Goal: Information Seeking & Learning: Learn about a topic

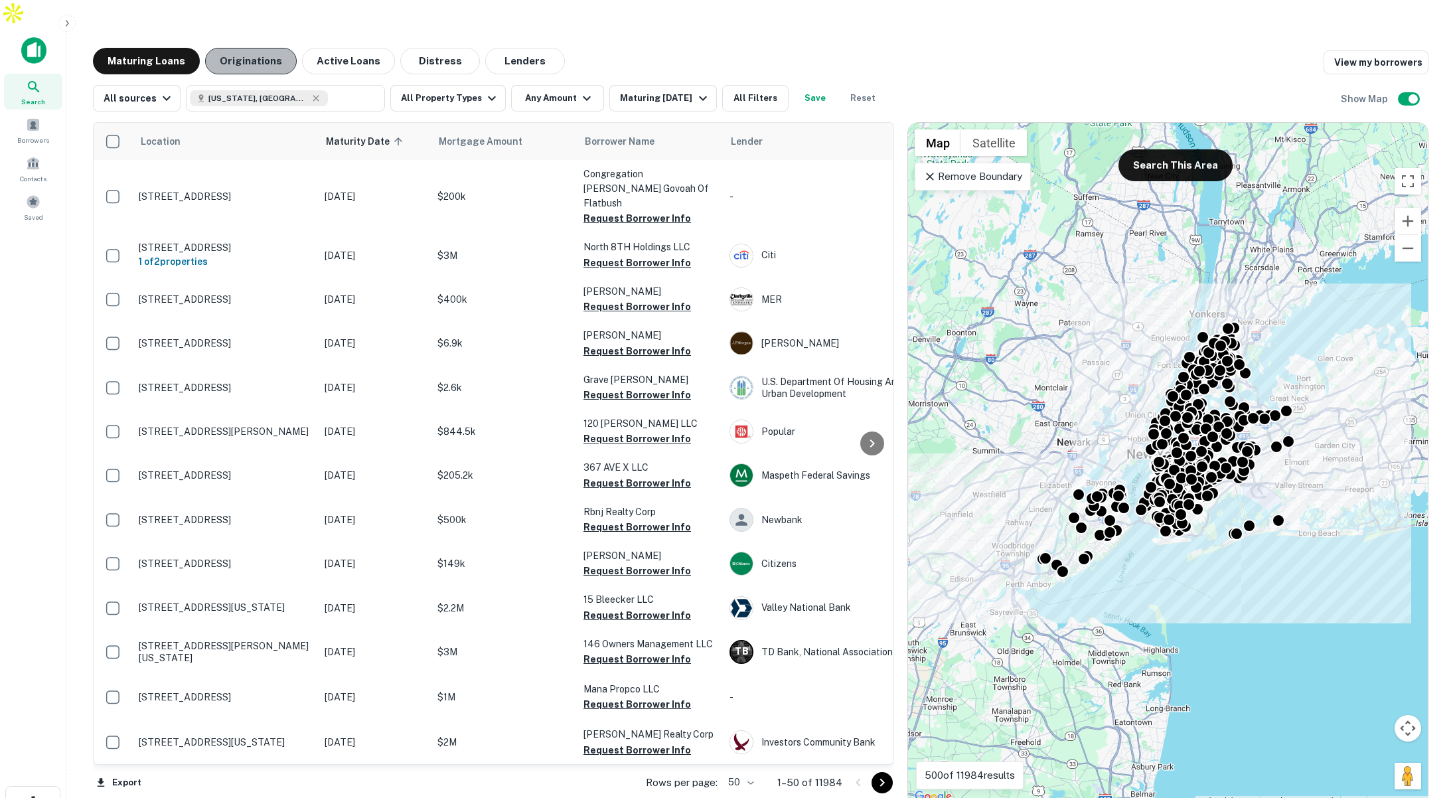
click at [259, 48] on button "Originations" at bounding box center [251, 61] width 92 height 27
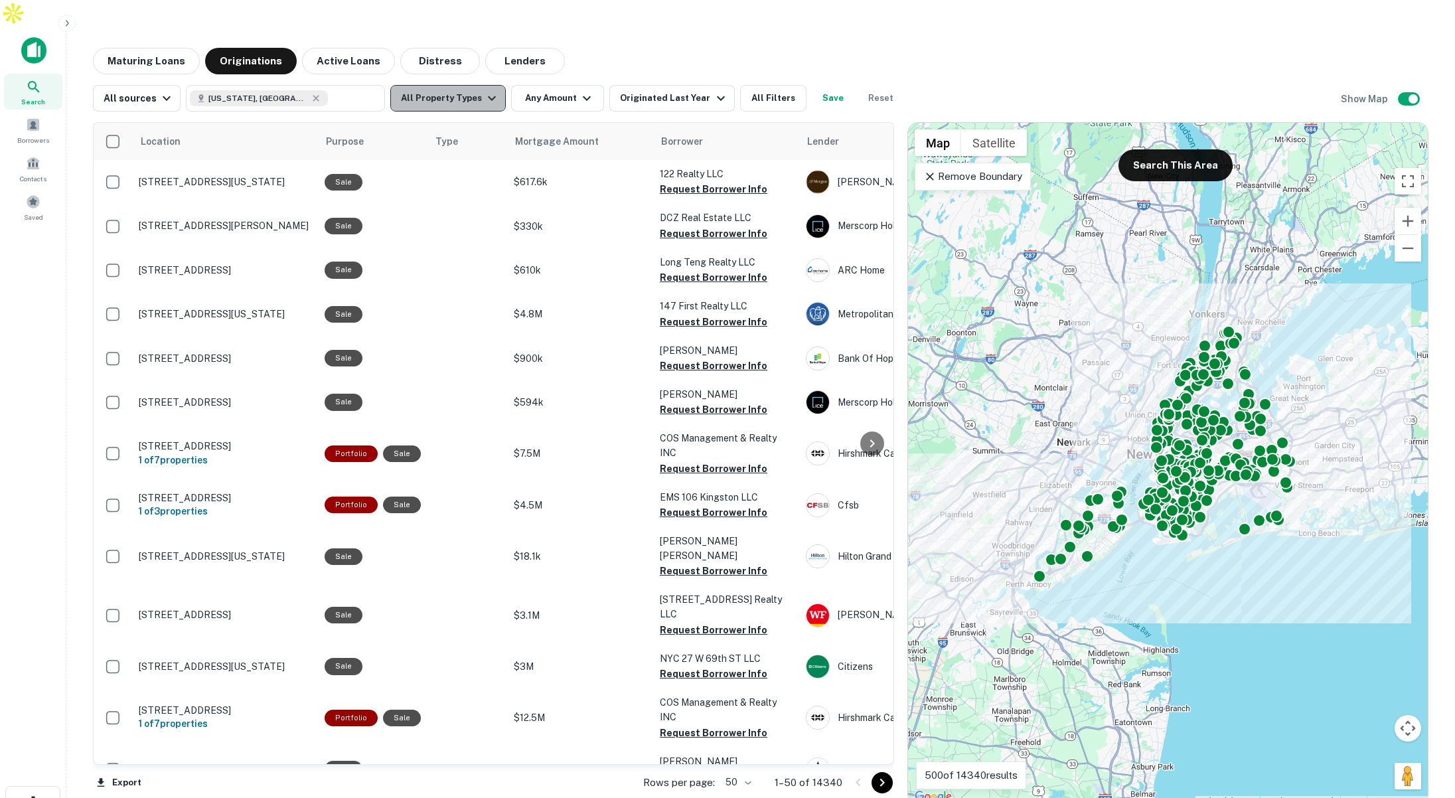
click at [452, 85] on button "All Property Types" at bounding box center [447, 98] width 115 height 27
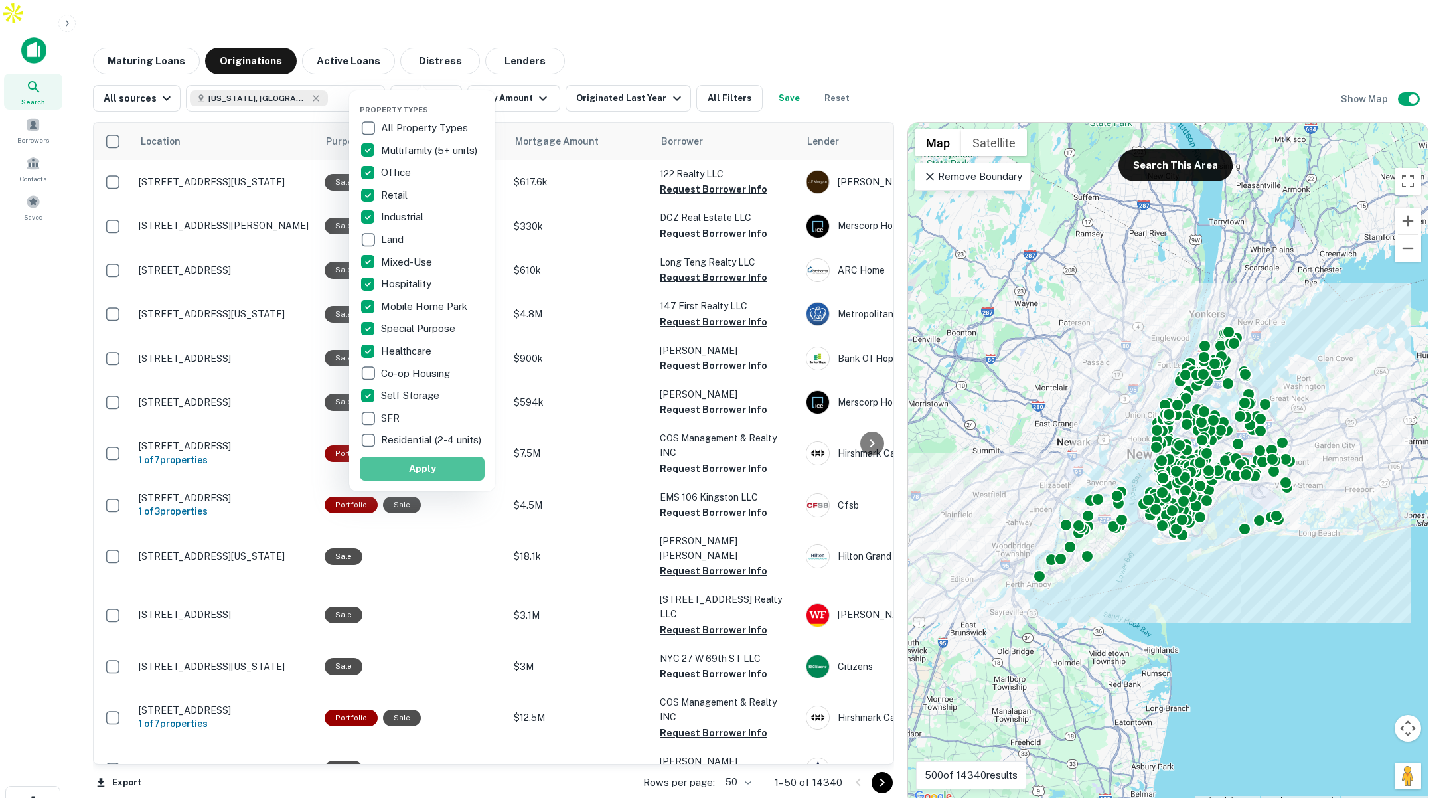
drag, startPoint x: 470, startPoint y: 482, endPoint x: 574, endPoint y: 139, distance: 358.5
click at [469, 480] on button "Apply" at bounding box center [422, 469] width 125 height 24
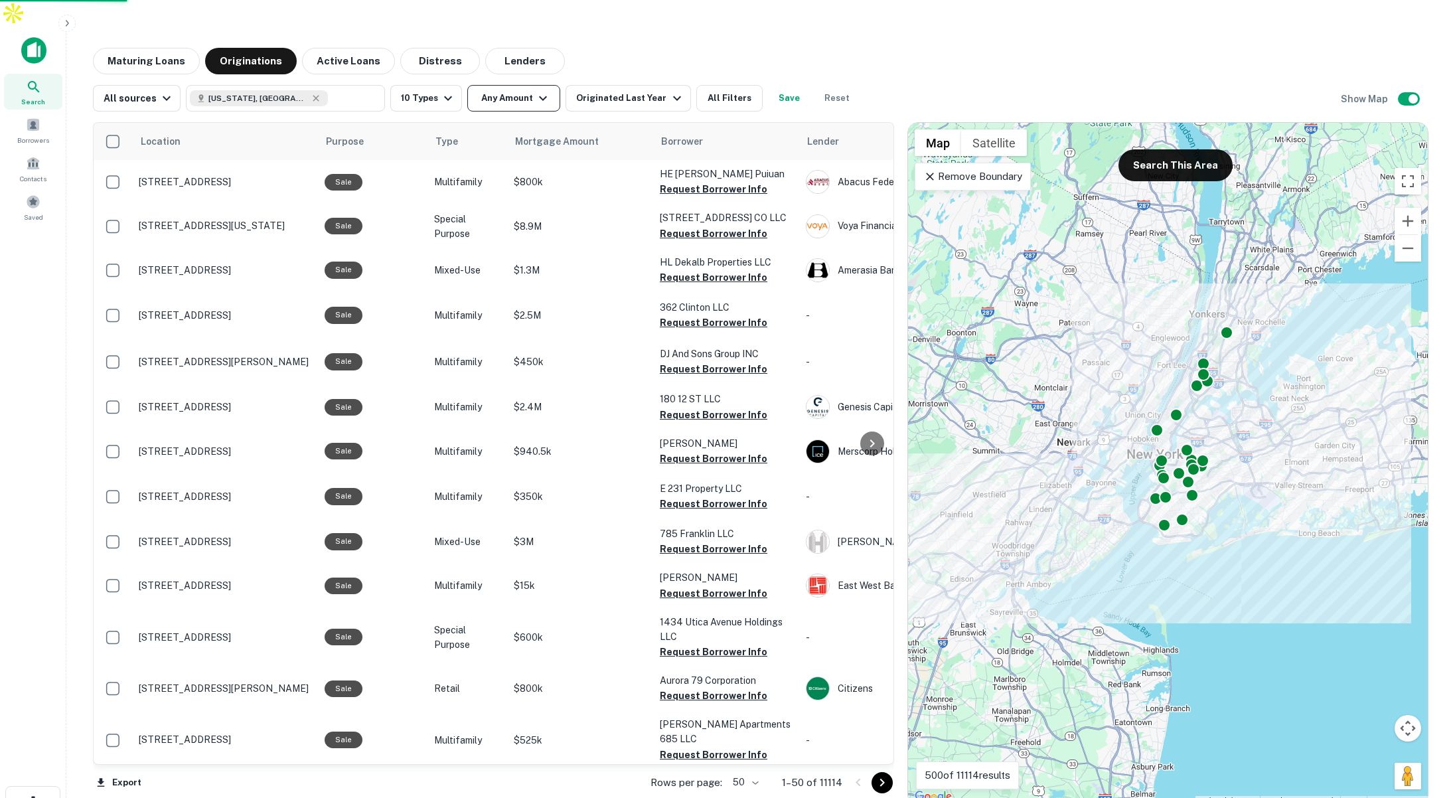
click at [525, 85] on button "Any Amount" at bounding box center [513, 98] width 93 height 27
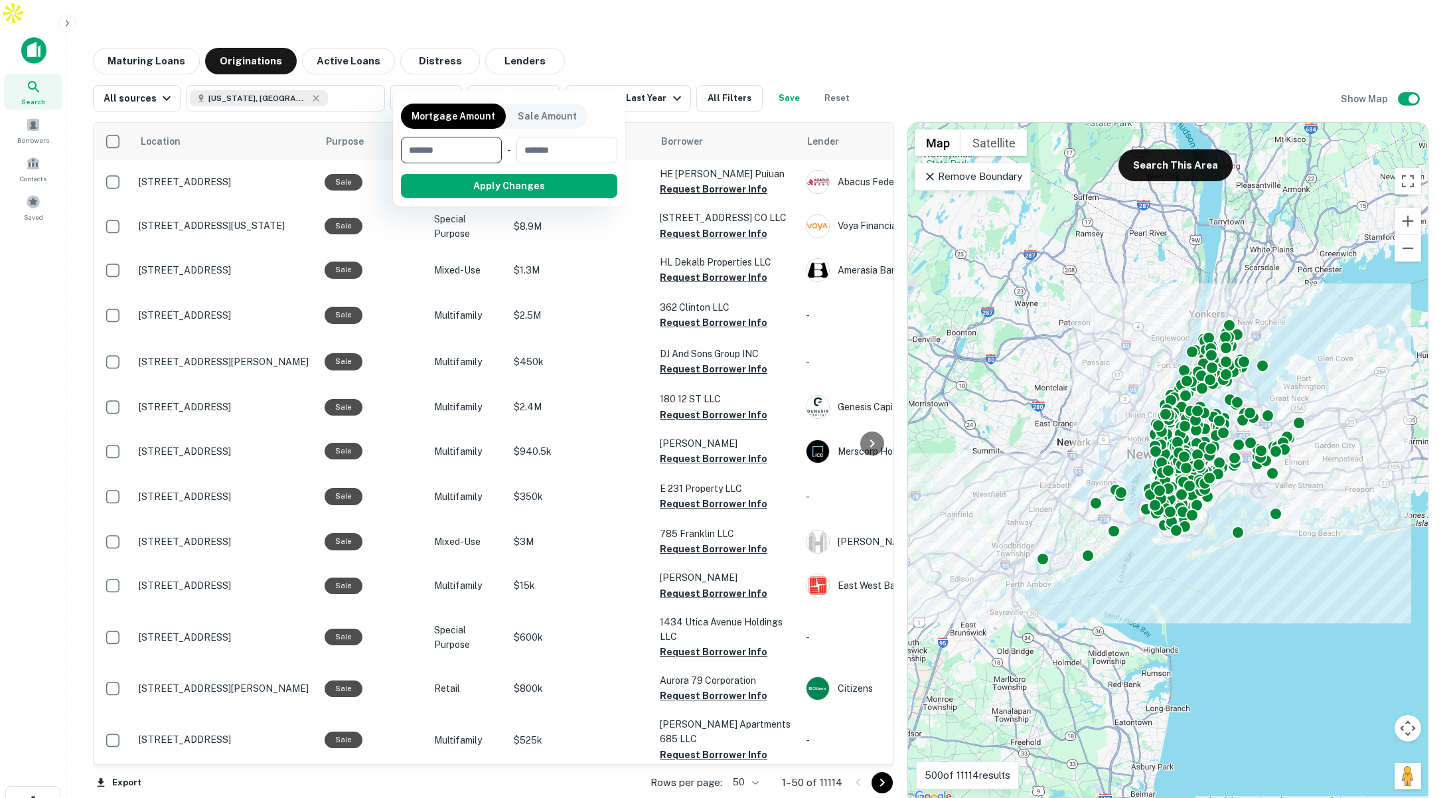
click at [479, 143] on input "number" at bounding box center [447, 150] width 92 height 27
type input "******"
click at [567, 178] on button "Apply Changes" at bounding box center [533, 186] width 169 height 24
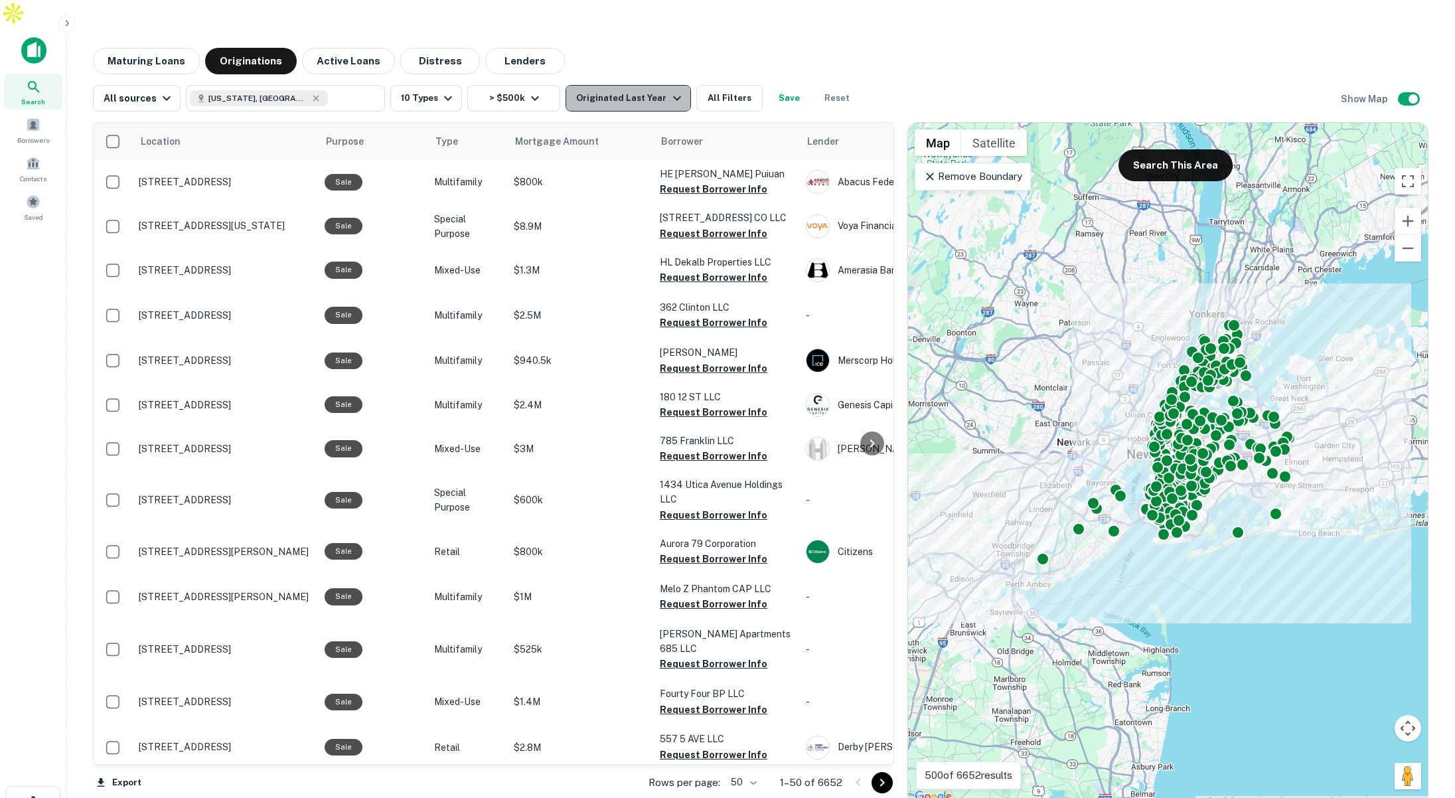
click at [630, 90] on div "Originated Last Year" at bounding box center [630, 98] width 108 height 16
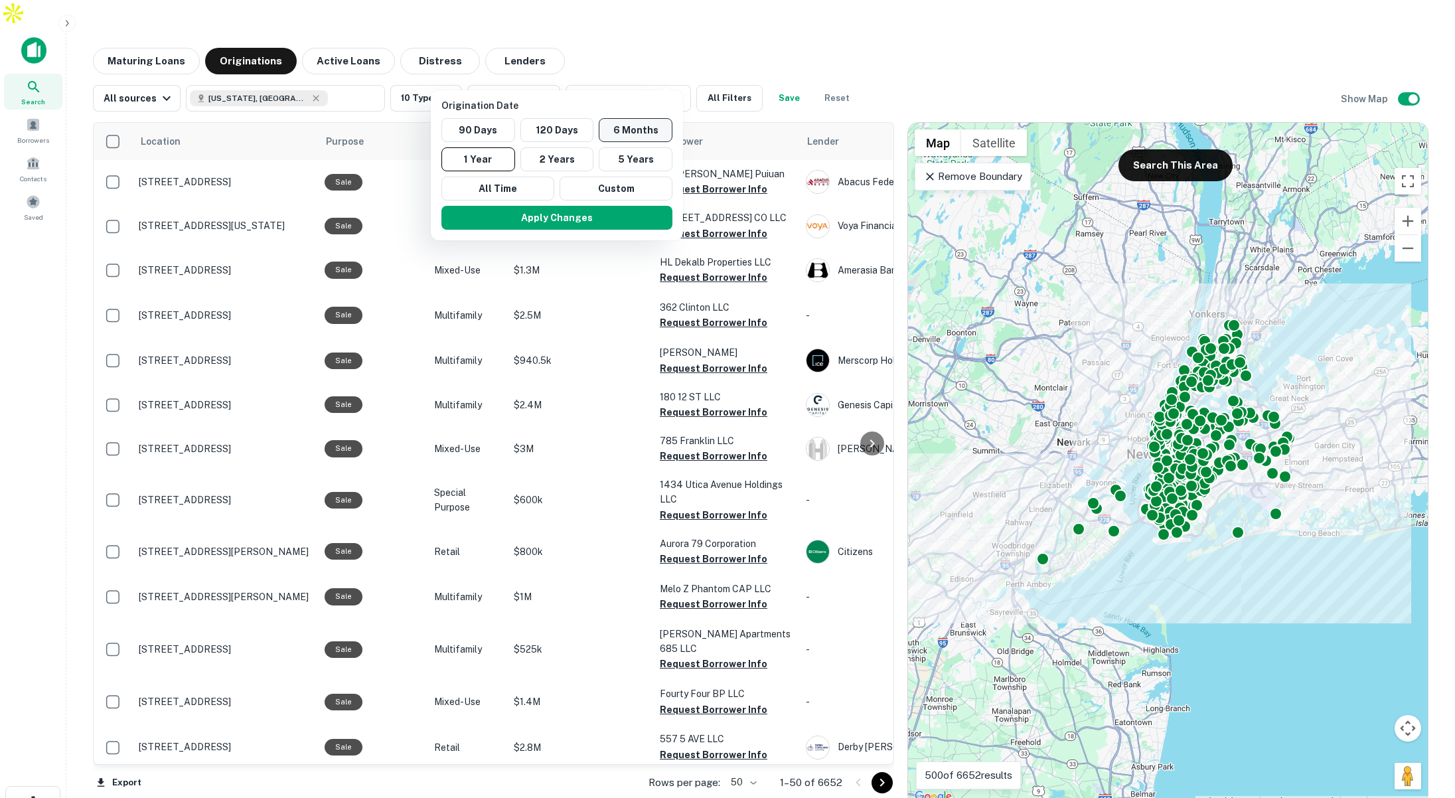
click at [638, 130] on button "6 Months" at bounding box center [636, 130] width 74 height 24
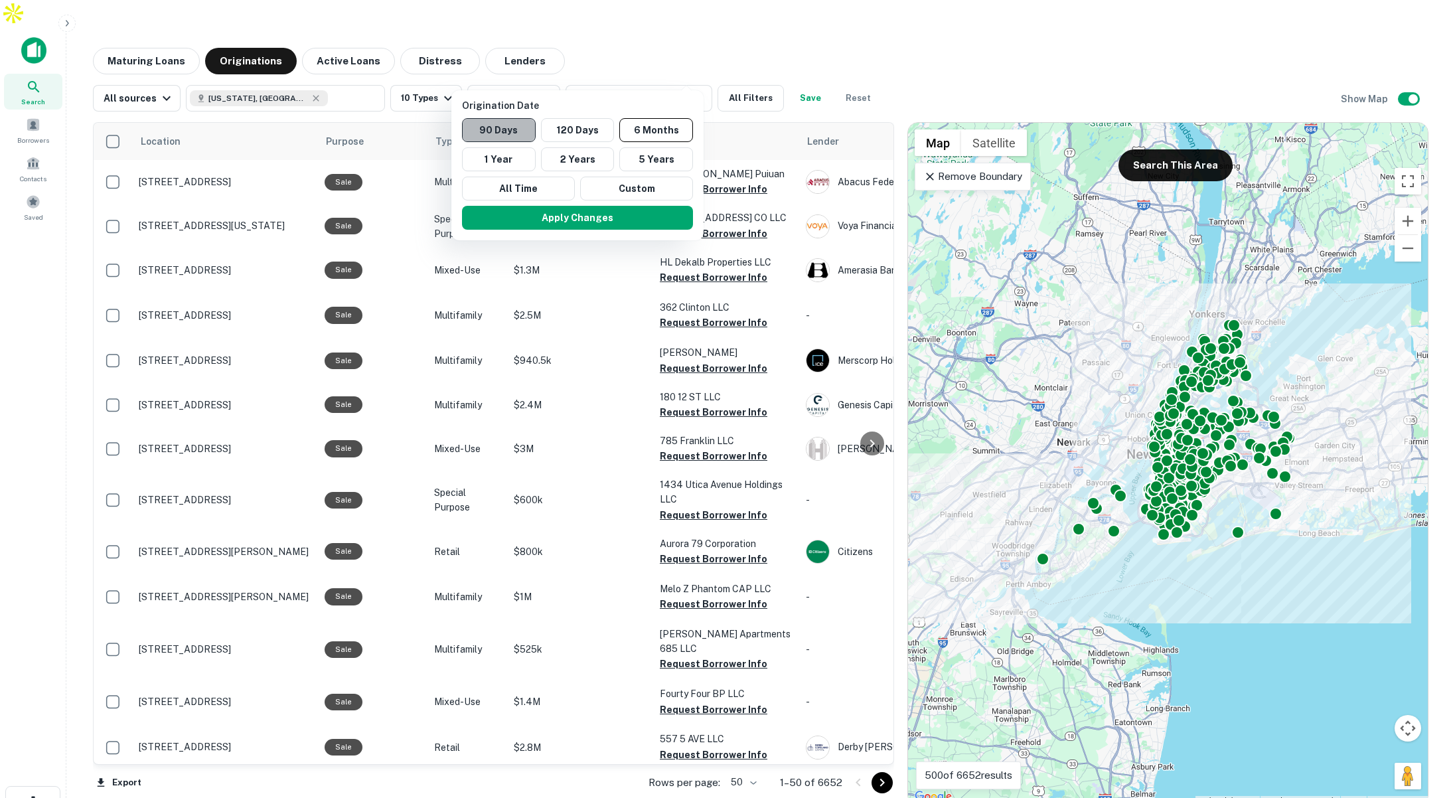
click at [520, 131] on button "90 Days" at bounding box center [499, 130] width 74 height 24
click at [560, 215] on button "Apply Changes" at bounding box center [572, 218] width 231 height 24
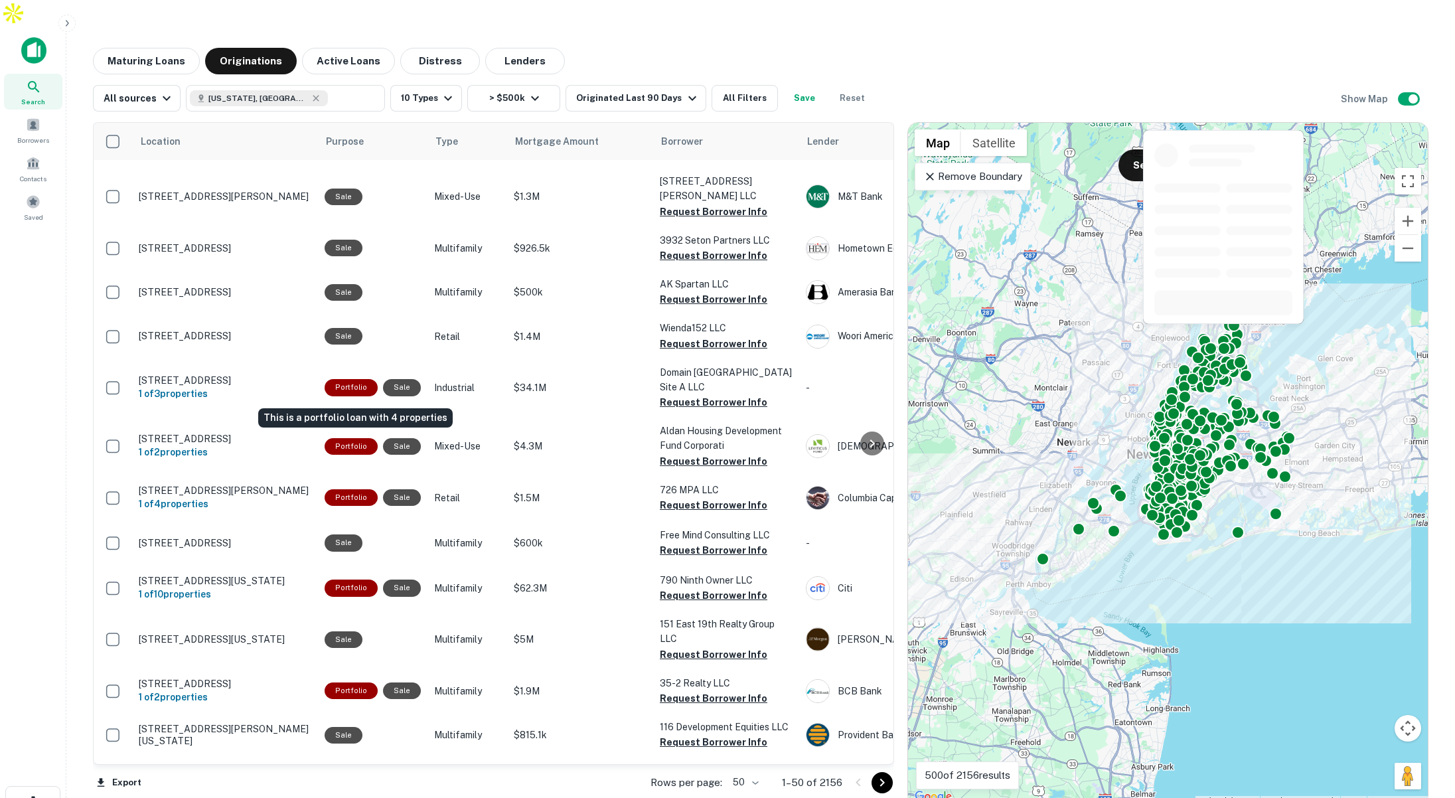
scroll to position [1727, 0]
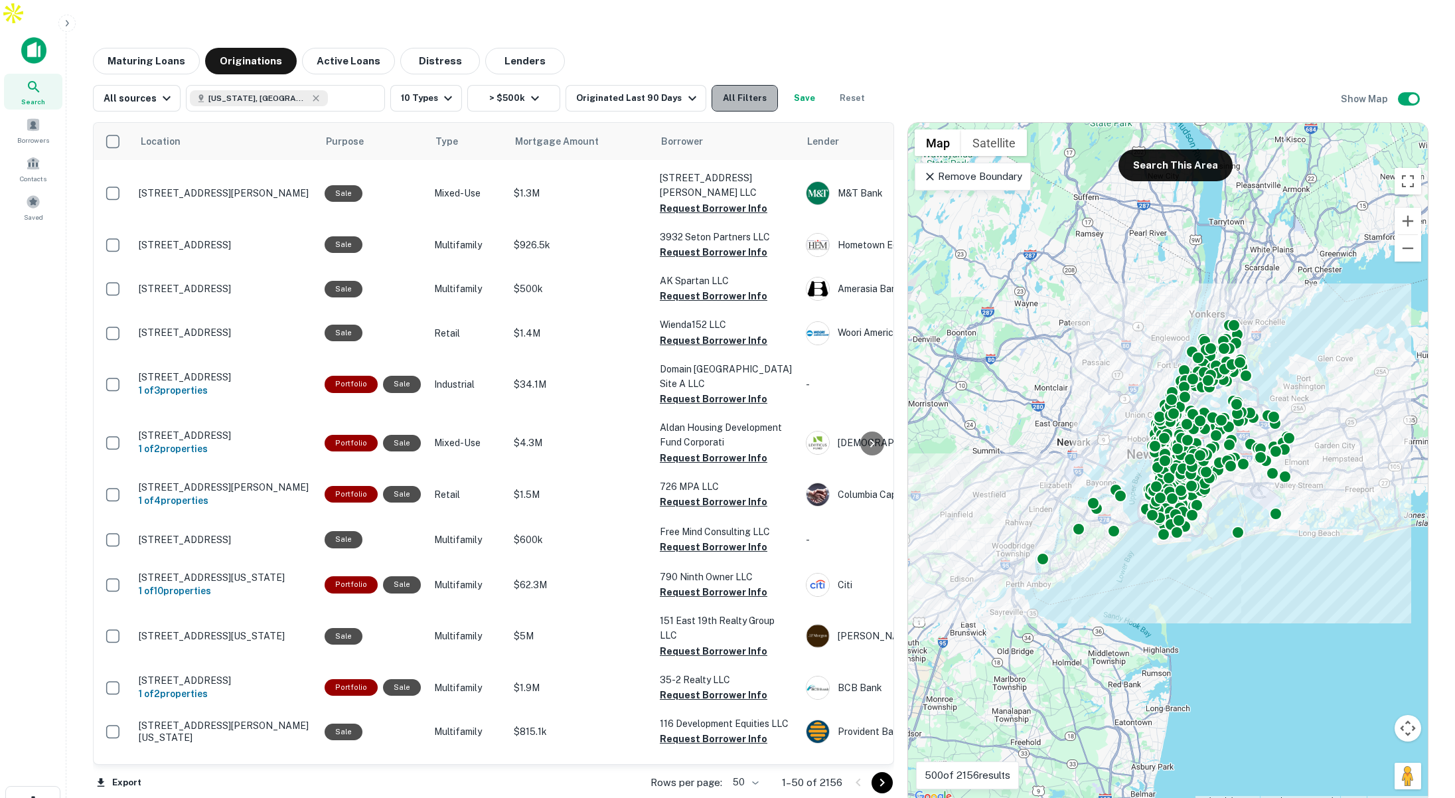
click at [738, 85] on button "All Filters" at bounding box center [744, 98] width 66 height 27
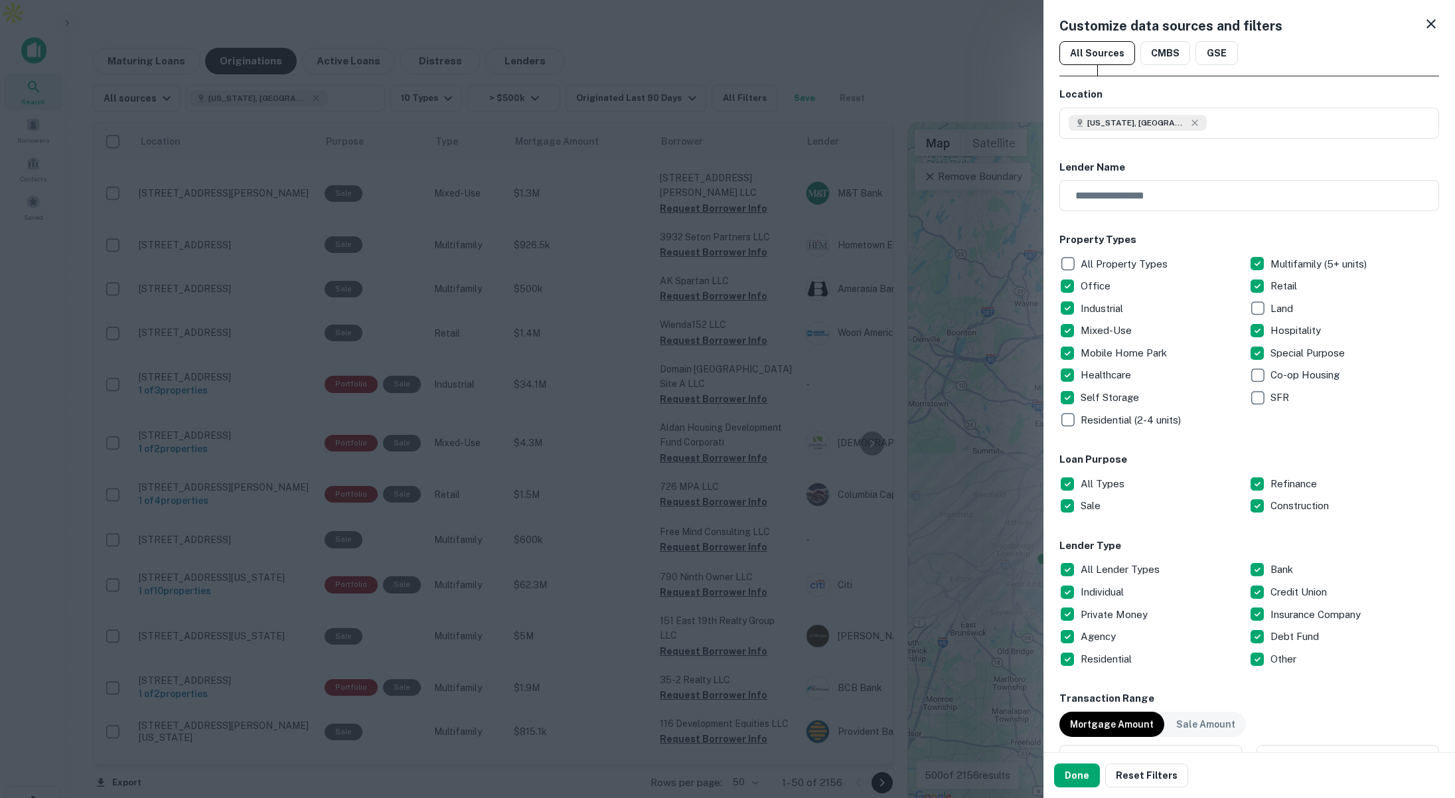
click at [899, 56] on div at bounding box center [727, 399] width 1455 height 798
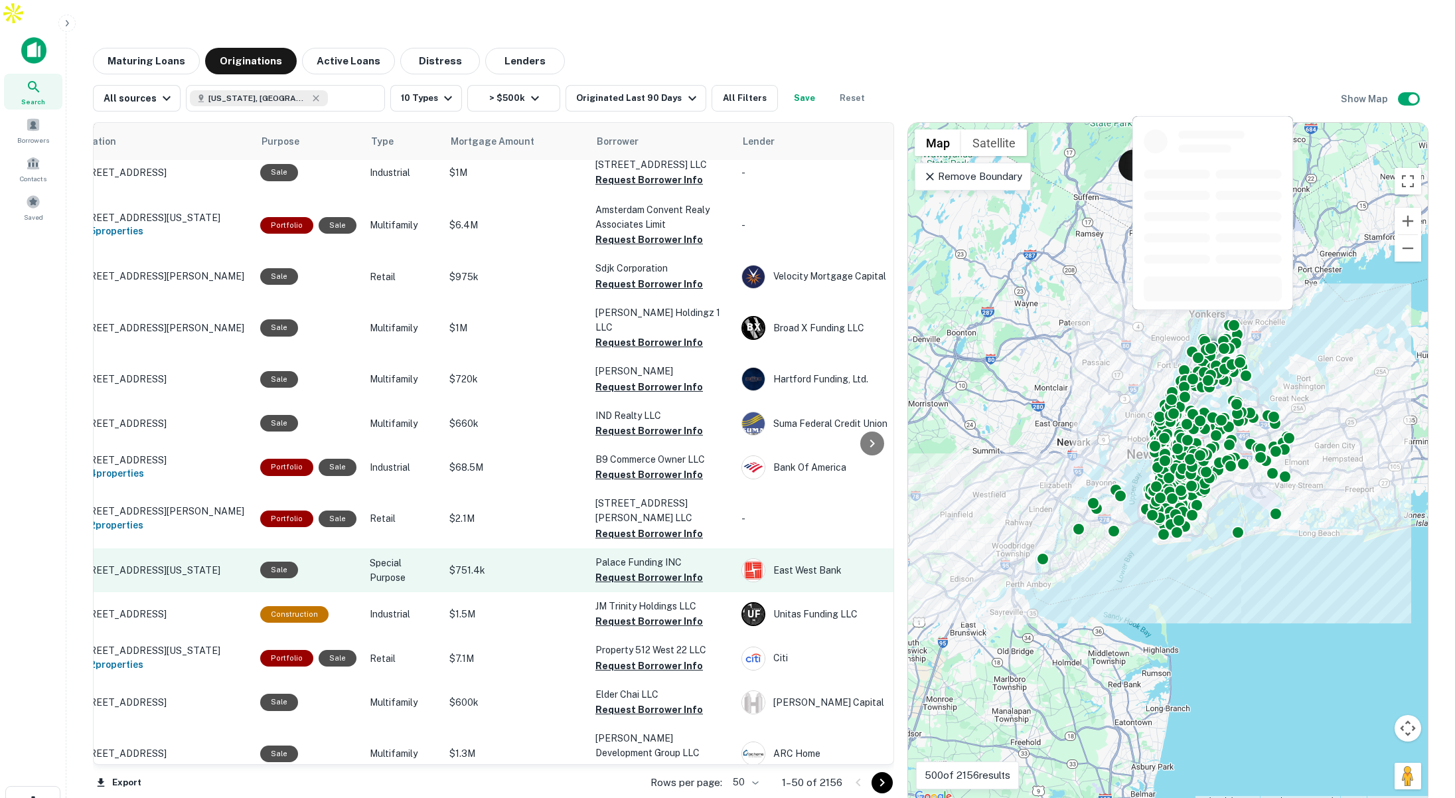
scroll to position [991, 0]
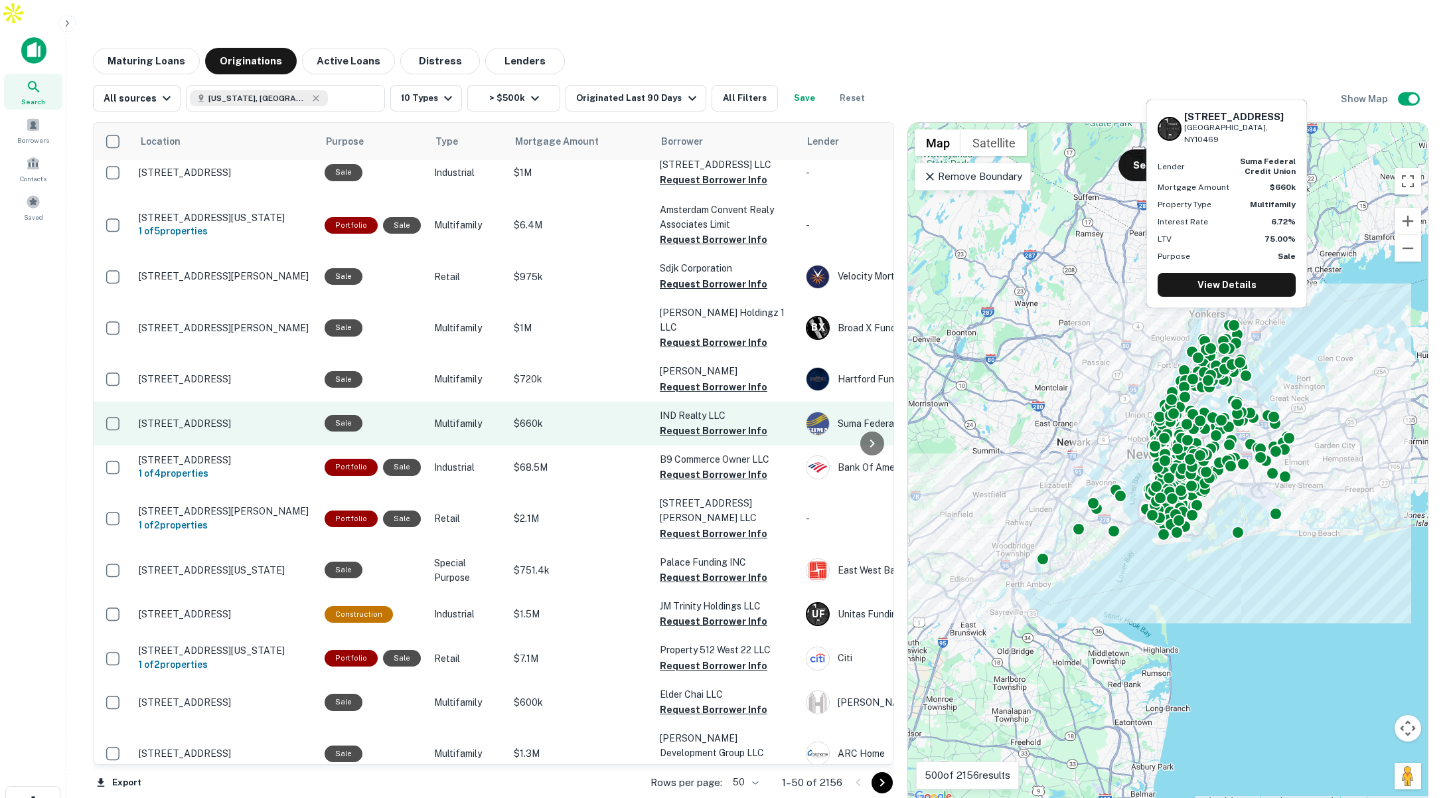
click at [298, 401] on td "3018 Paulding Ave Bronx, NY10469" at bounding box center [225, 423] width 186 height 44
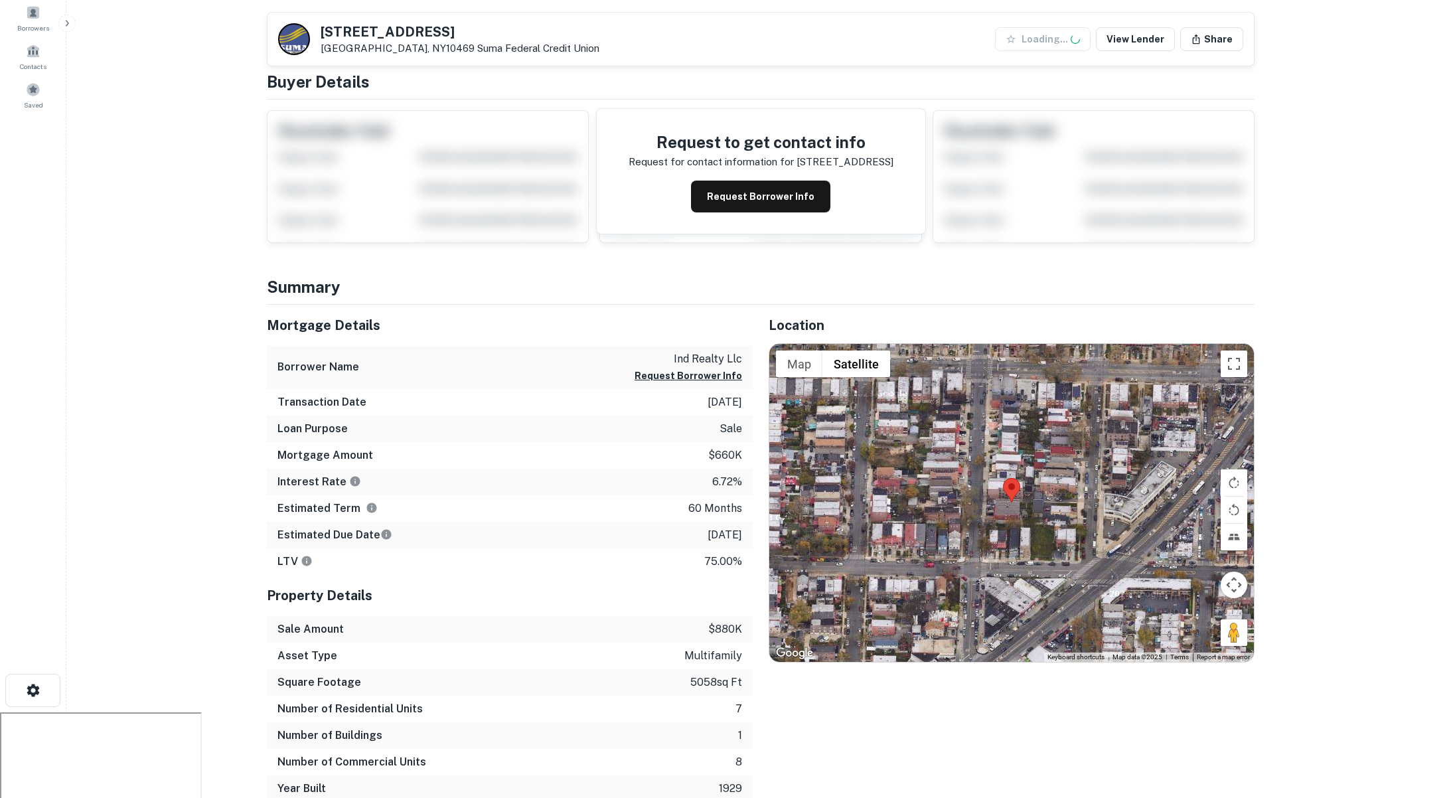
scroll to position [180, 0]
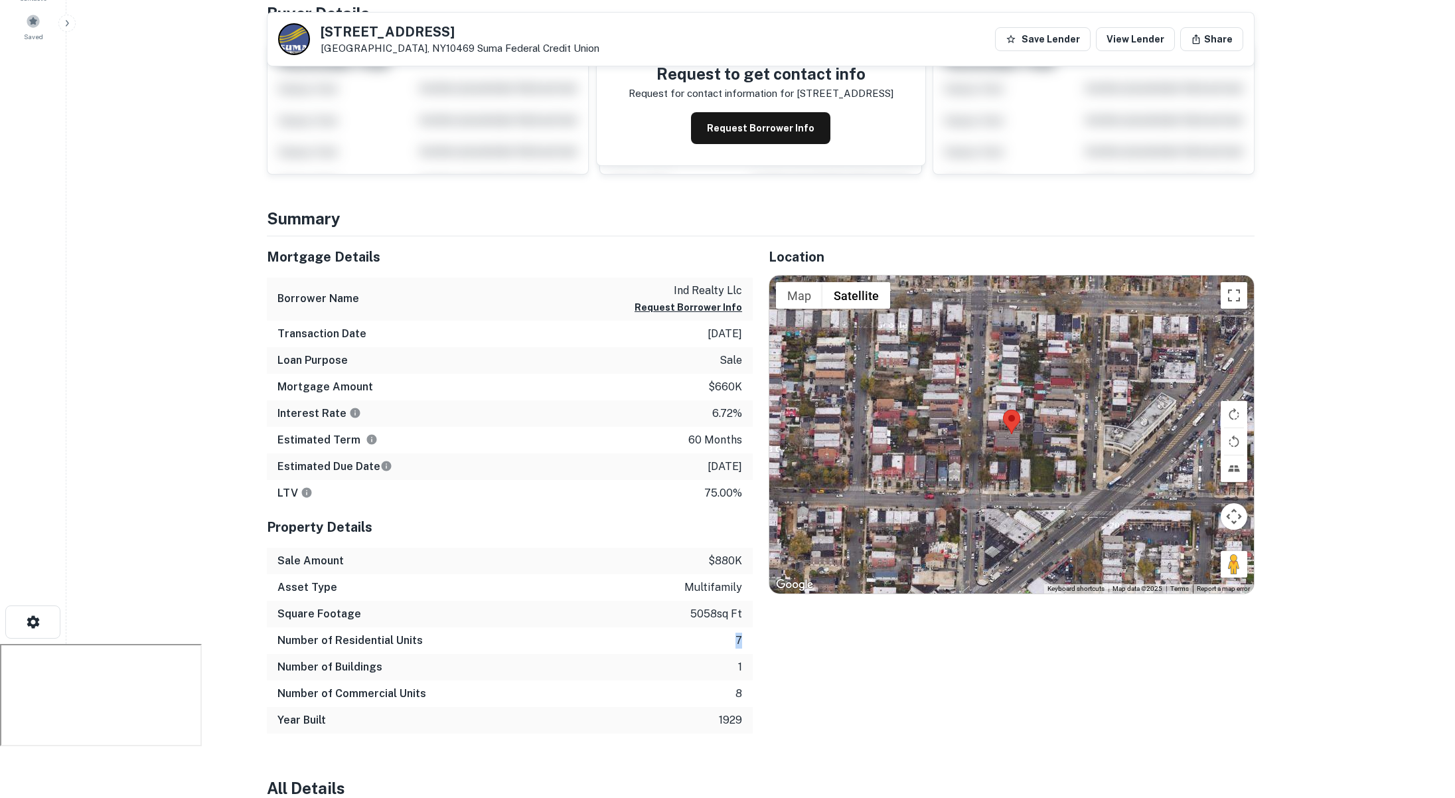
click at [743, 627] on div "Number of Residential Units 7" at bounding box center [510, 640] width 486 height 27
drag, startPoint x: 676, startPoint y: 578, endPoint x: 727, endPoint y: 589, distance: 51.5
click at [727, 601] on div "Square Footage 5058 sq ft" at bounding box center [510, 614] width 486 height 27
click at [747, 374] on div "Mortgage Amount $660k" at bounding box center [510, 387] width 486 height 27
drag, startPoint x: 707, startPoint y: 381, endPoint x: 738, endPoint y: 387, distance: 31.8
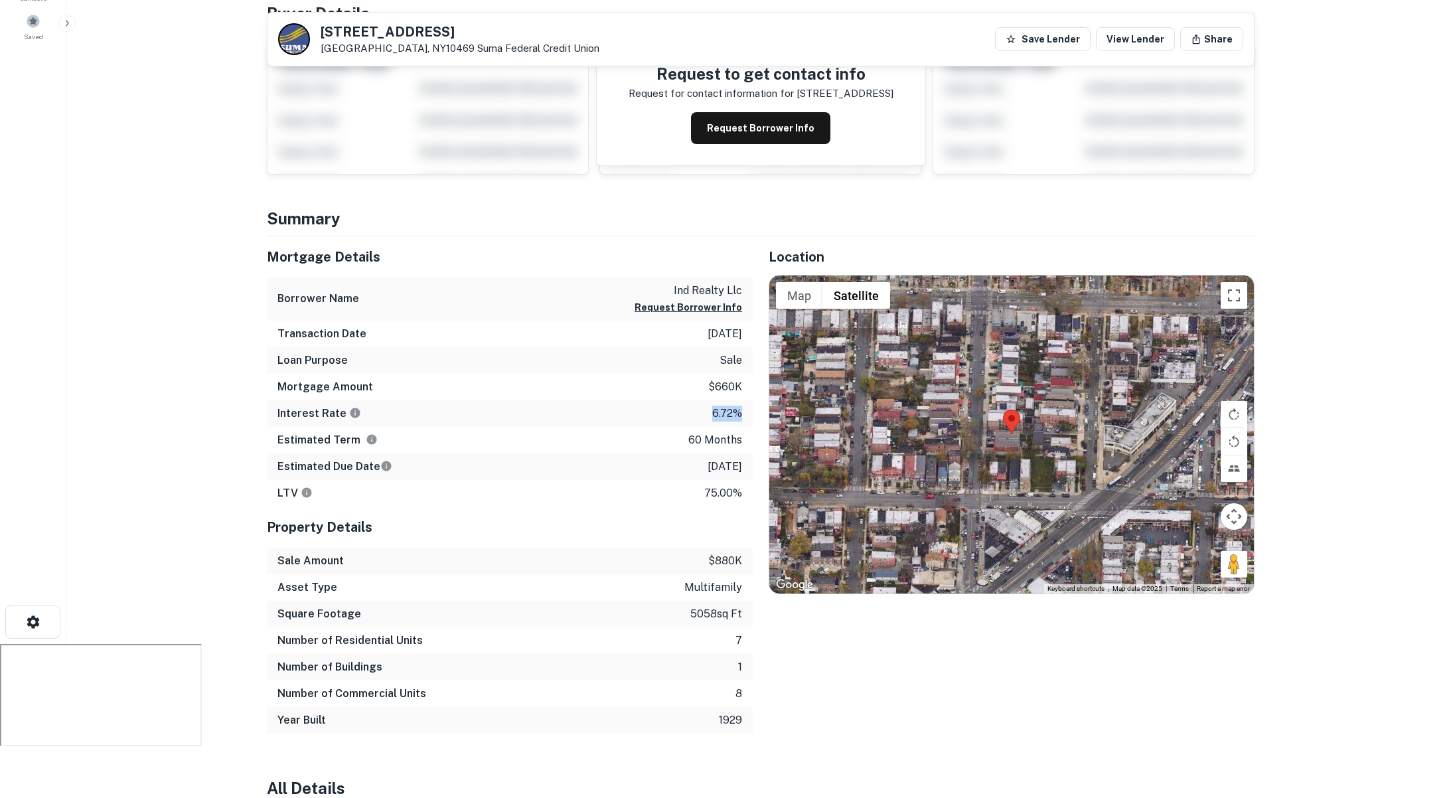
click at [738, 400] on div "Interest Rate 6.72%" at bounding box center [510, 413] width 486 height 27
drag, startPoint x: 686, startPoint y: 438, endPoint x: 741, endPoint y: 441, distance: 55.1
click at [741, 453] on div "Estimated Due Date 8/19/2030" at bounding box center [510, 466] width 486 height 27
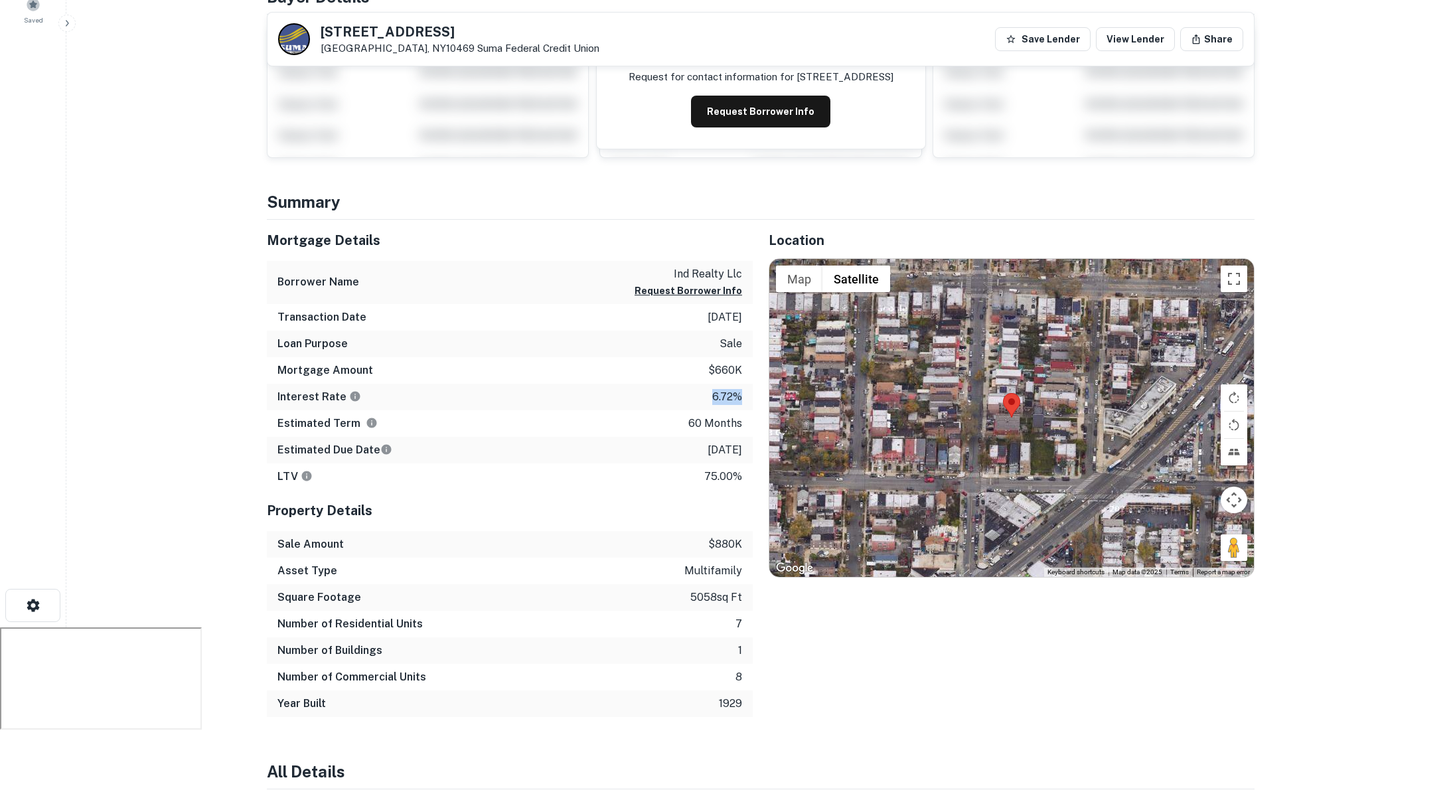
scroll to position [0, 0]
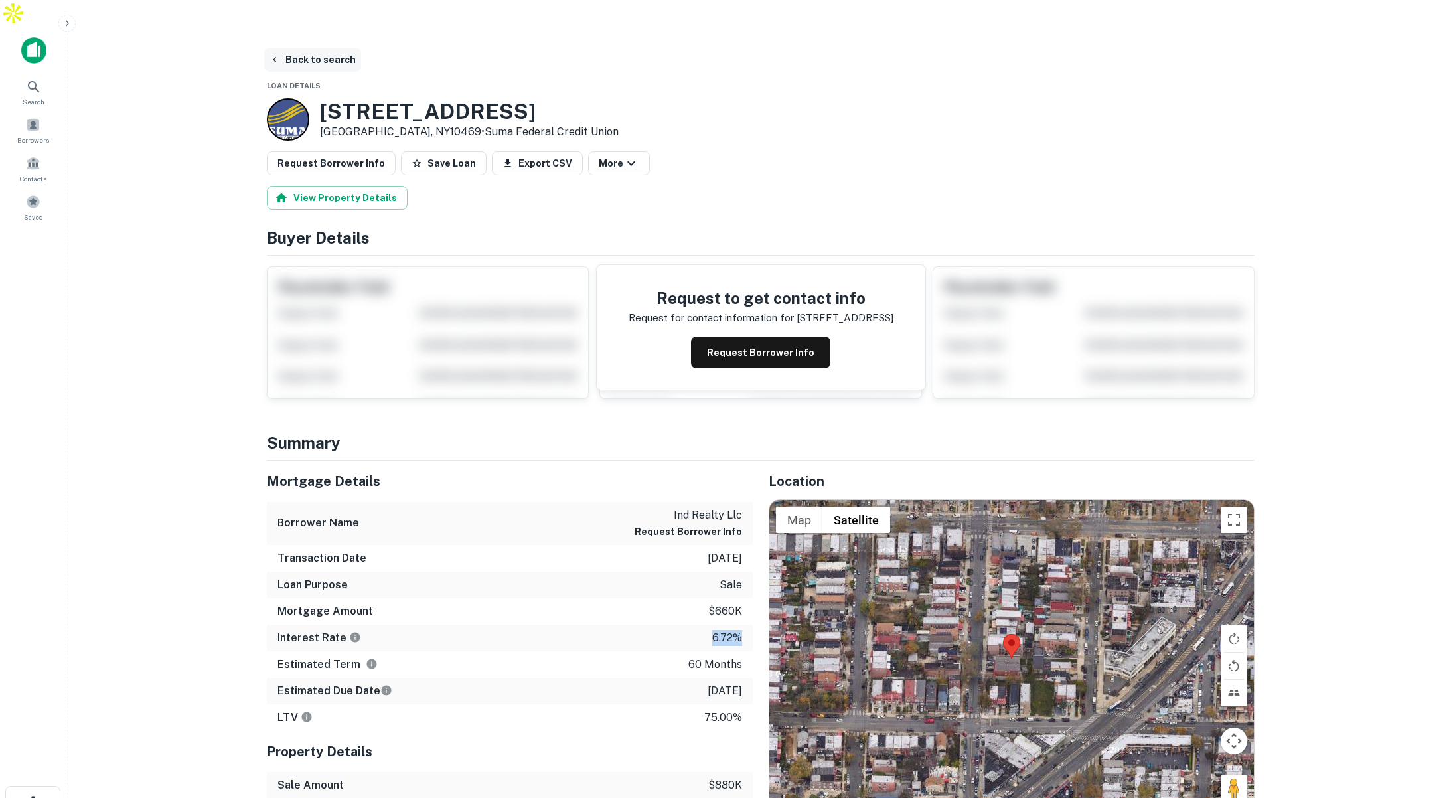
click at [330, 48] on button "Back to search" at bounding box center [312, 60] width 97 height 24
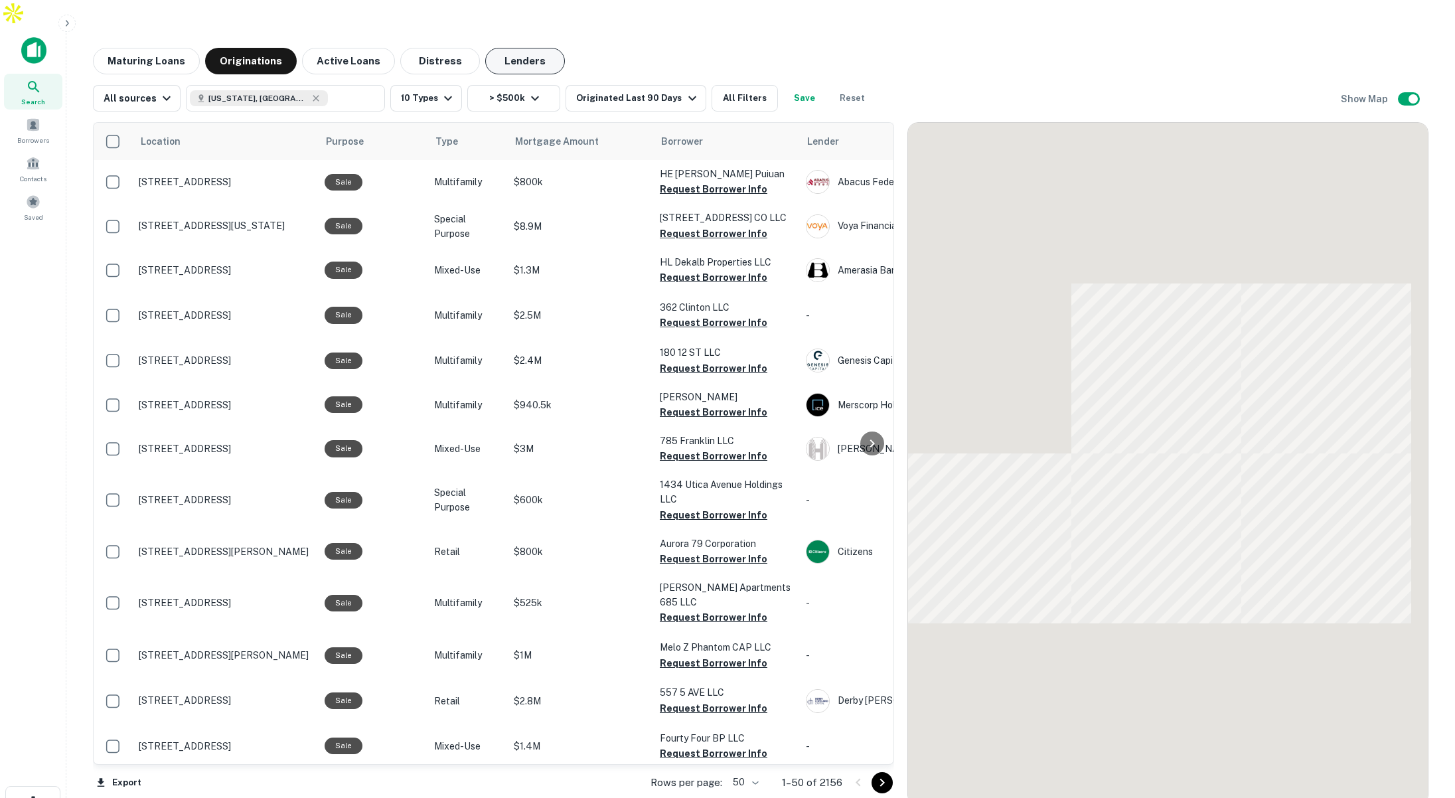
scroll to position [991, 0]
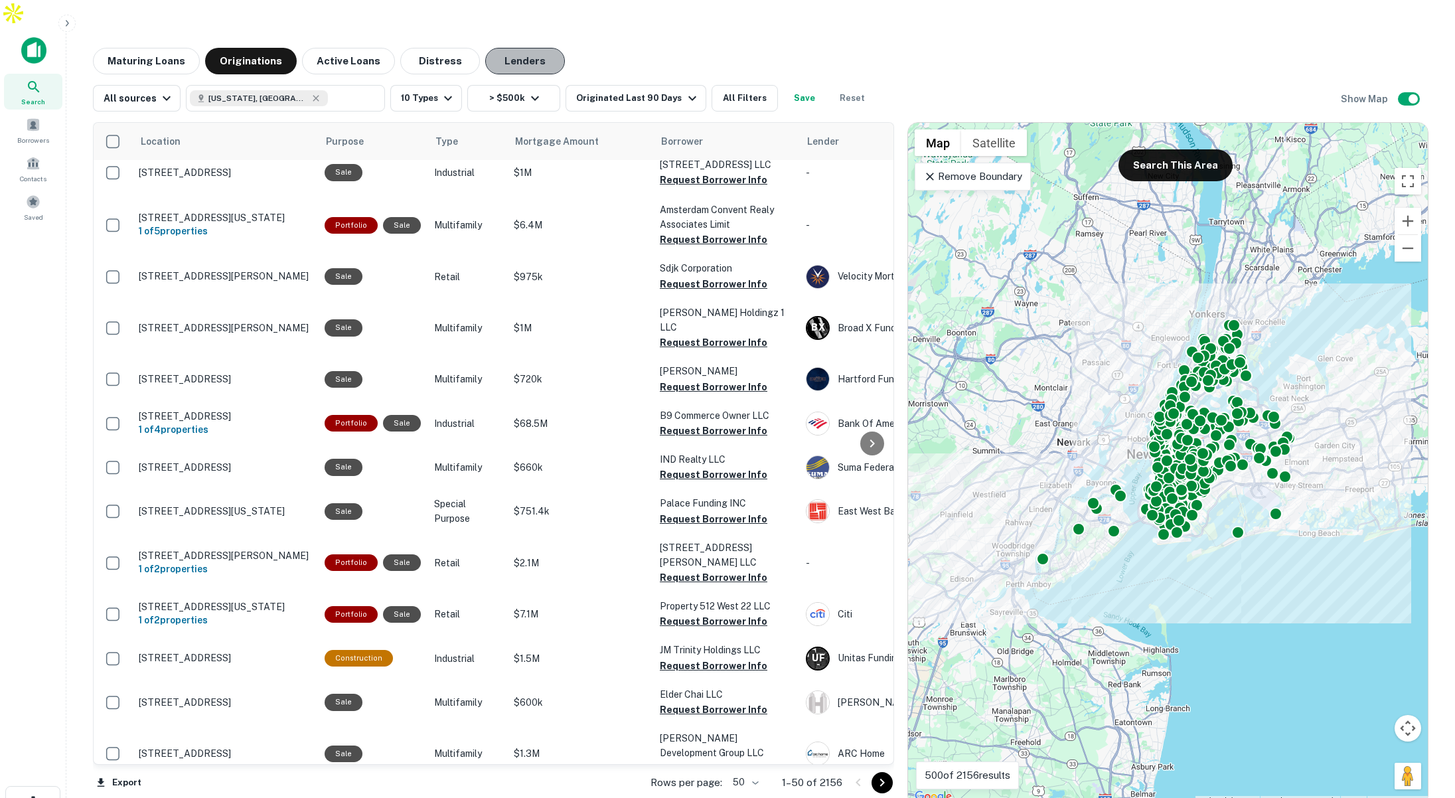
click at [518, 48] on button "Lenders" at bounding box center [525, 61] width 80 height 27
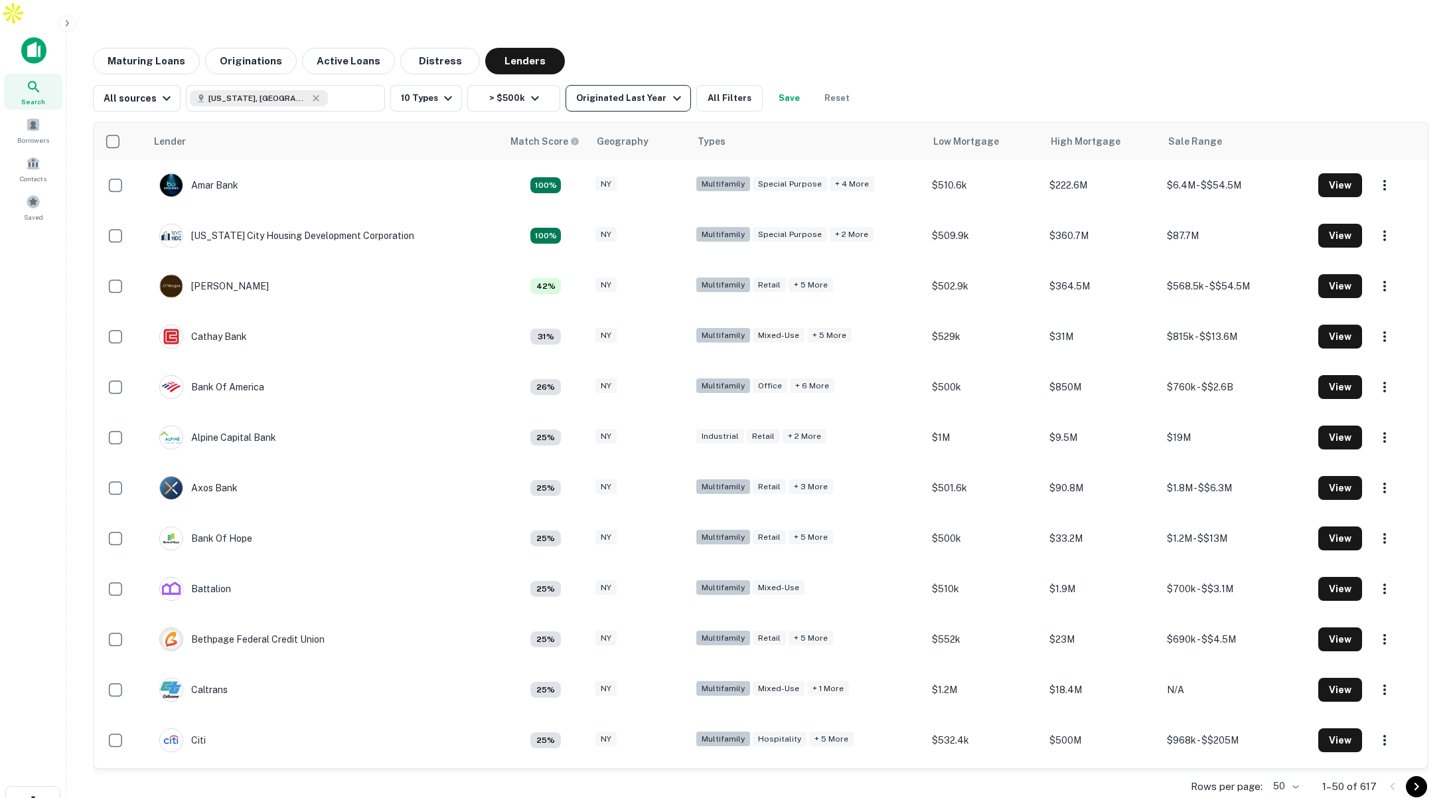
click at [641, 90] on div "Originated Last Year" at bounding box center [630, 98] width 108 height 16
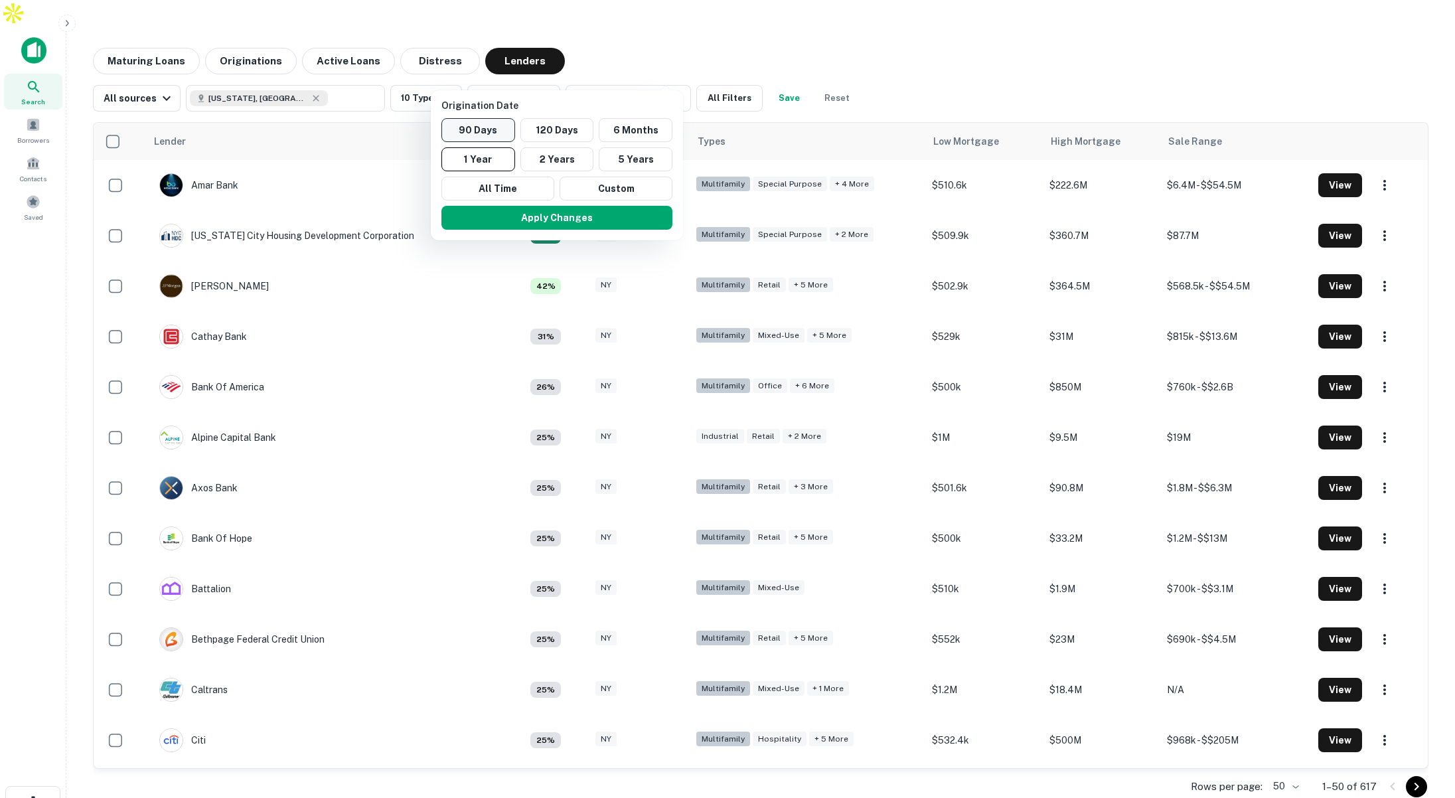
click at [492, 126] on button "90 Days" at bounding box center [478, 130] width 74 height 24
click at [584, 215] on button "Apply Changes" at bounding box center [572, 218] width 231 height 24
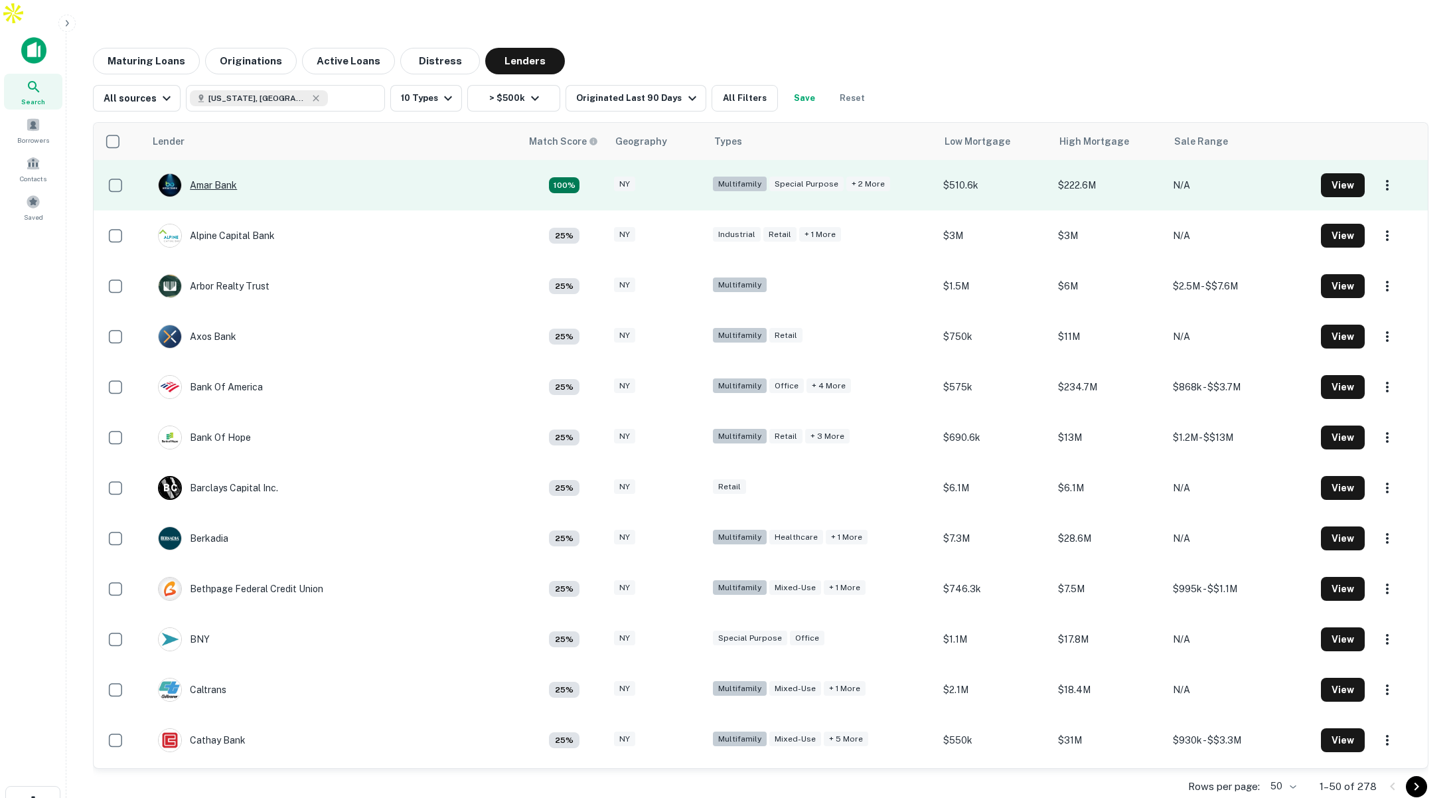
click at [199, 173] on div "Amar Bank" at bounding box center [197, 185] width 79 height 24
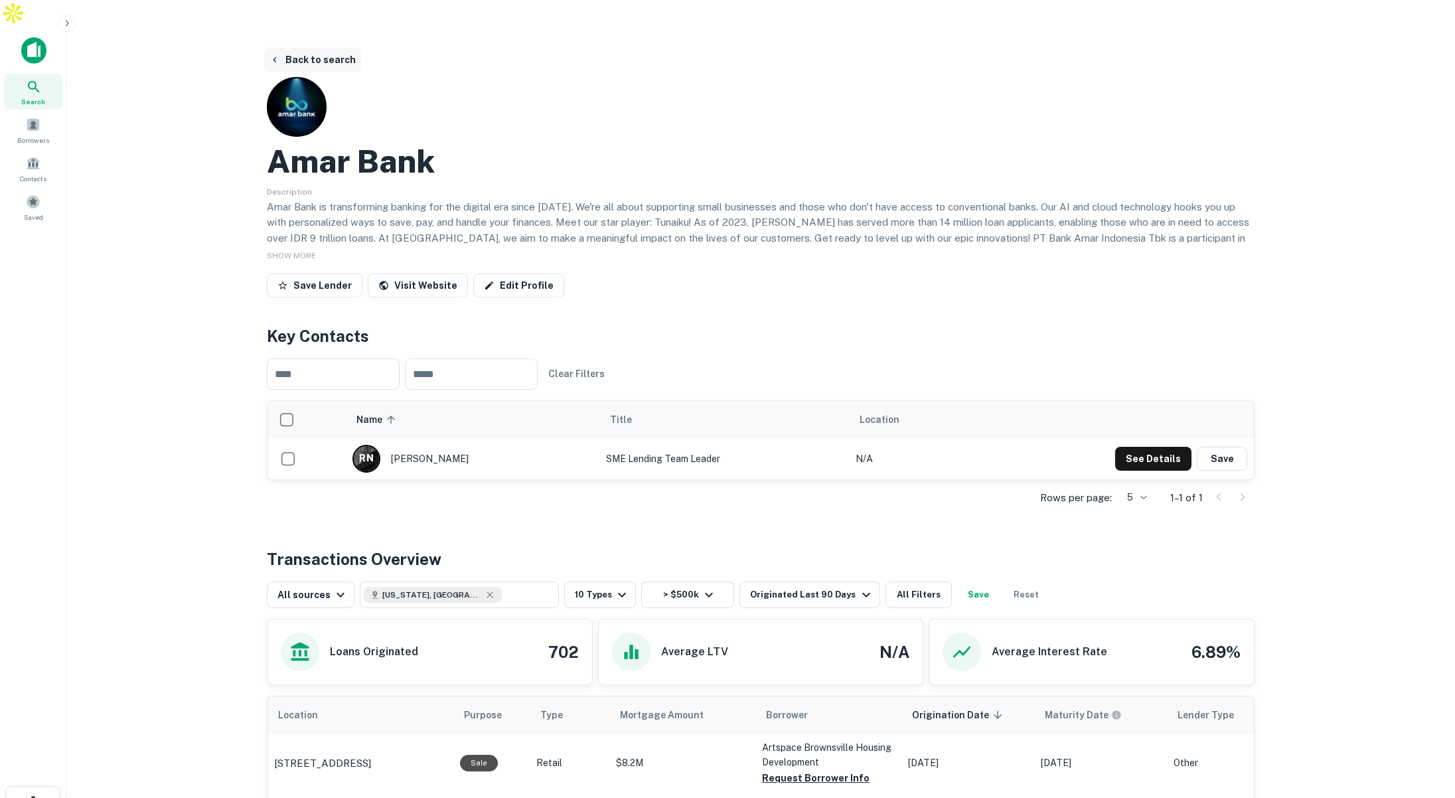
click at [321, 48] on button "Back to search" at bounding box center [312, 60] width 97 height 24
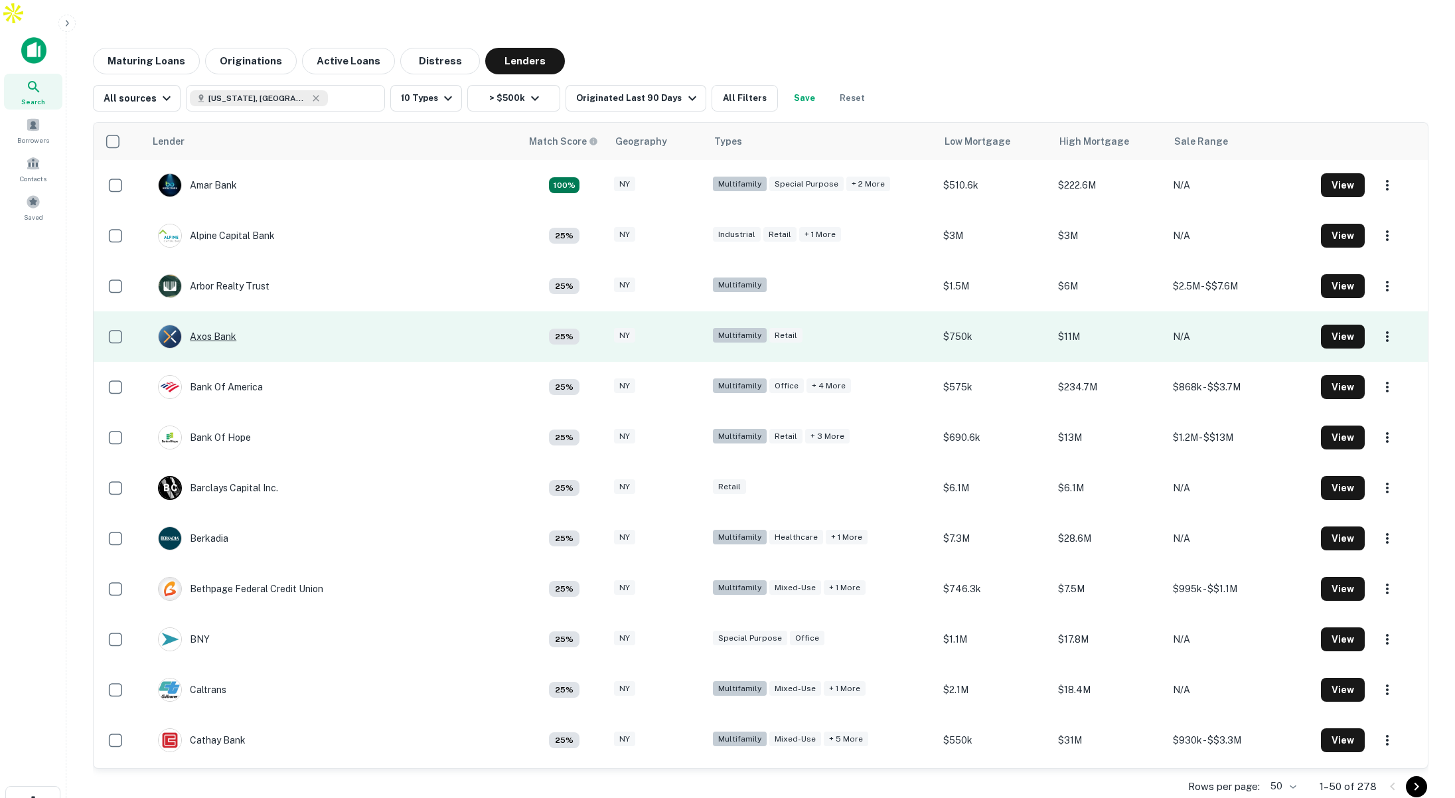
click at [205, 324] on div "Axos Bank" at bounding box center [197, 336] width 78 height 24
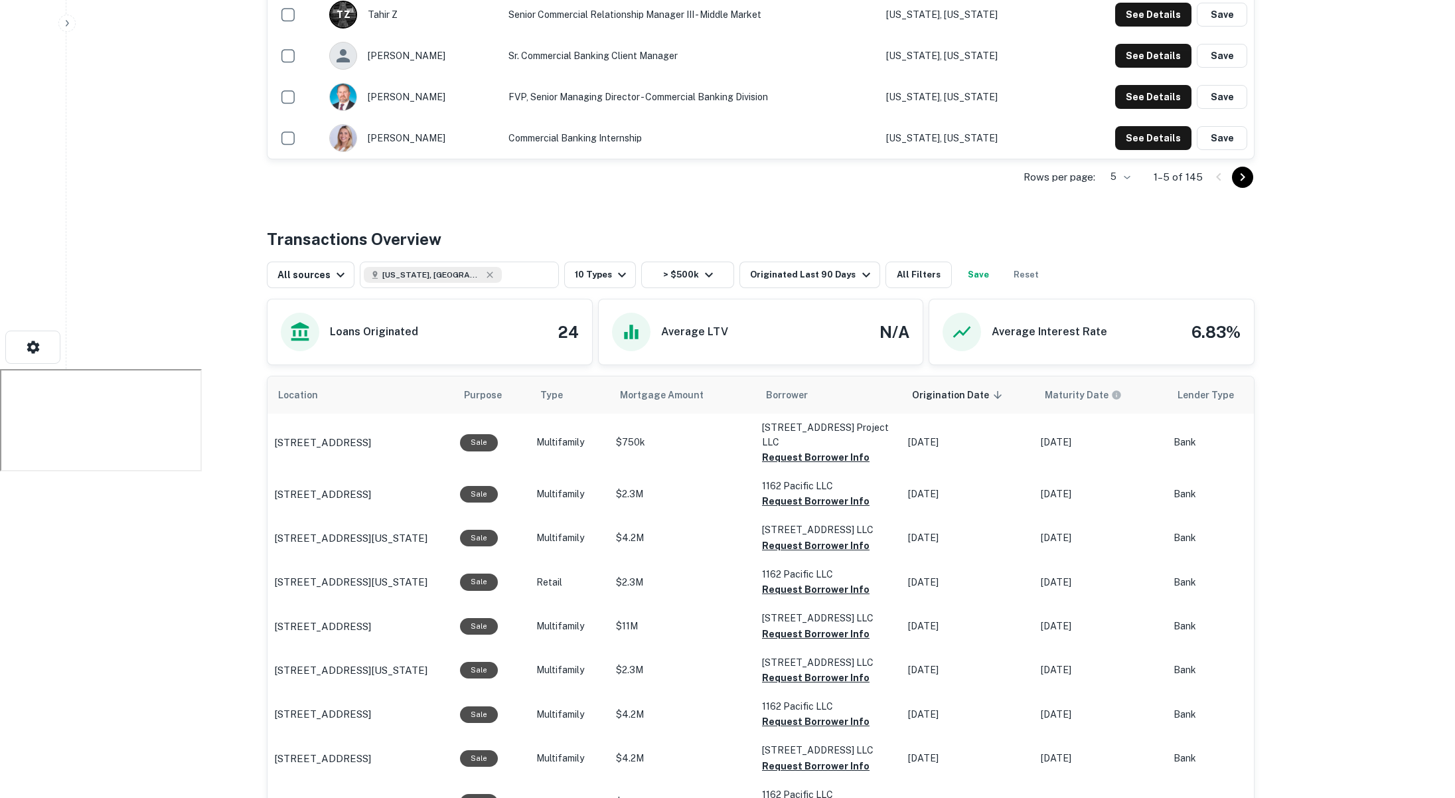
scroll to position [468, 0]
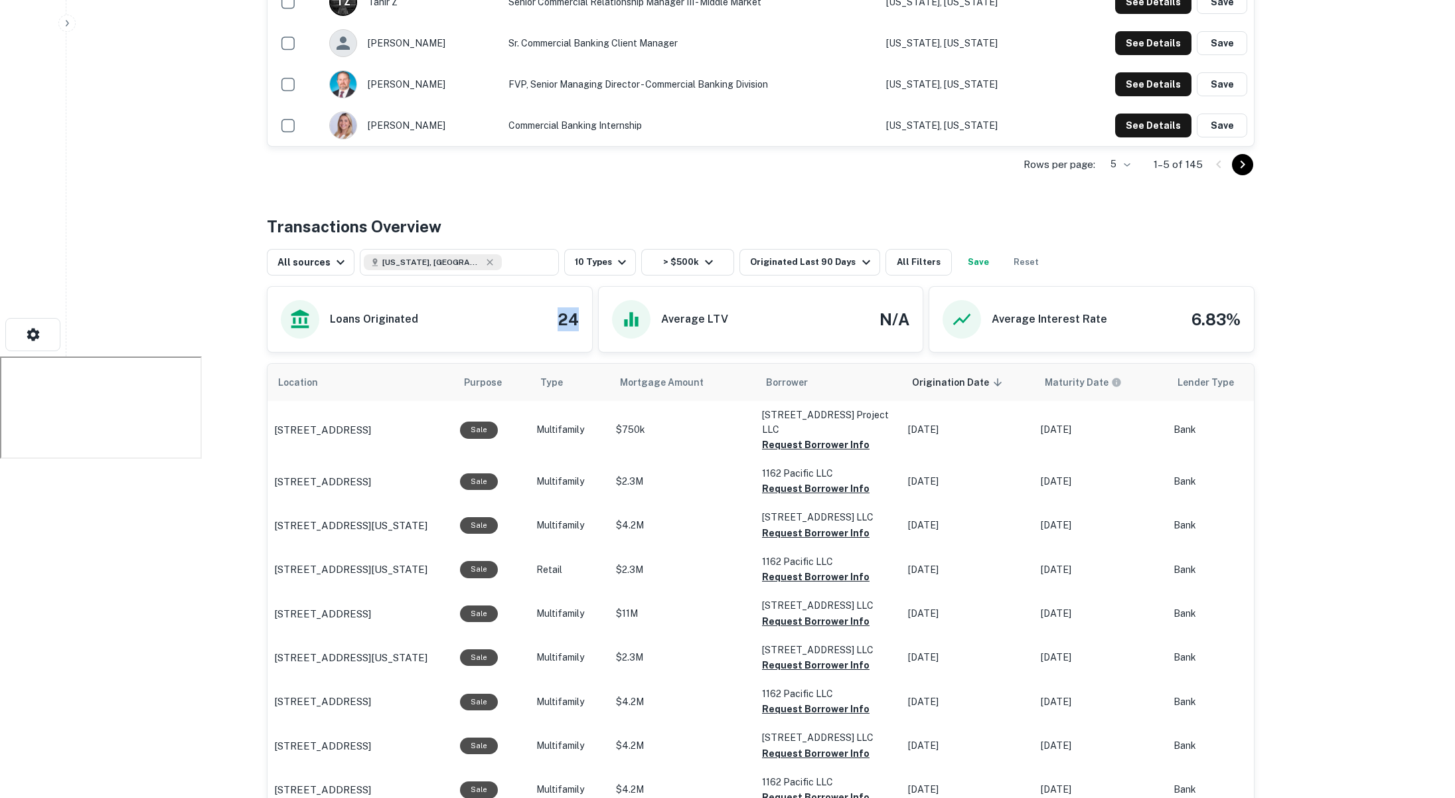
drag, startPoint x: 554, startPoint y: 294, endPoint x: 578, endPoint y: 294, distance: 23.9
click at [578, 300] on div "Loans Originated 24" at bounding box center [430, 319] width 298 height 38
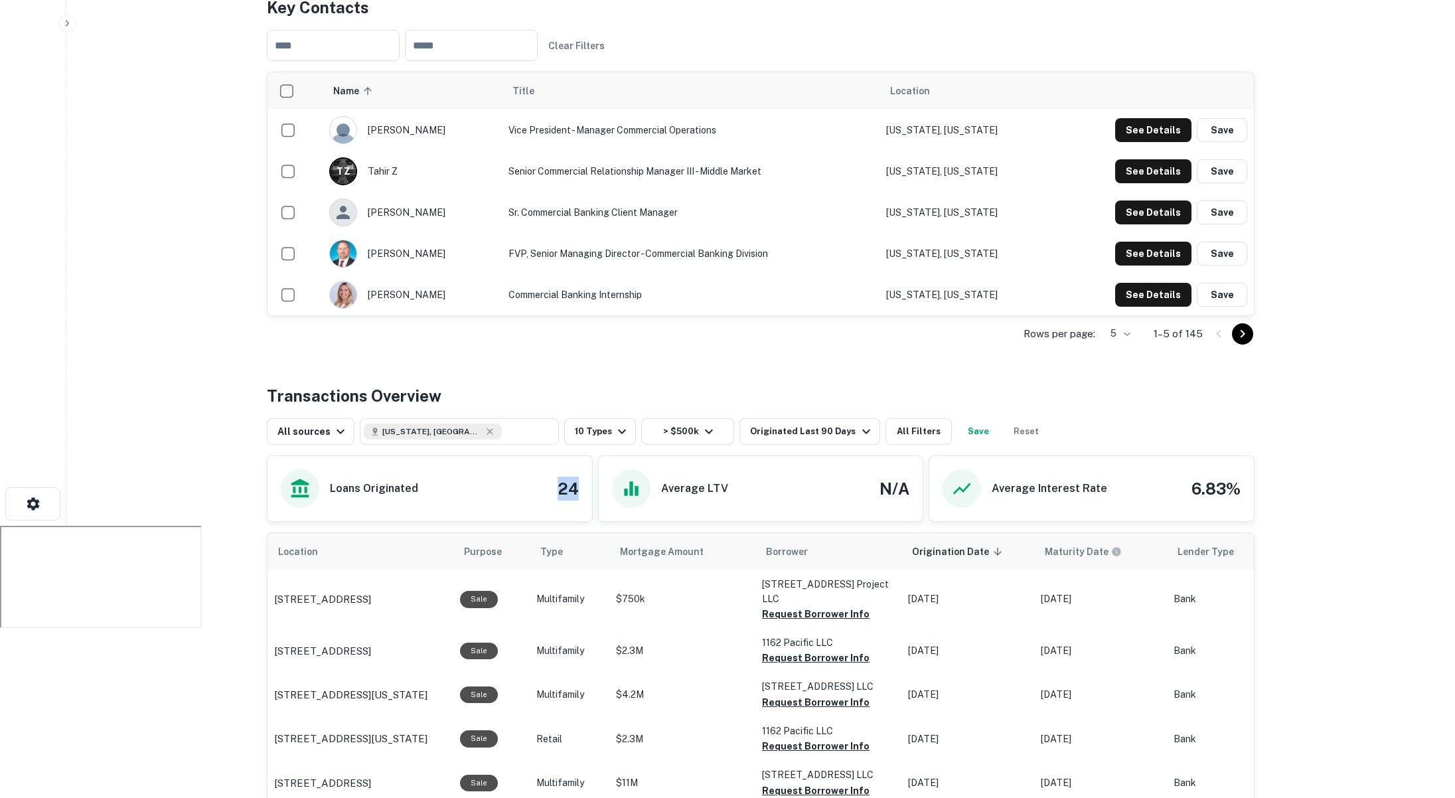
scroll to position [261, 0]
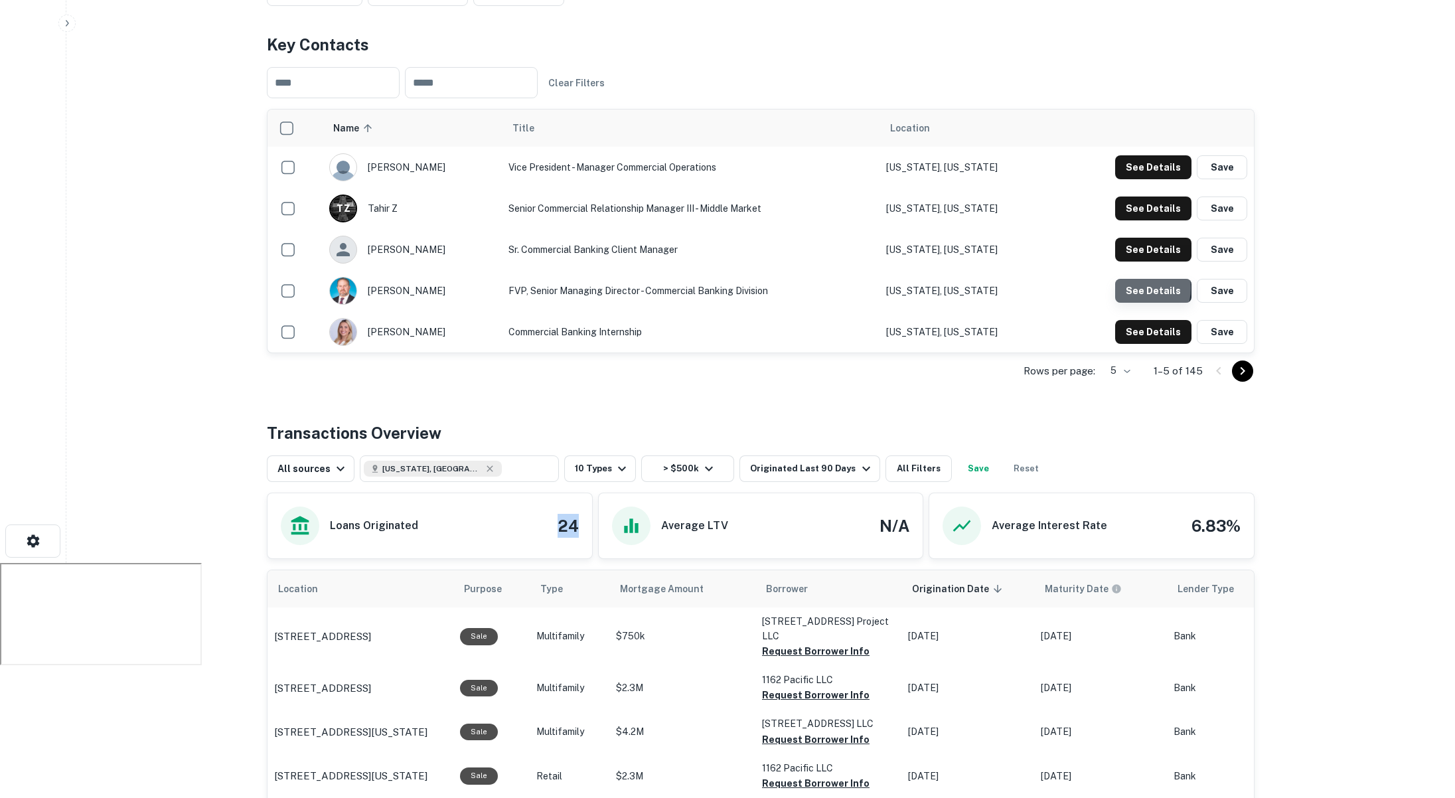
click at [1133, 279] on button "See Details" at bounding box center [1153, 291] width 76 height 24
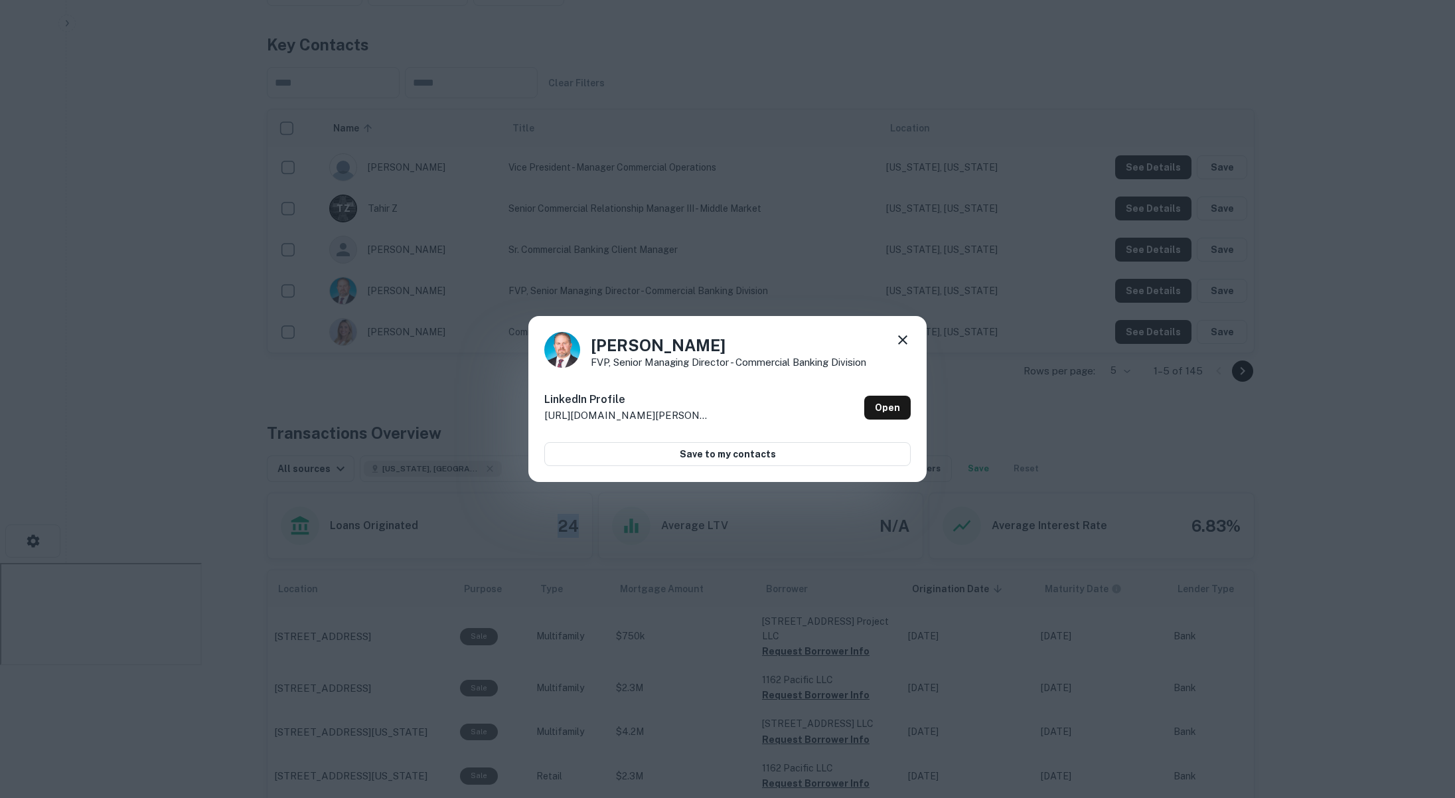
click at [907, 340] on icon at bounding box center [902, 340] width 16 height 16
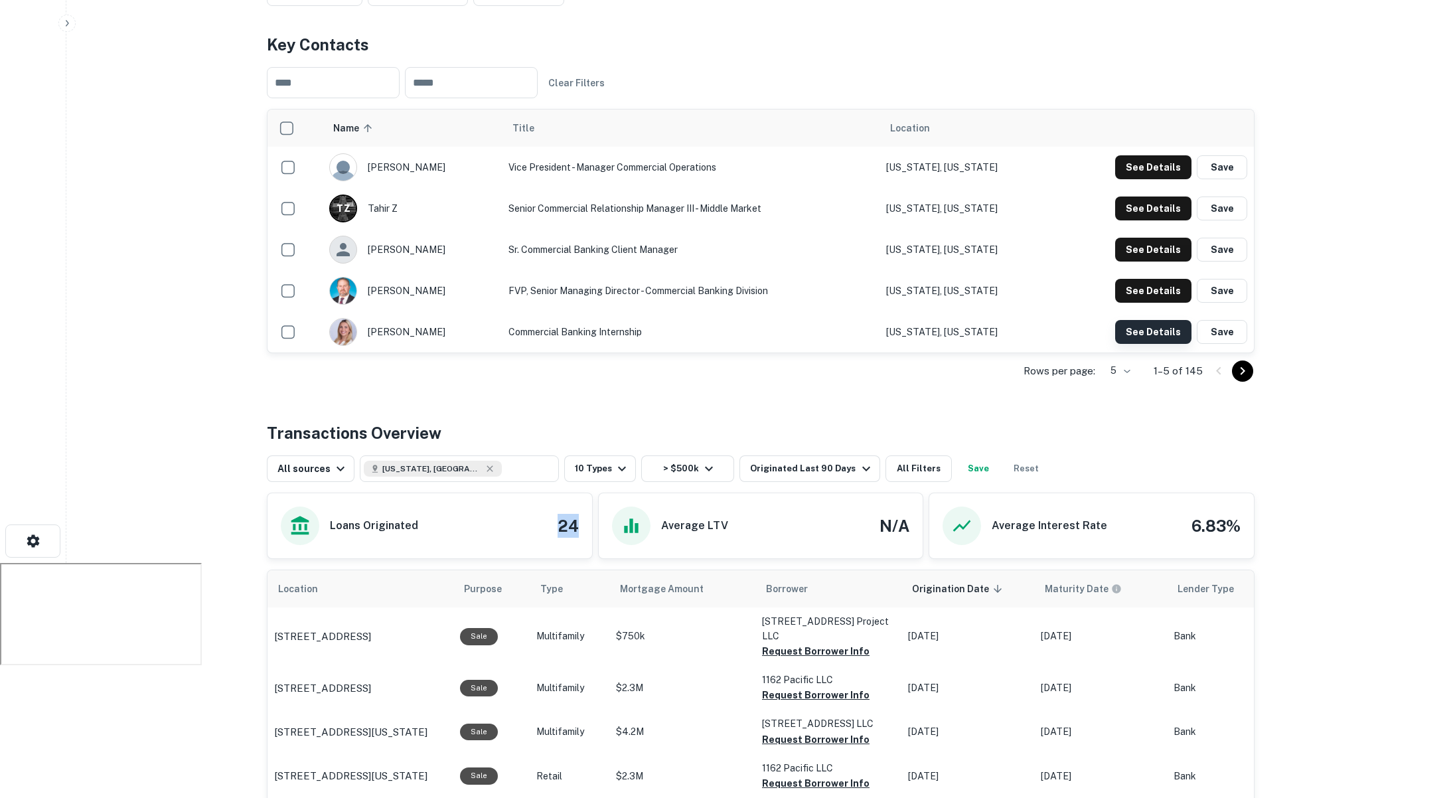
click at [1128, 320] on button "See Details" at bounding box center [1153, 332] width 76 height 24
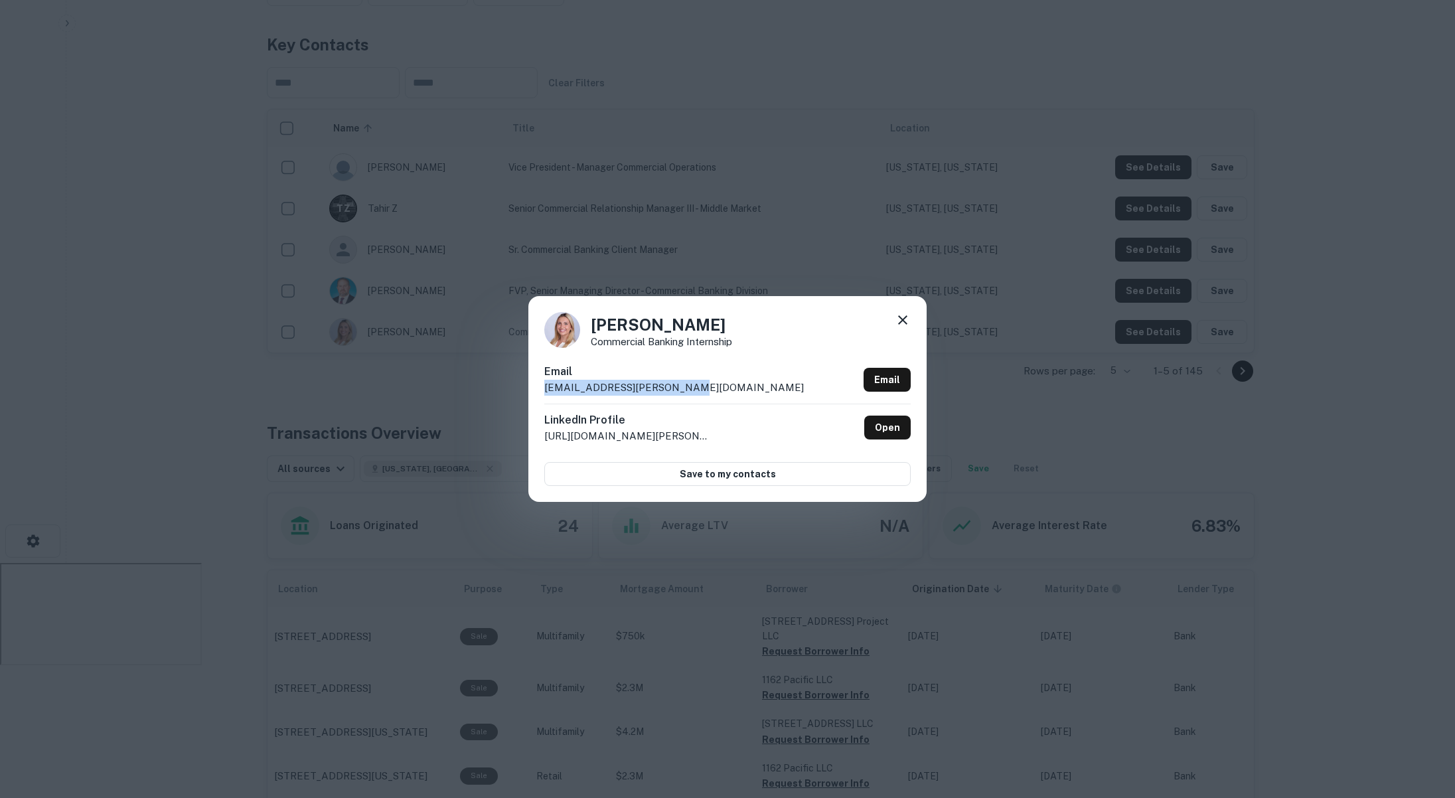
drag, startPoint x: 681, startPoint y: 388, endPoint x: 539, endPoint y: 393, distance: 142.1
click at [518, 393] on div "Victoria Holm Commercial Banking Internship Email victoria.holm@axosbank.com Em…" at bounding box center [727, 399] width 1455 height 798
click at [902, 317] on icon at bounding box center [902, 320] width 16 height 16
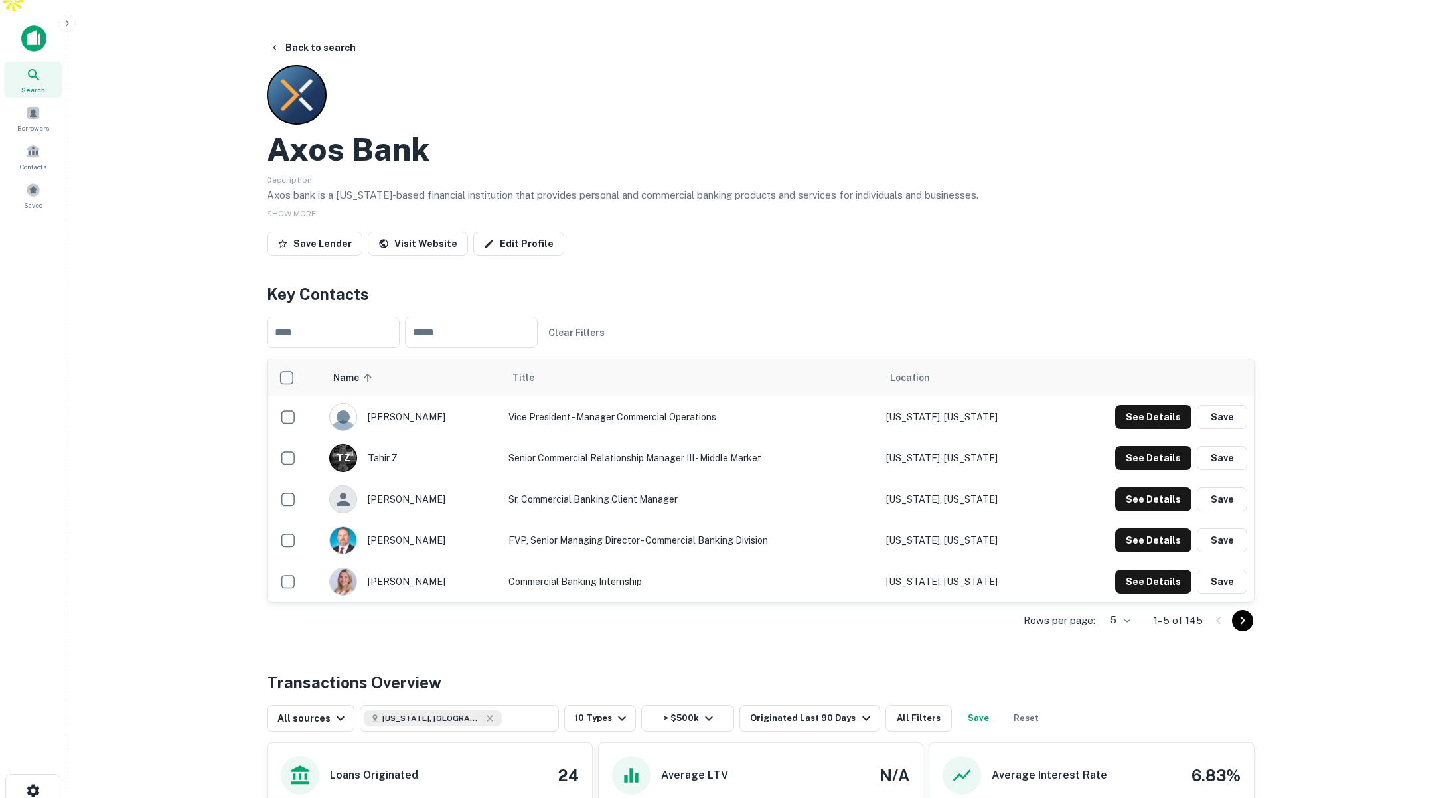
scroll to position [0, 0]
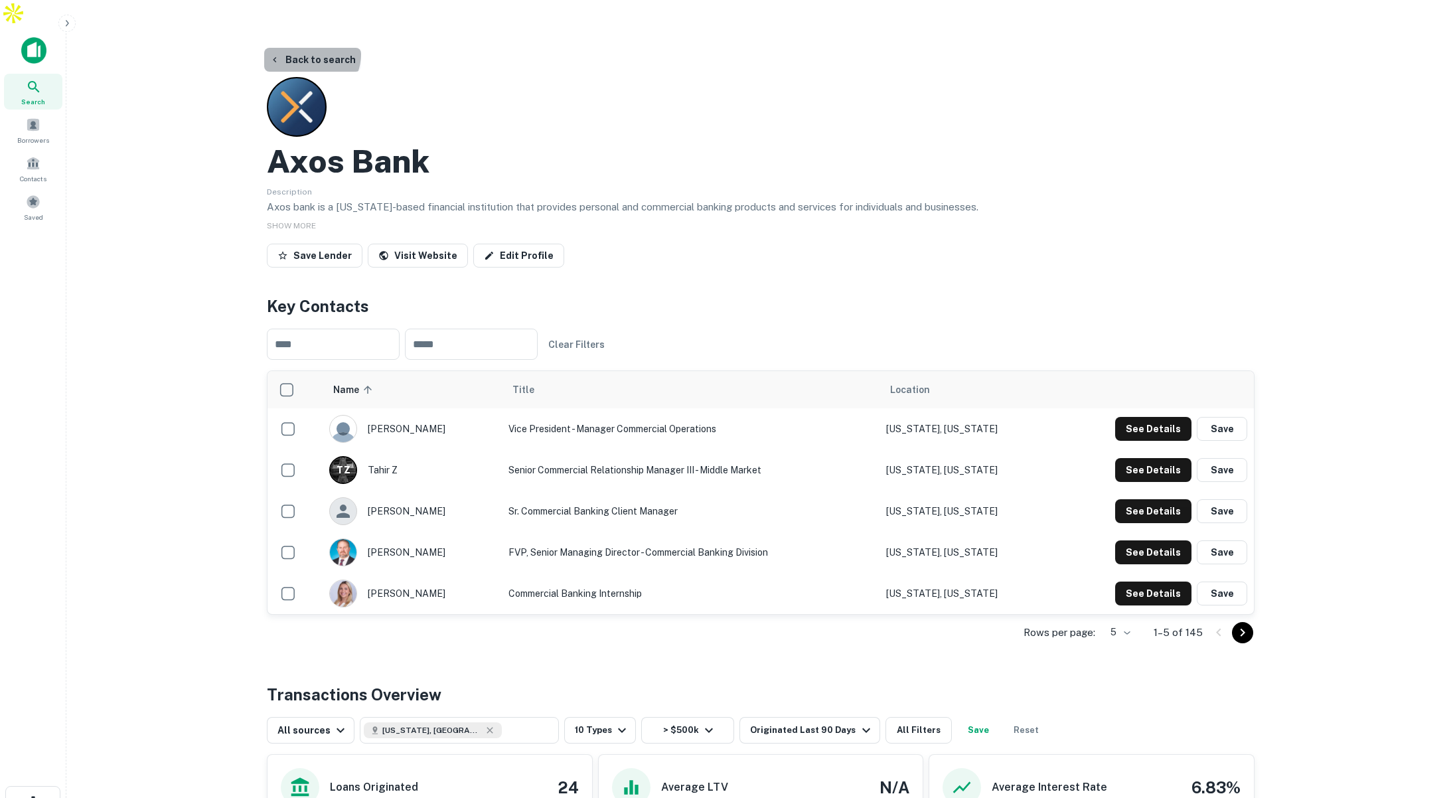
click at [311, 48] on button "Back to search" at bounding box center [312, 60] width 97 height 24
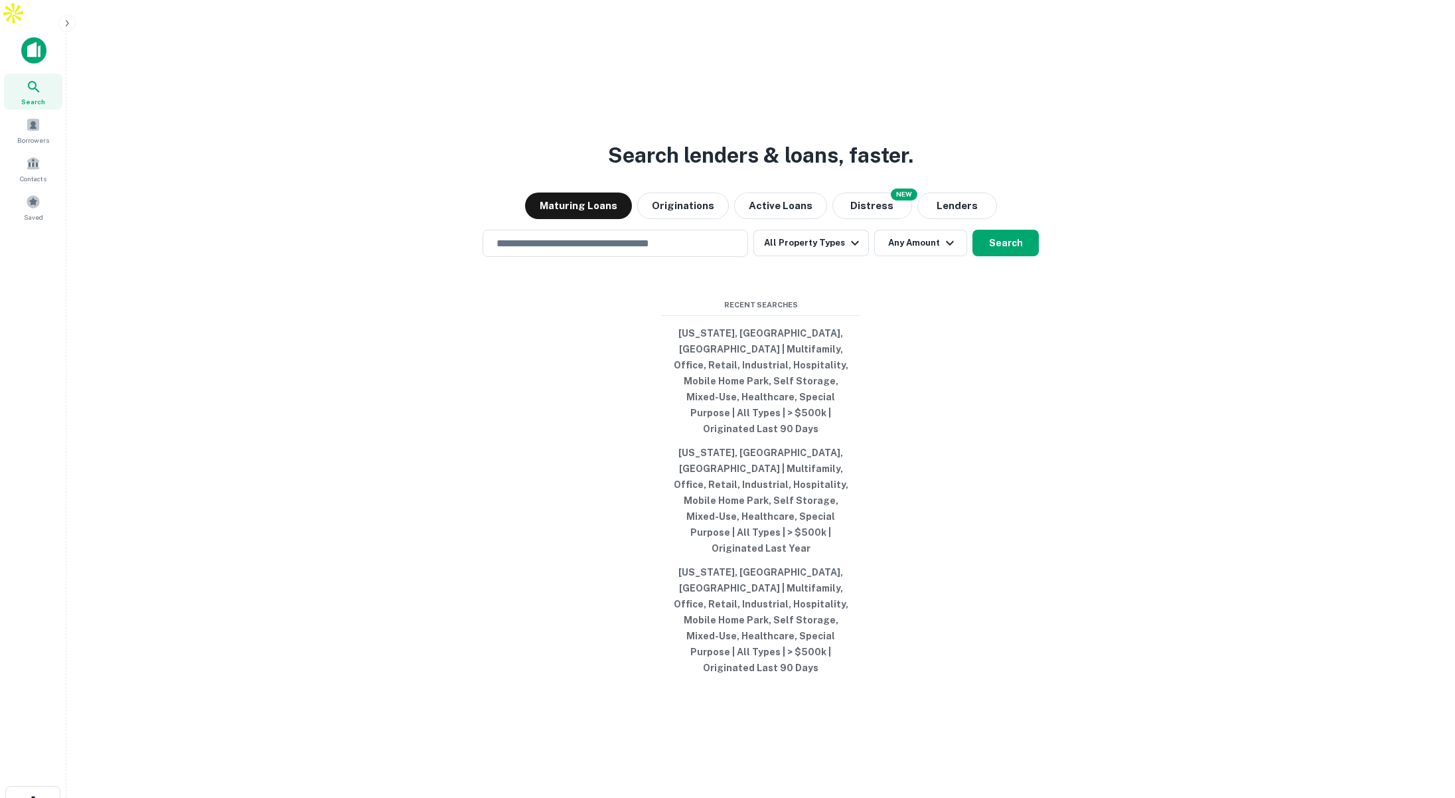
click at [68, 21] on icon "button" at bounding box center [67, 23] width 11 height 11
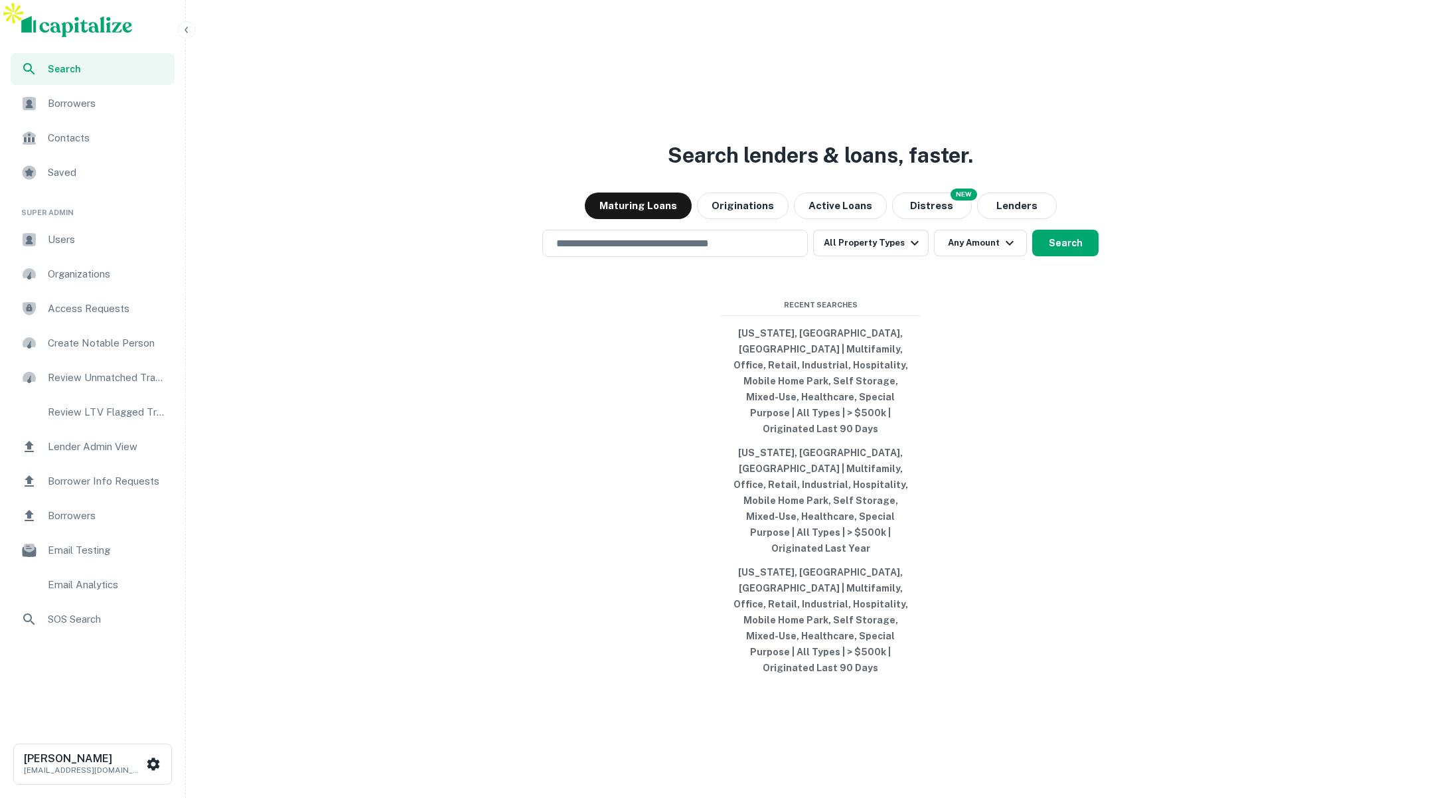
scroll to position [1, 0]
click at [61, 234] on span "Users" at bounding box center [107, 240] width 119 height 16
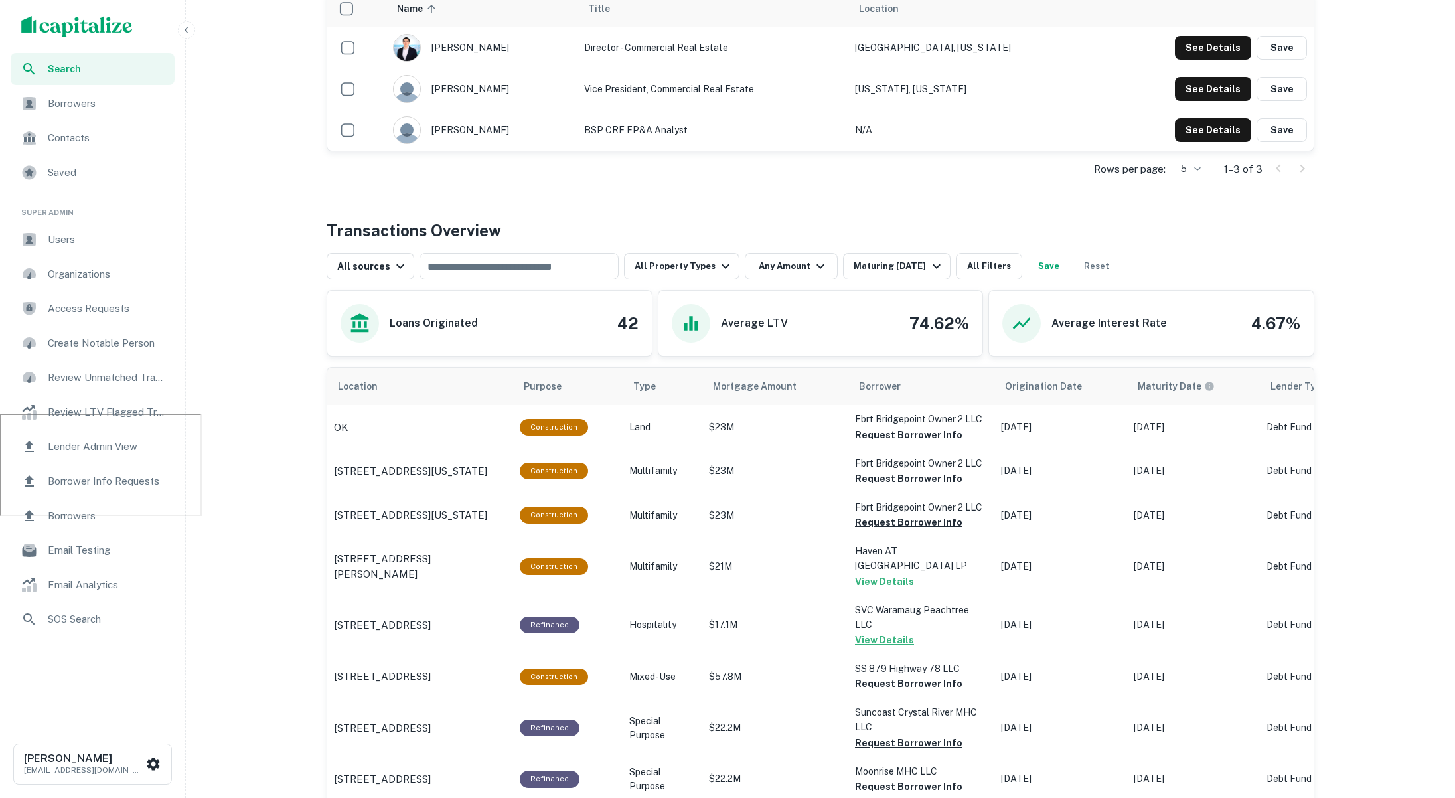
scroll to position [0, 3]
click at [186, 30] on icon "button" at bounding box center [186, 30] width 11 height 11
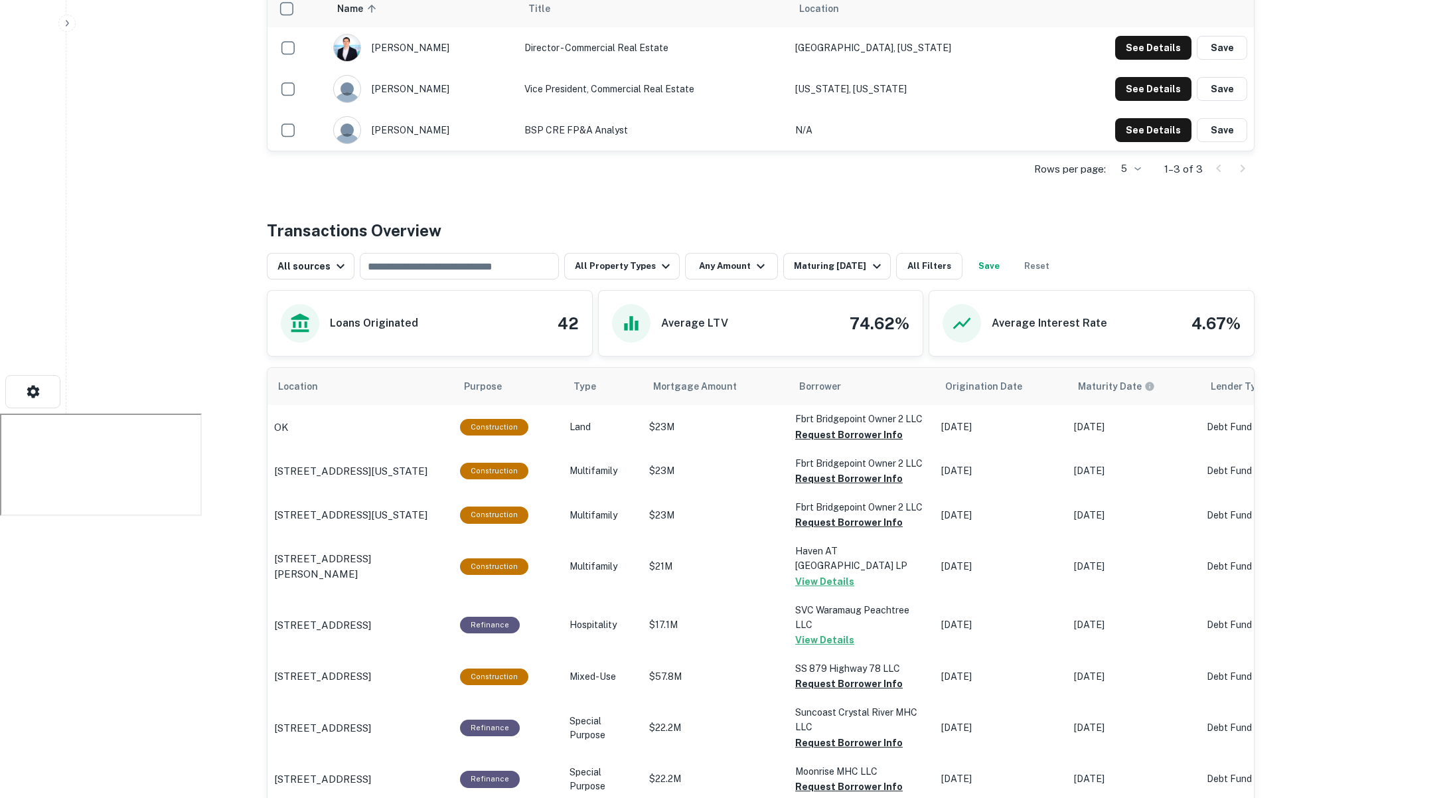
scroll to position [412, 0]
click at [859, 257] on div "Maturing [DATE]" at bounding box center [839, 265] width 90 height 16
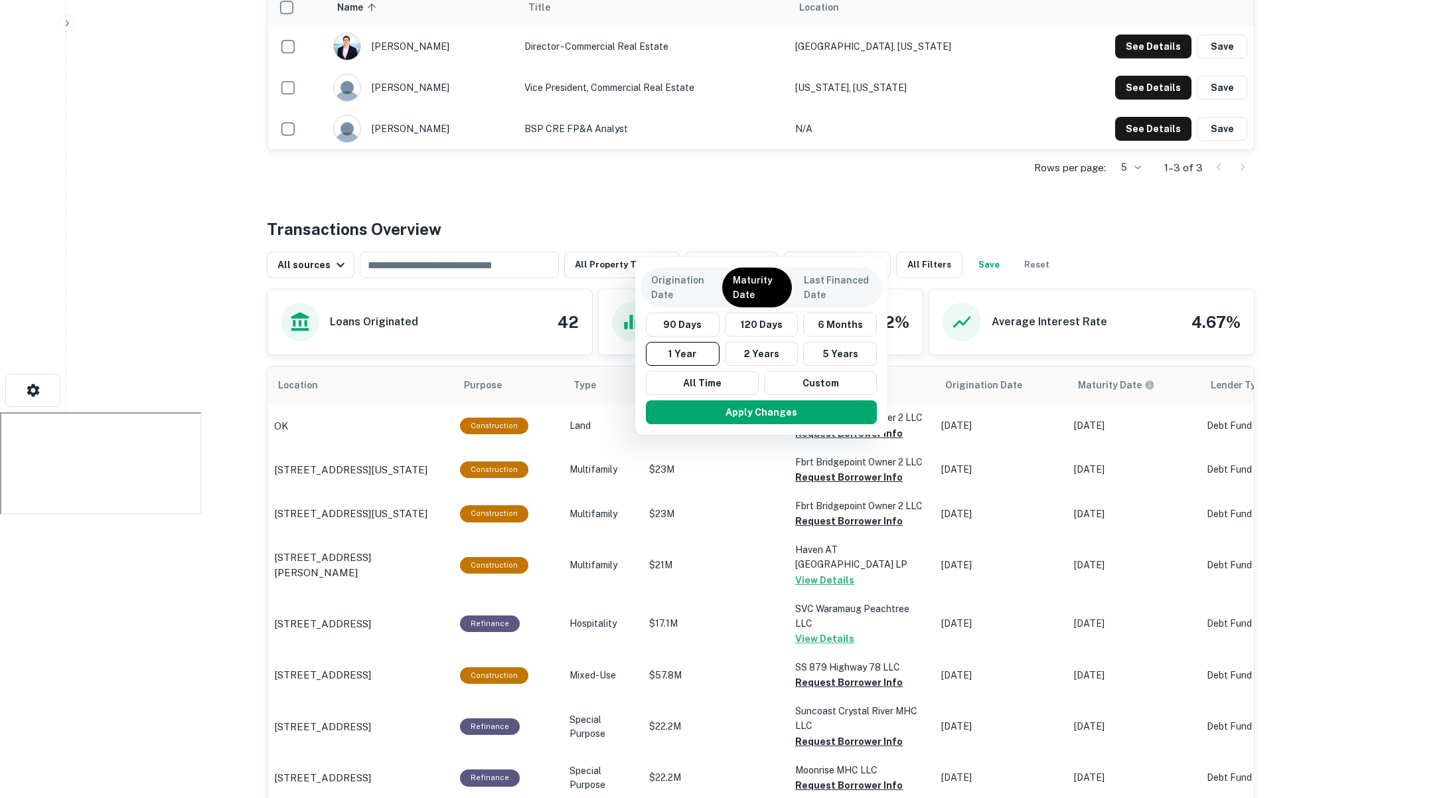
click at [841, 197] on div at bounding box center [727, 399] width 1455 height 798
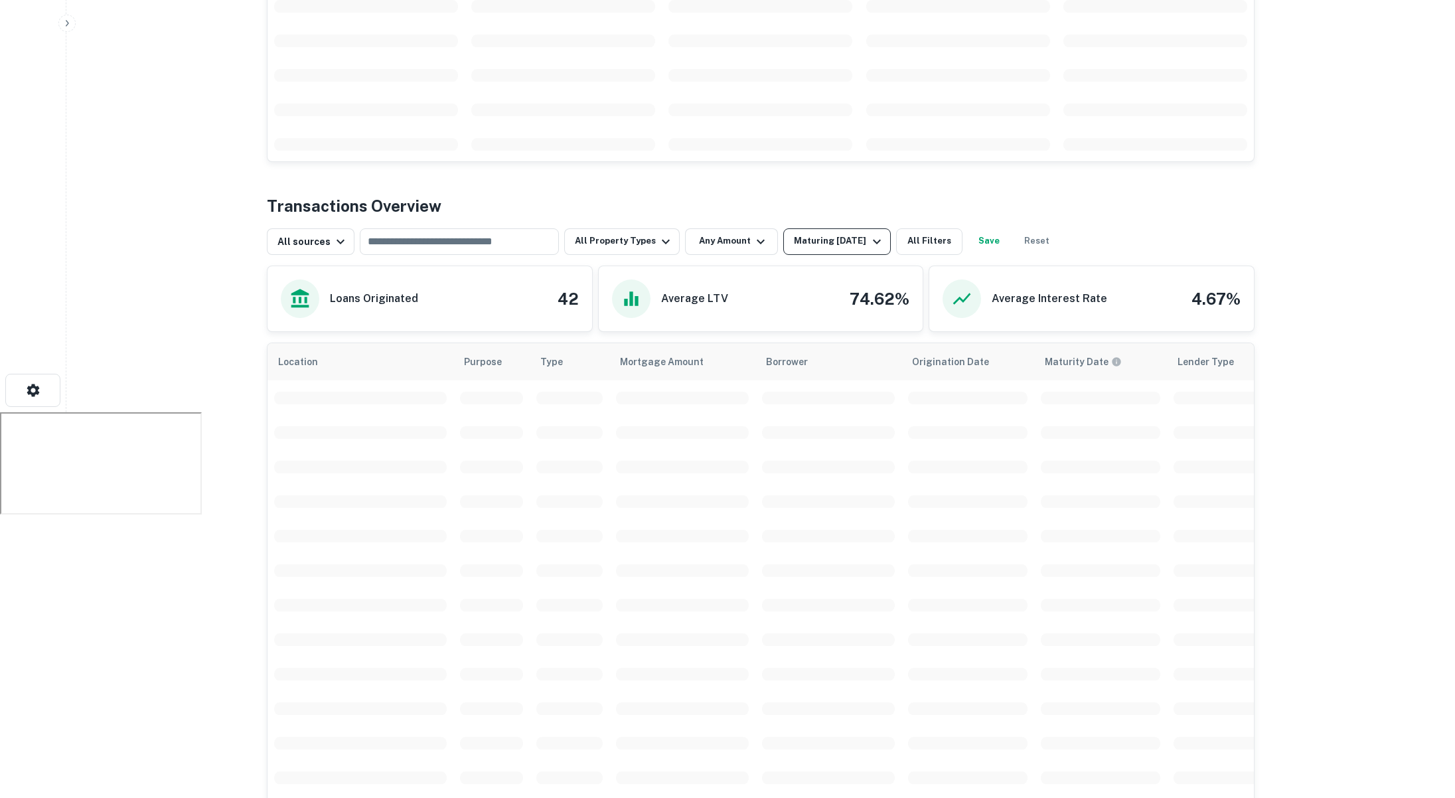
click at [850, 234] on div "Maturing [DATE]" at bounding box center [839, 242] width 90 height 16
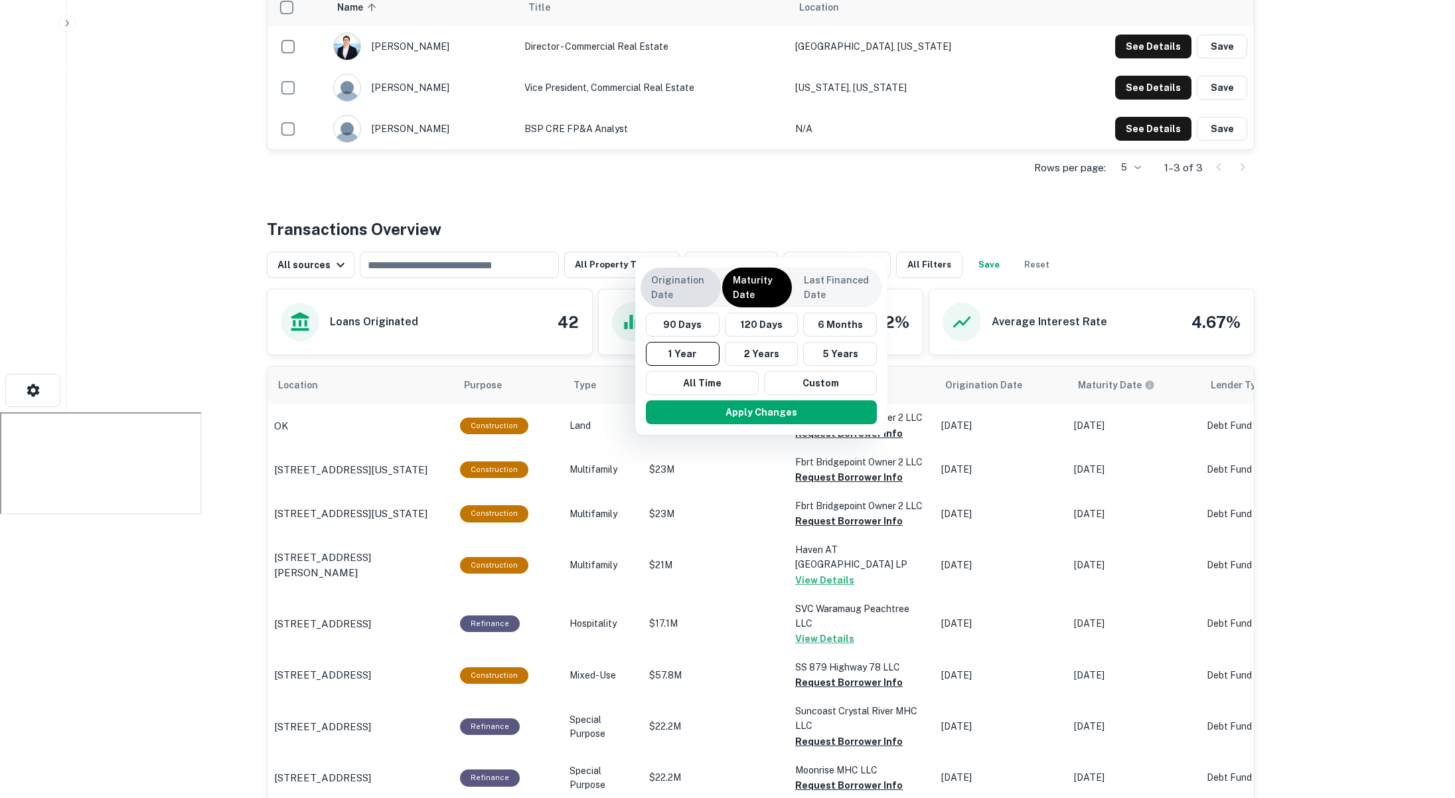
click at [689, 275] on p "Origination Date" at bounding box center [680, 287] width 59 height 29
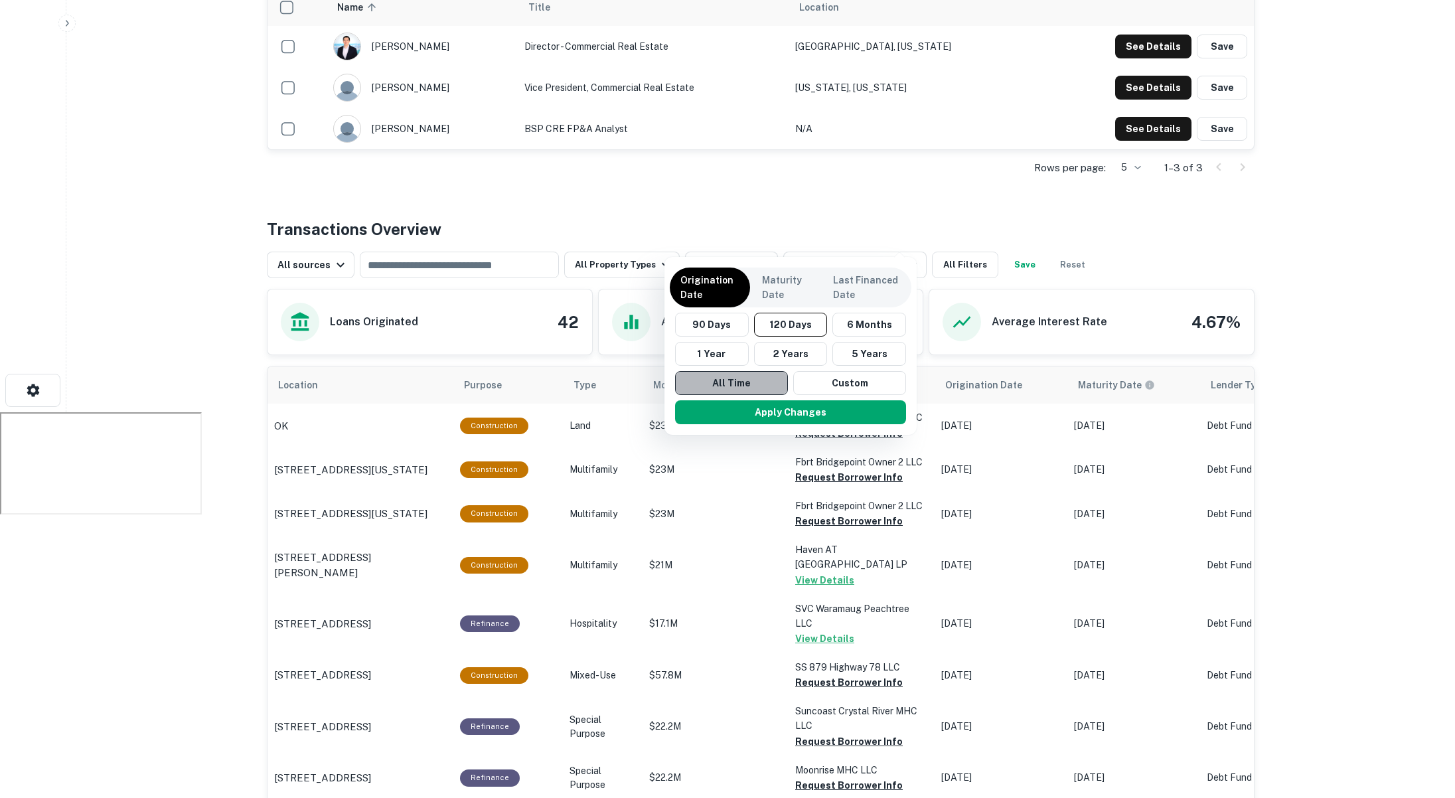
click at [728, 386] on button "All Time" at bounding box center [731, 383] width 113 height 24
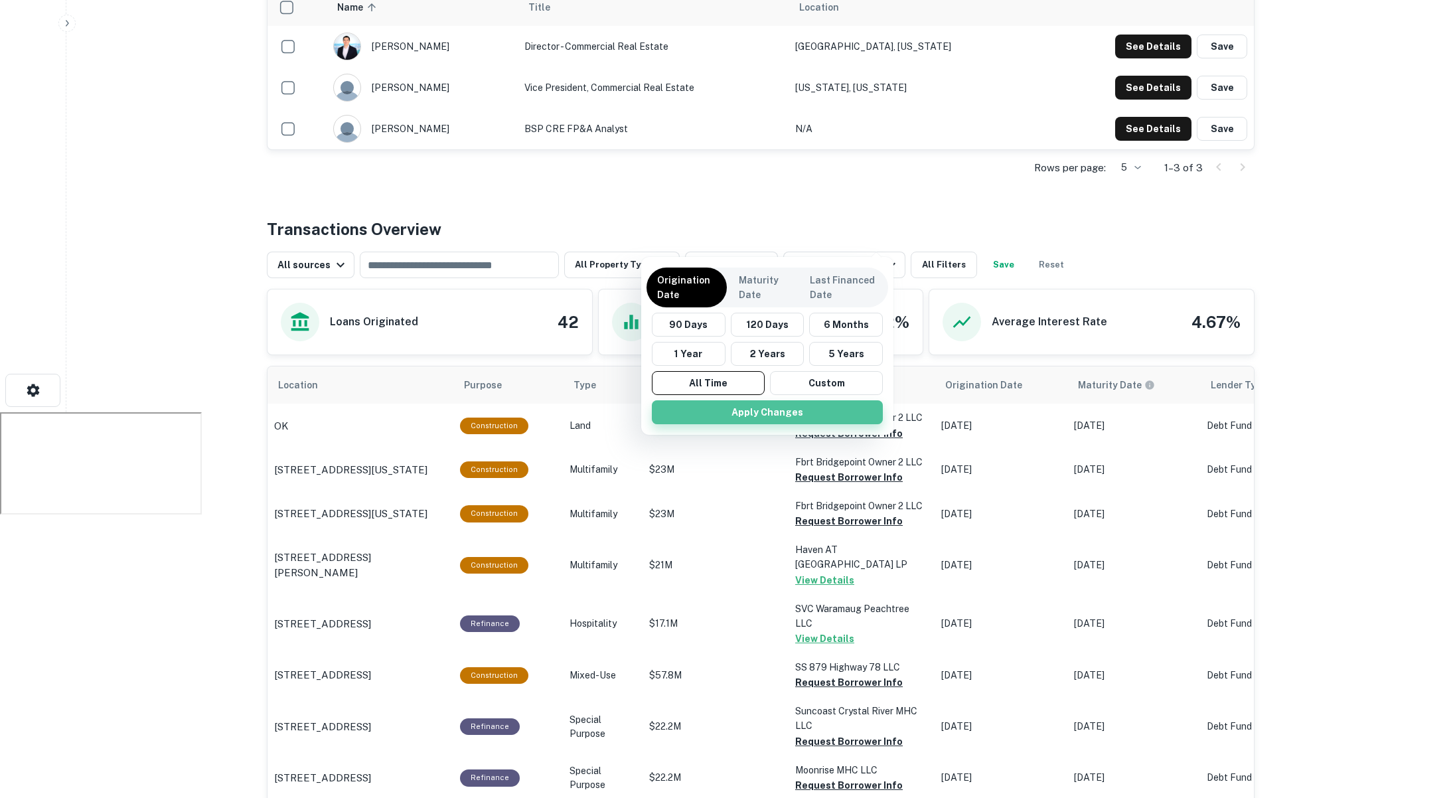
click at [774, 404] on button "Apply Changes" at bounding box center [767, 412] width 231 height 24
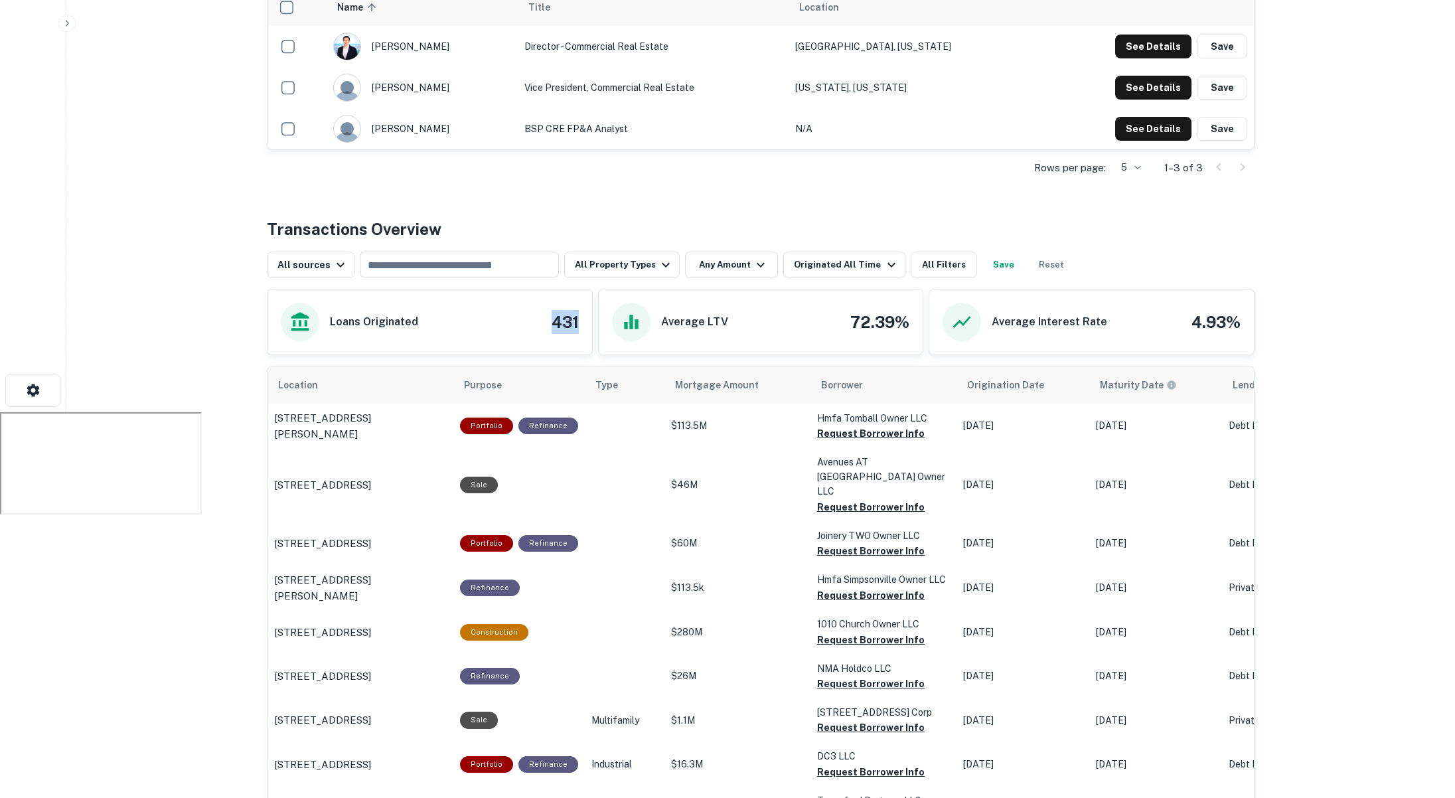
drag, startPoint x: 555, startPoint y: 297, endPoint x: 577, endPoint y: 297, distance: 21.9
click at [577, 310] on h4 "431" at bounding box center [564, 322] width 27 height 24
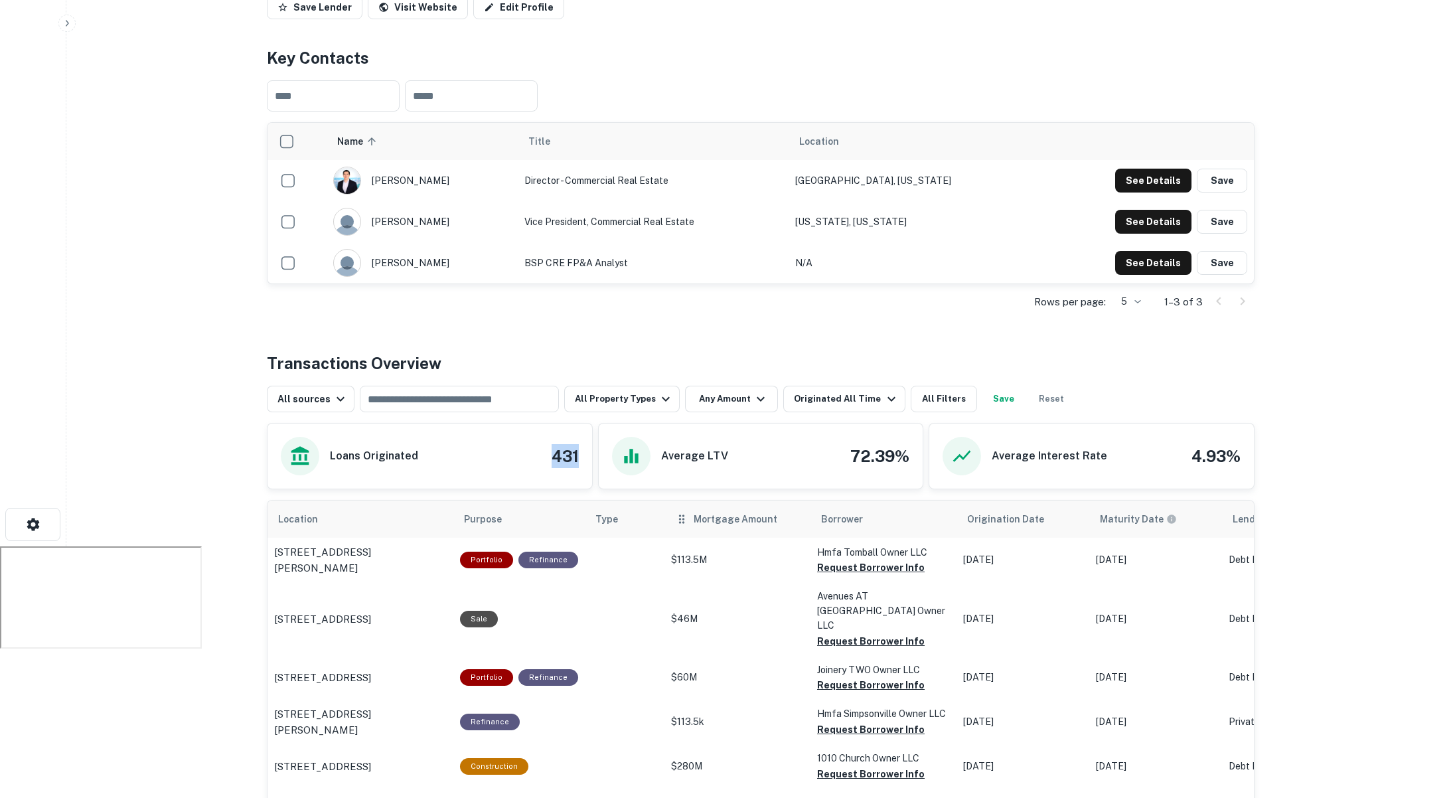
scroll to position [143, 0]
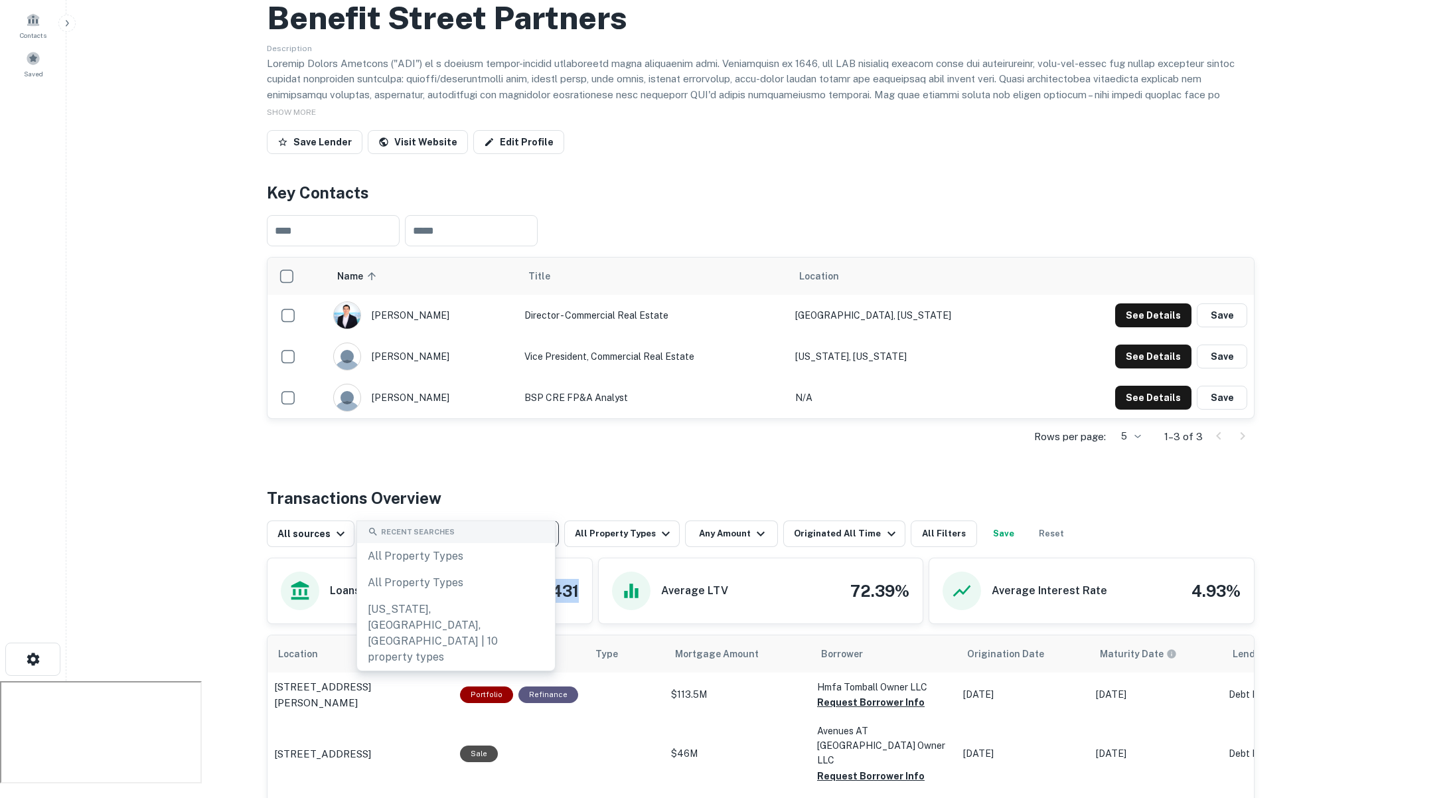
click at [476, 524] on input "text" at bounding box center [458, 533] width 189 height 19
type input "********"
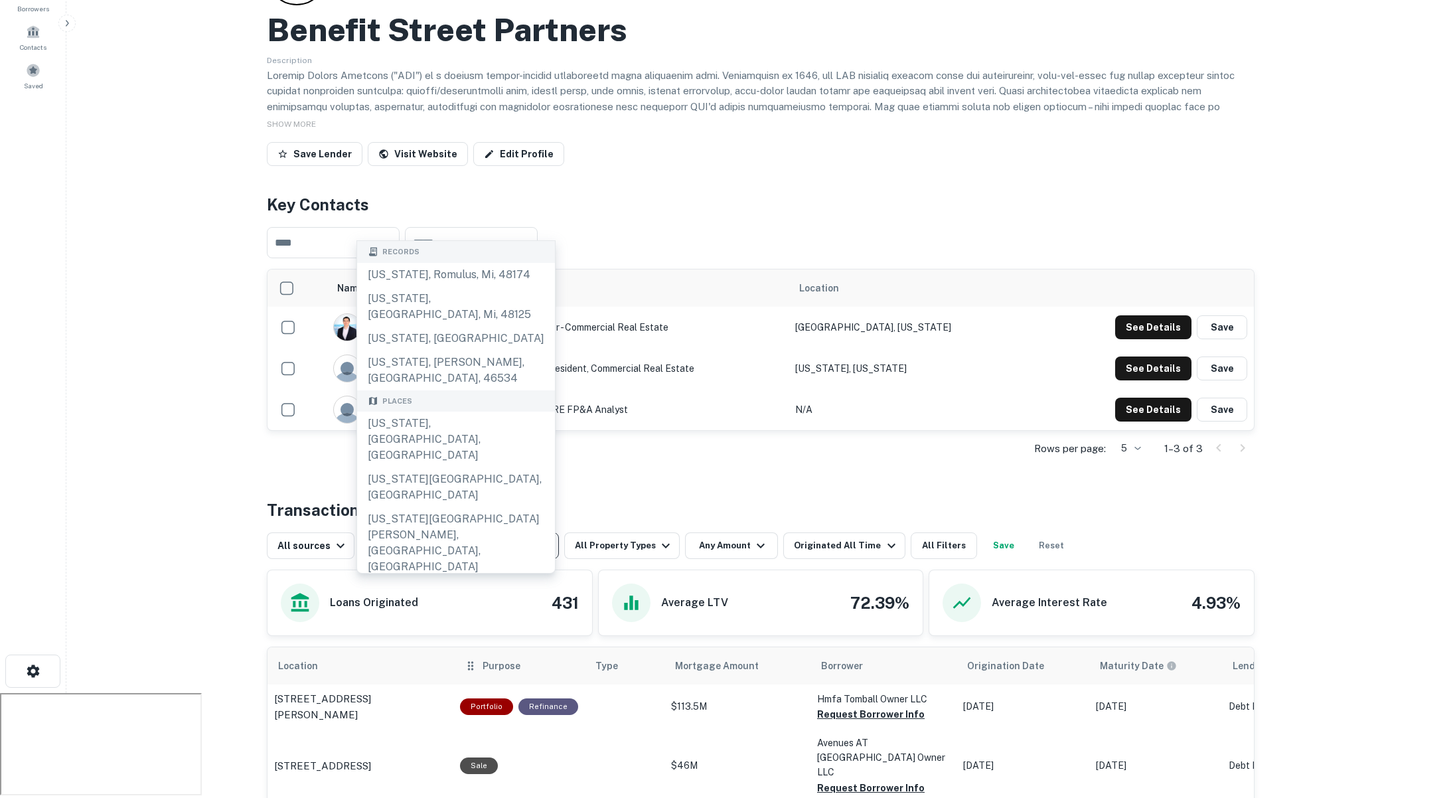
scroll to position [131, 0]
click at [456, 468] on div "New York State, USA" at bounding box center [456, 488] width 198 height 40
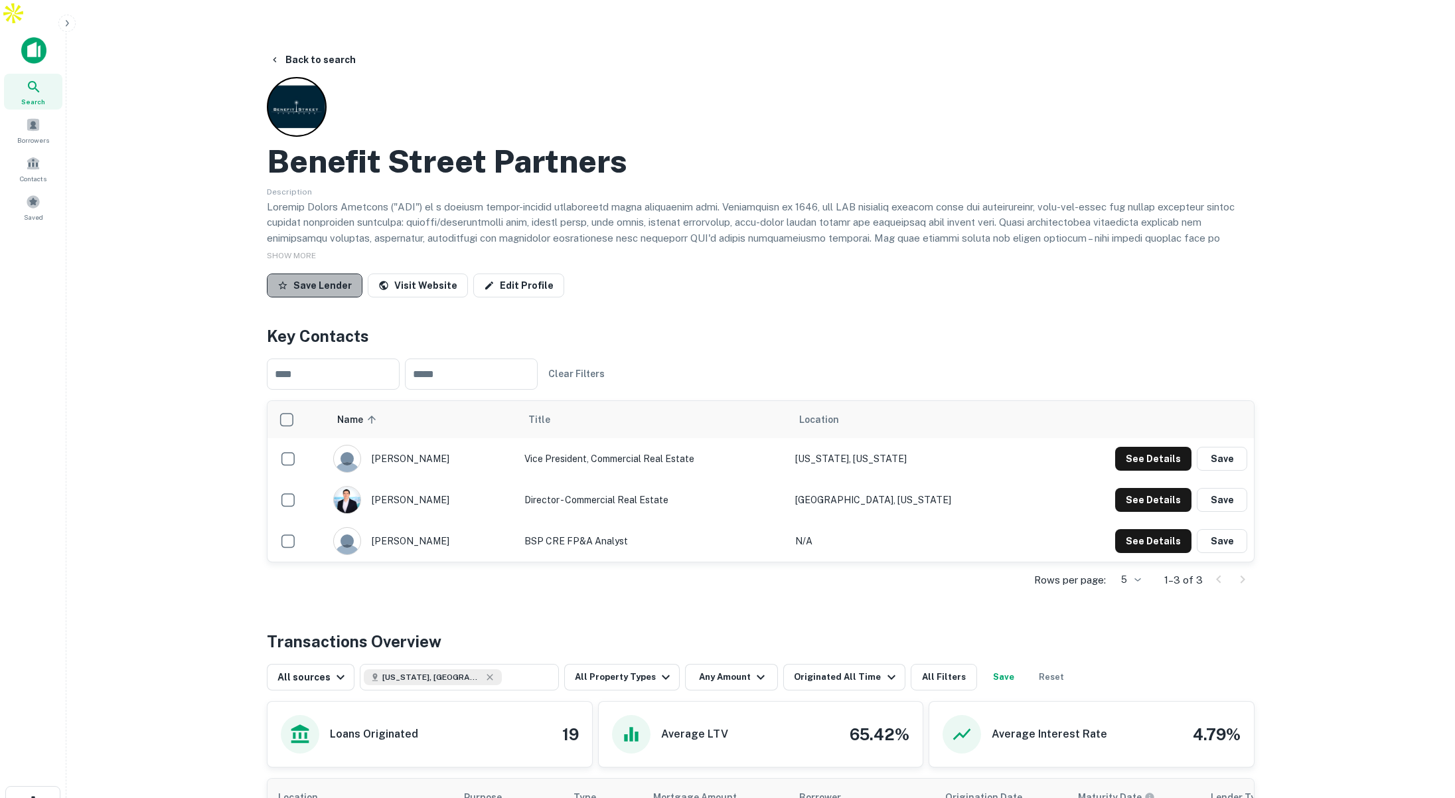
click at [326, 273] on button "Save Lender" at bounding box center [315, 285] width 96 height 24
click at [34, 189] on div "Saved" at bounding box center [33, 207] width 58 height 36
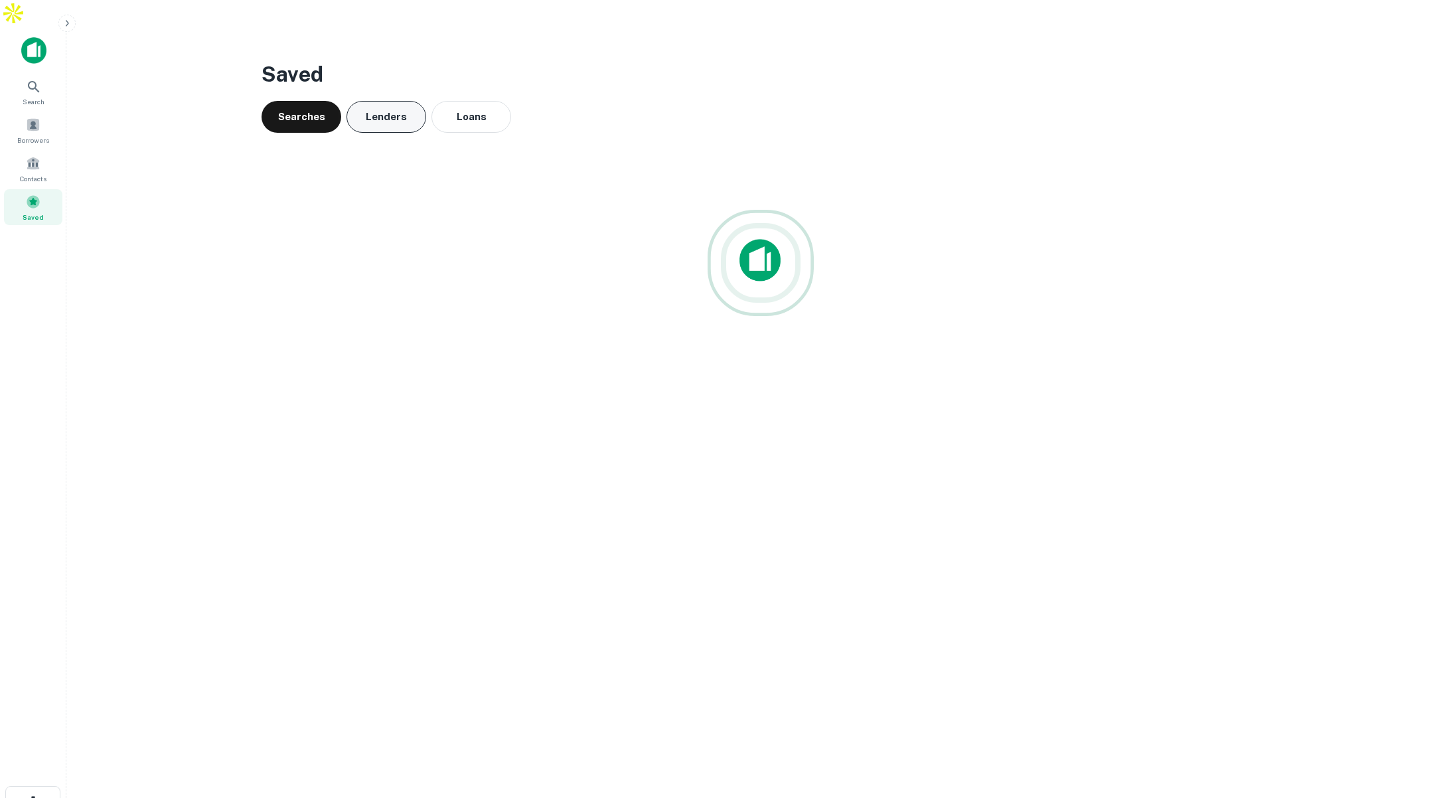
click at [395, 101] on button "Lenders" at bounding box center [386, 117] width 80 height 32
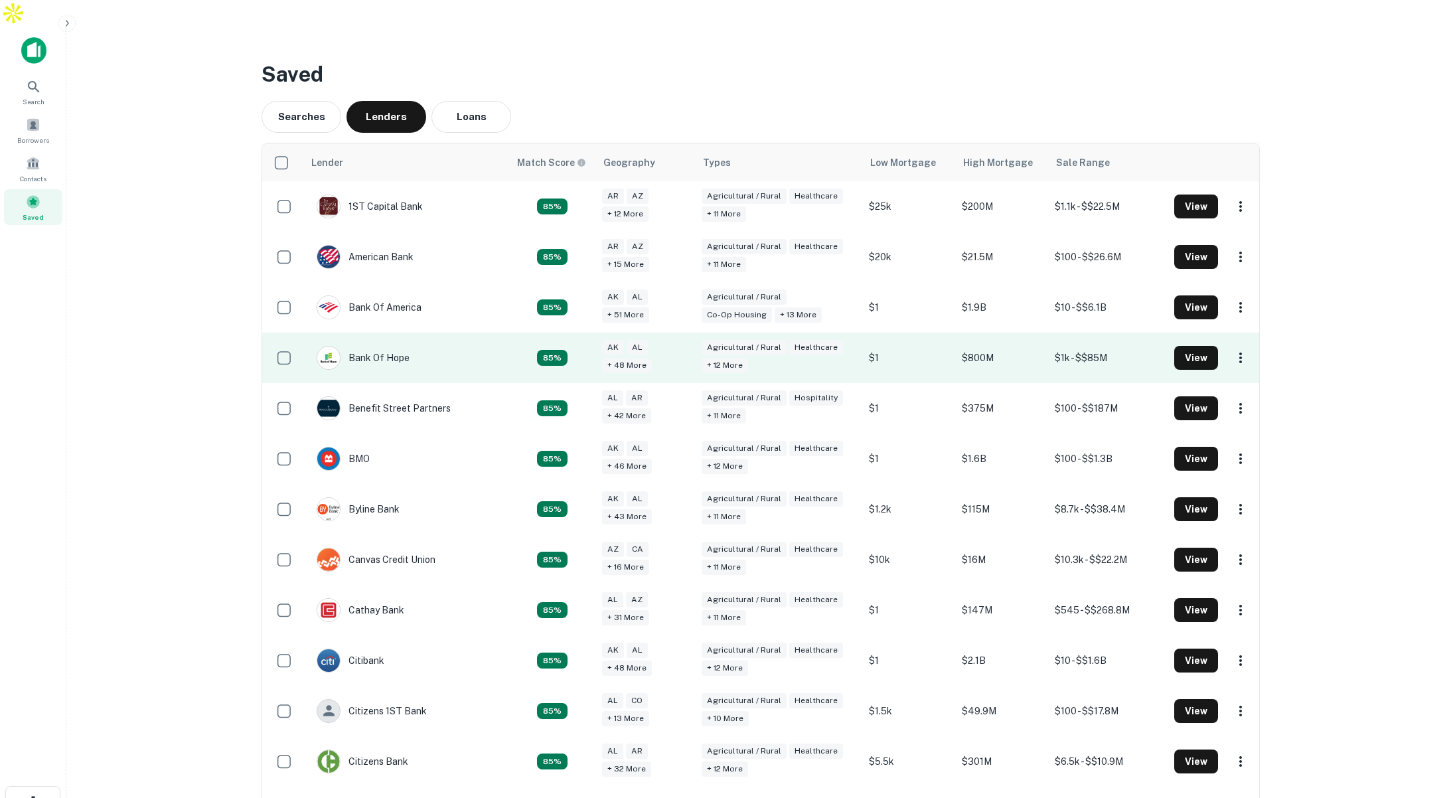
scroll to position [3, 0]
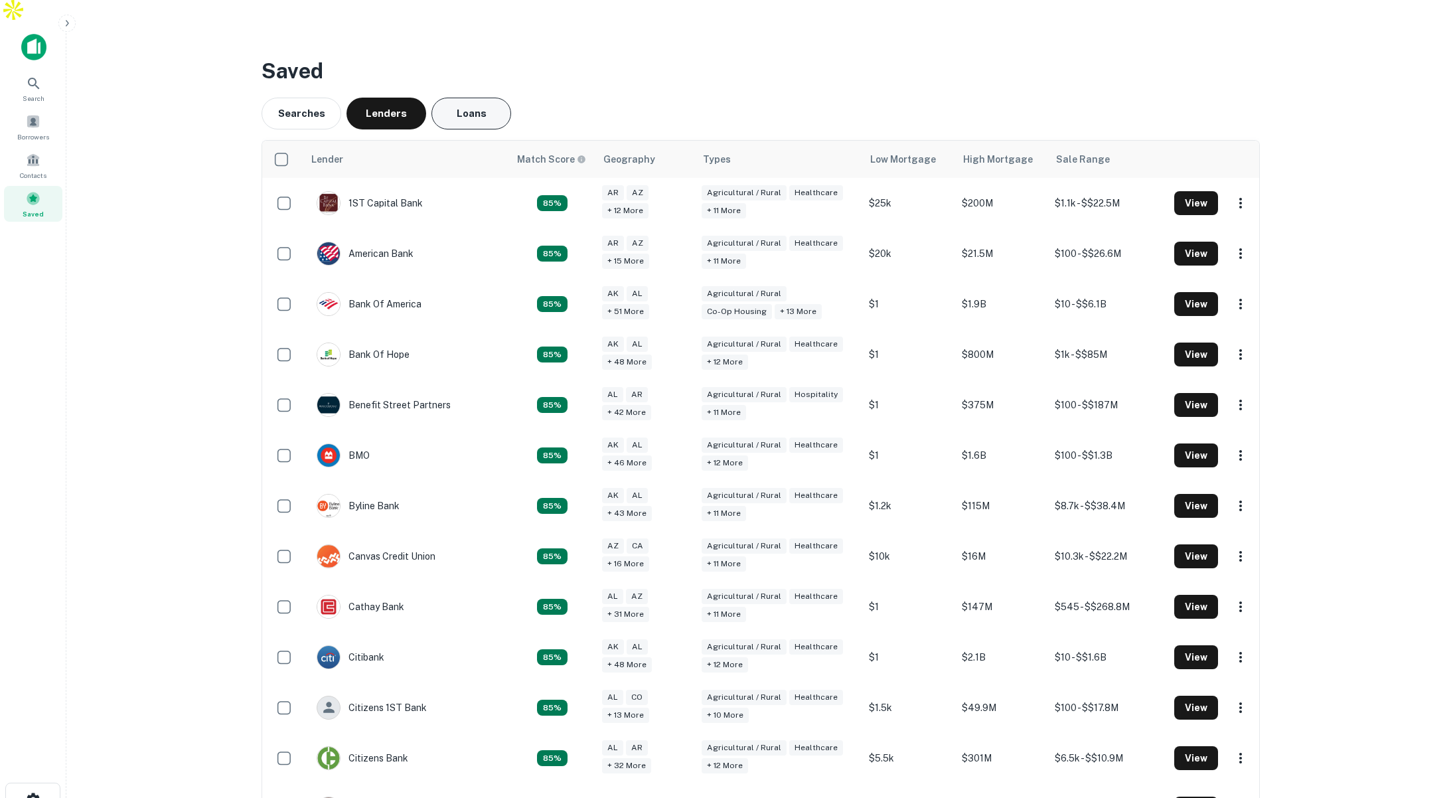
click at [478, 98] on button "Loans" at bounding box center [471, 114] width 80 height 32
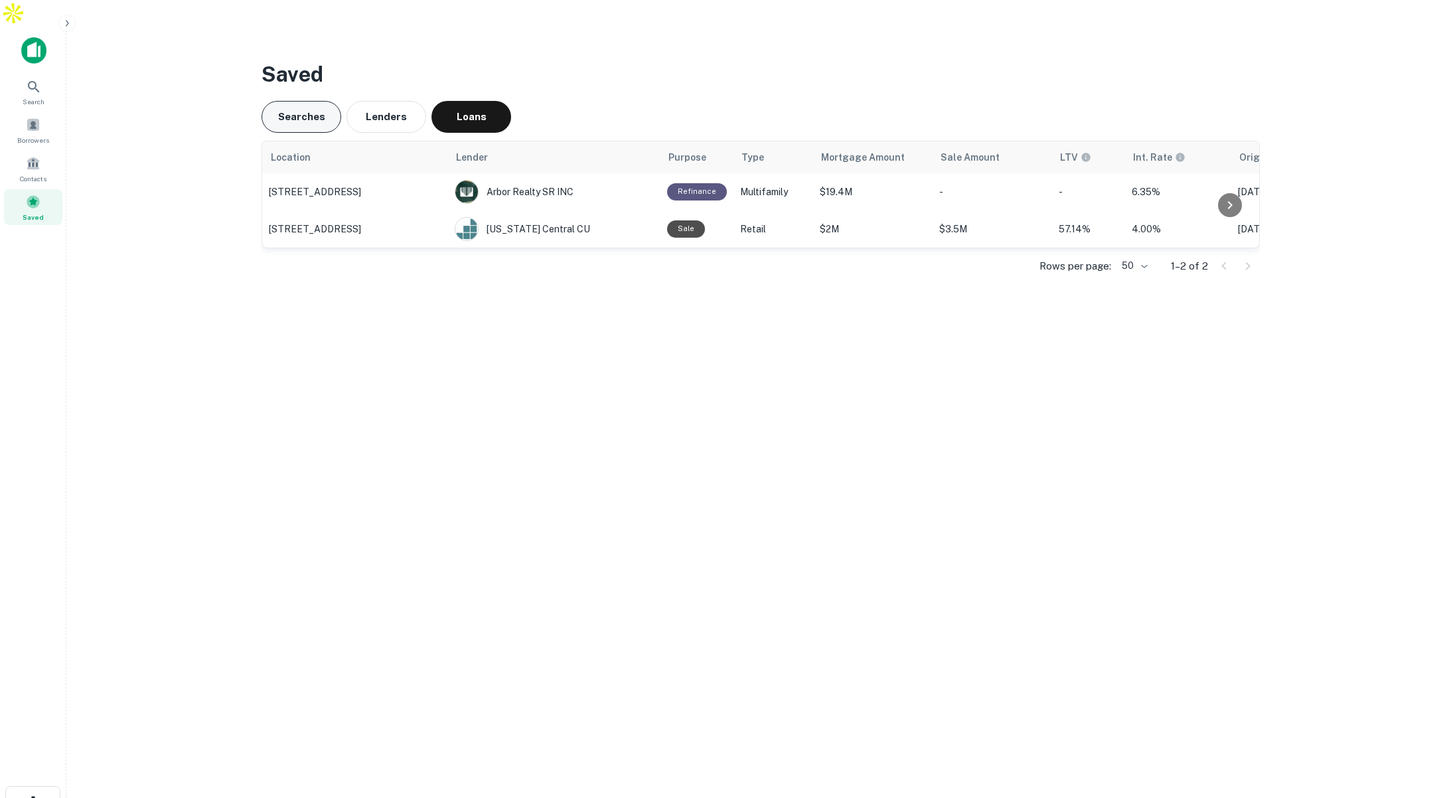
click at [314, 101] on button "Searches" at bounding box center [301, 117] width 80 height 32
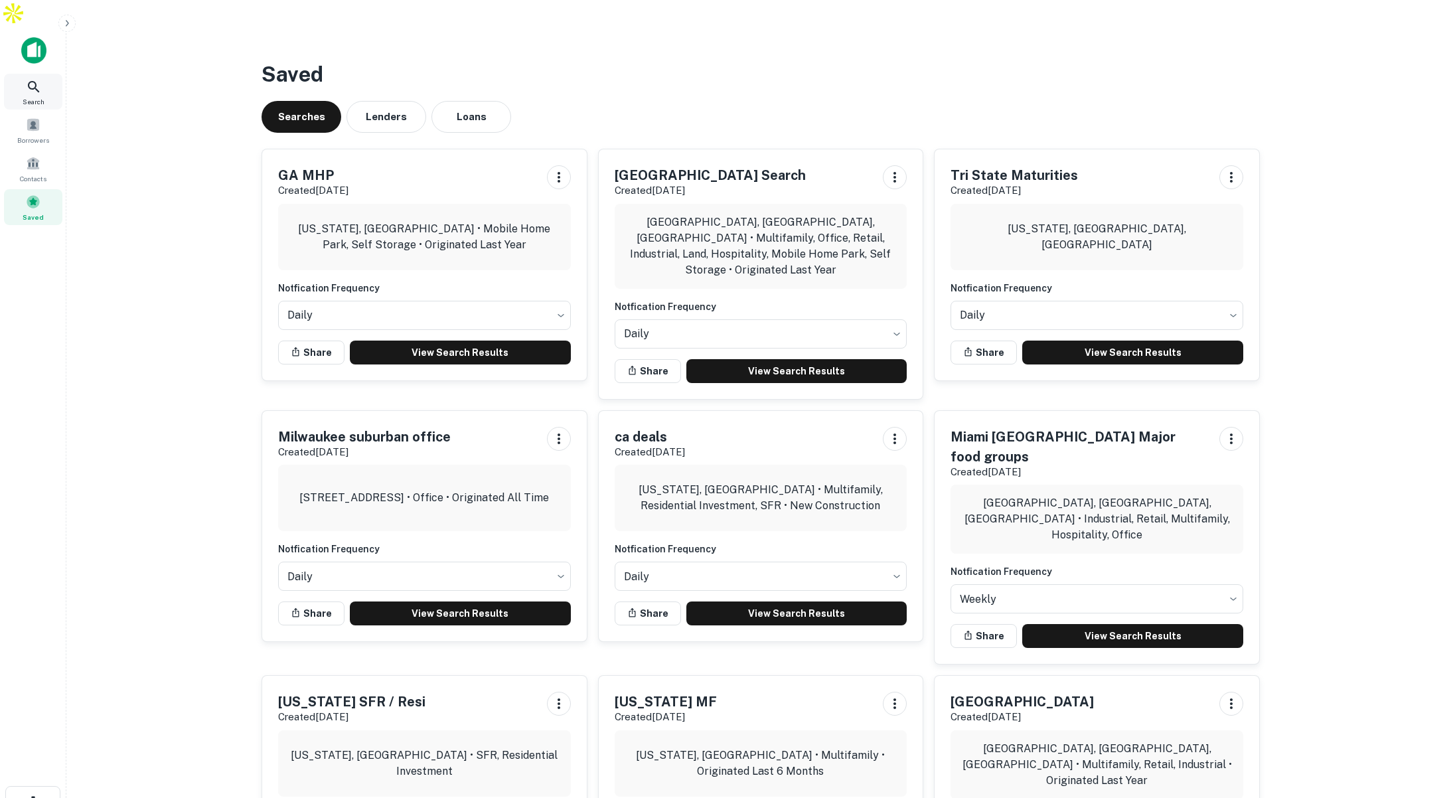
click at [26, 79] on icon at bounding box center [34, 87] width 16 height 16
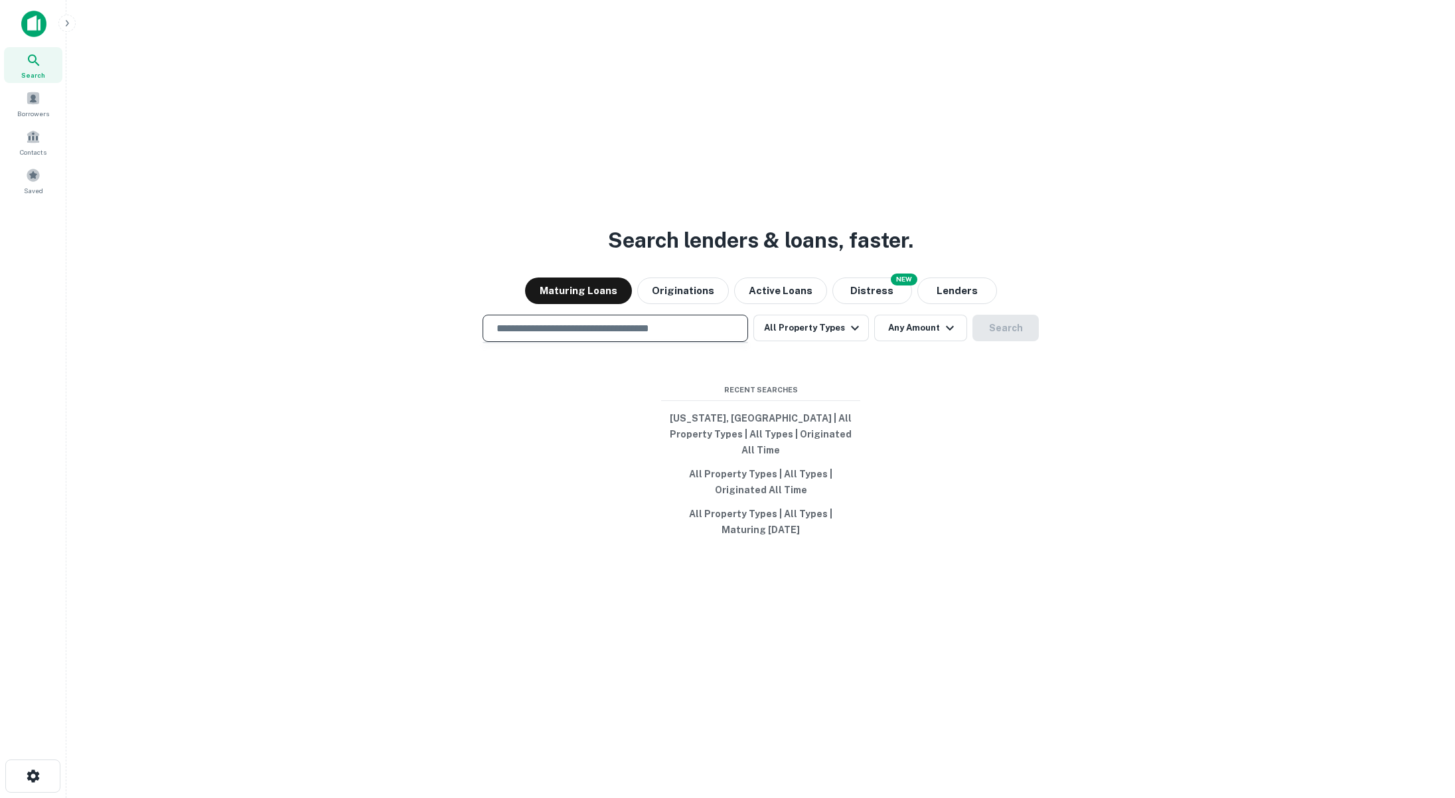
click at [669, 332] on input "text" at bounding box center [614, 328] width 253 height 15
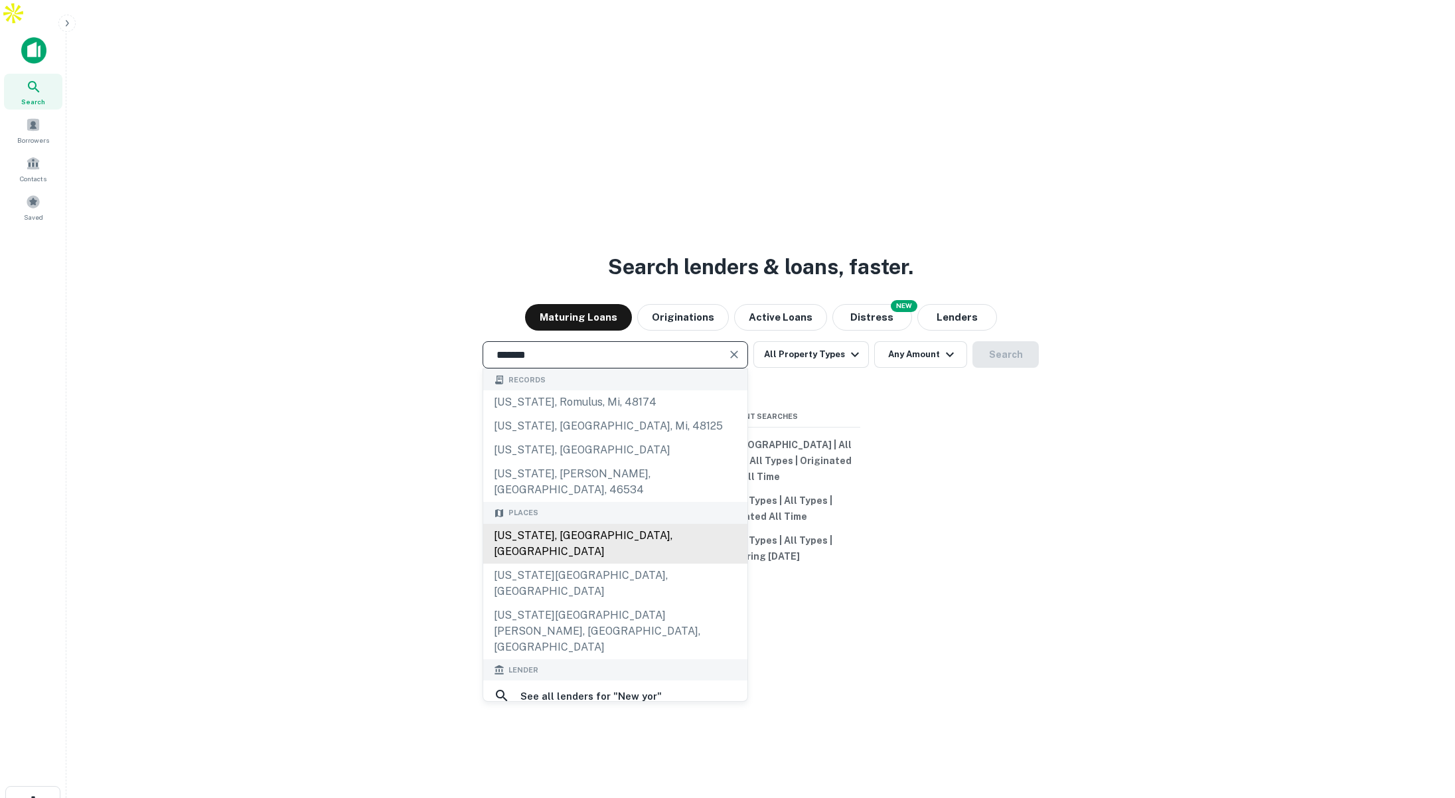
drag, startPoint x: 579, startPoint y: 492, endPoint x: 653, endPoint y: 433, distance: 94.4
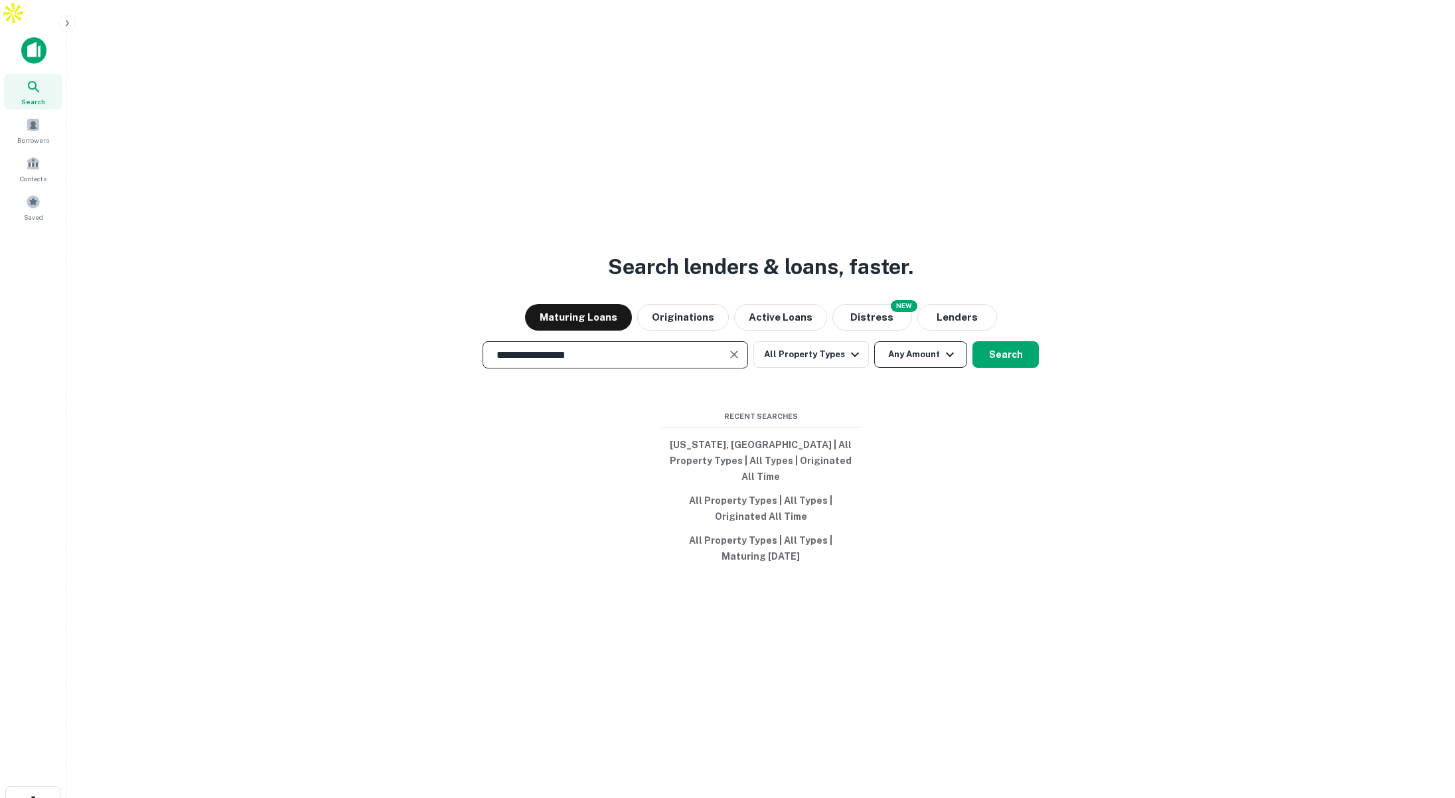
type input "**********"
click at [924, 341] on button "Any Amount" at bounding box center [920, 354] width 93 height 27
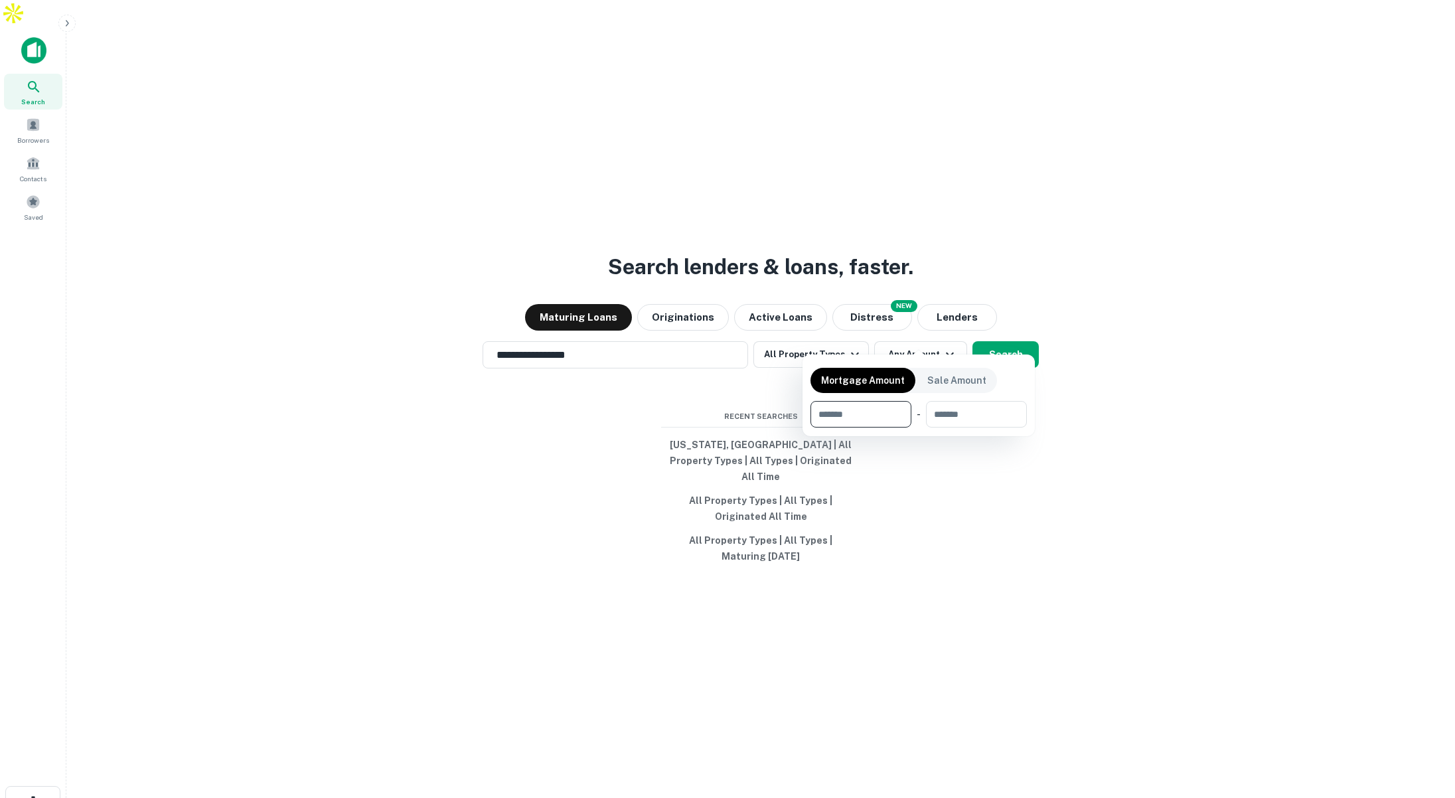
click at [849, 410] on input "number" at bounding box center [856, 414] width 92 height 27
type input "*******"
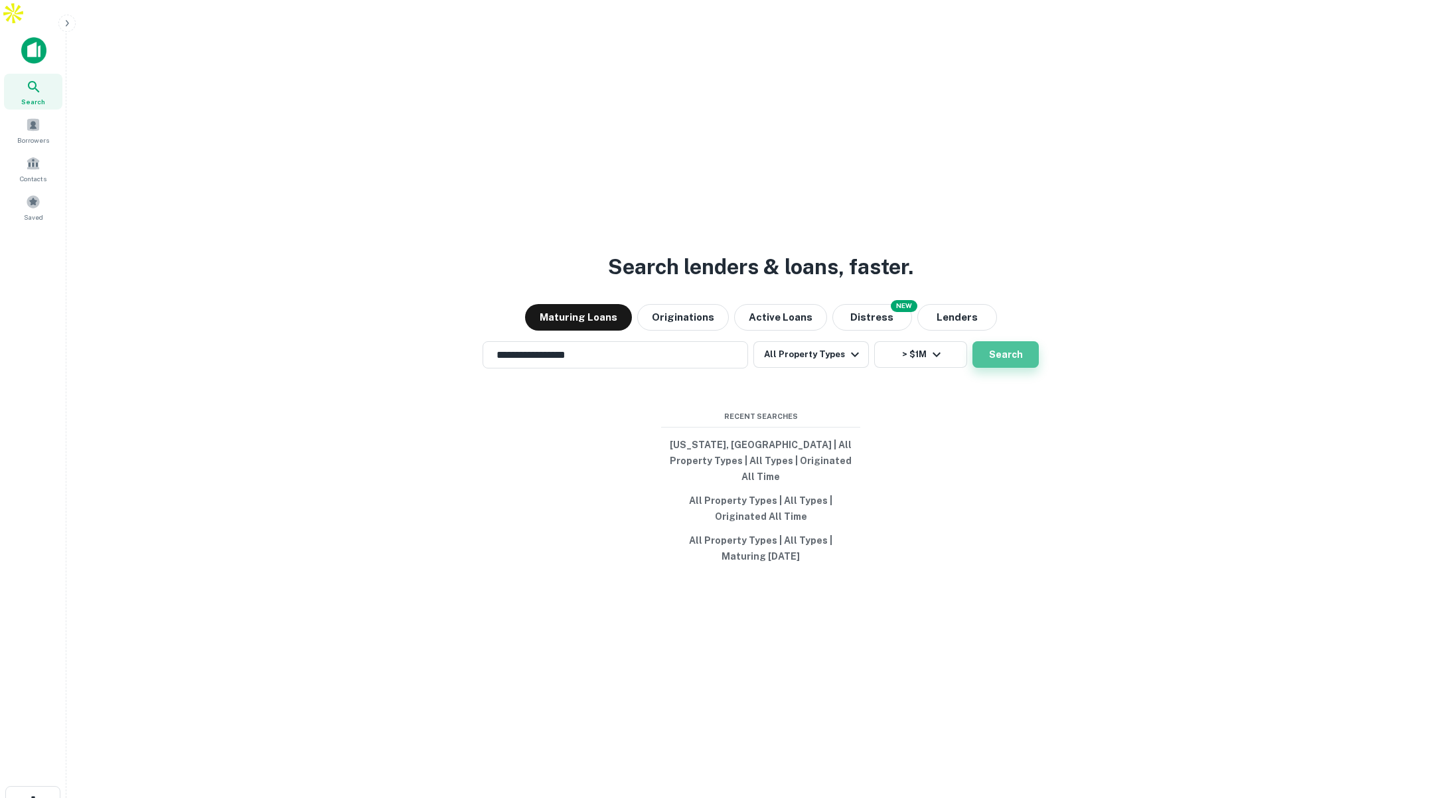
click at [1011, 341] on button "Search" at bounding box center [1005, 354] width 66 height 27
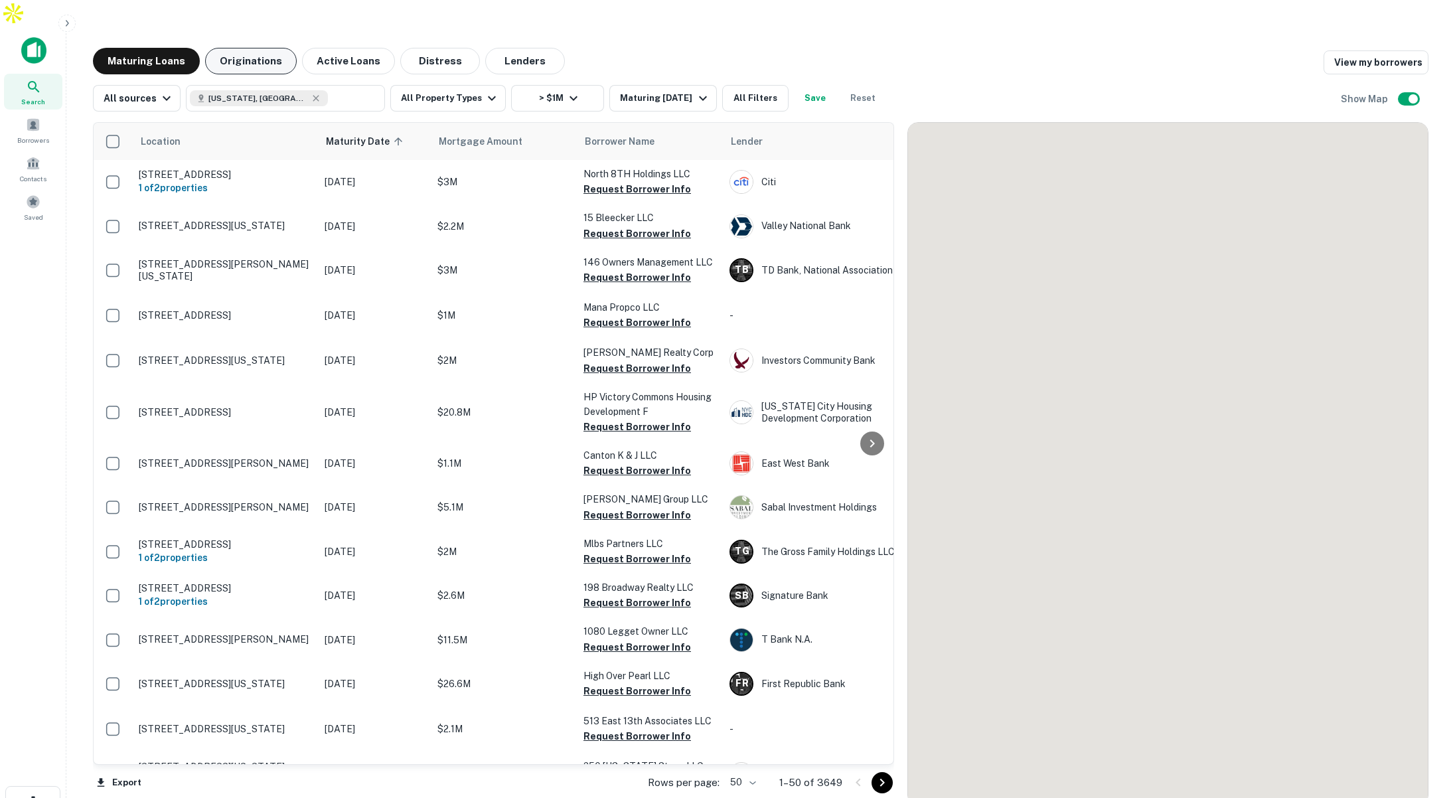
scroll to position [991, 0]
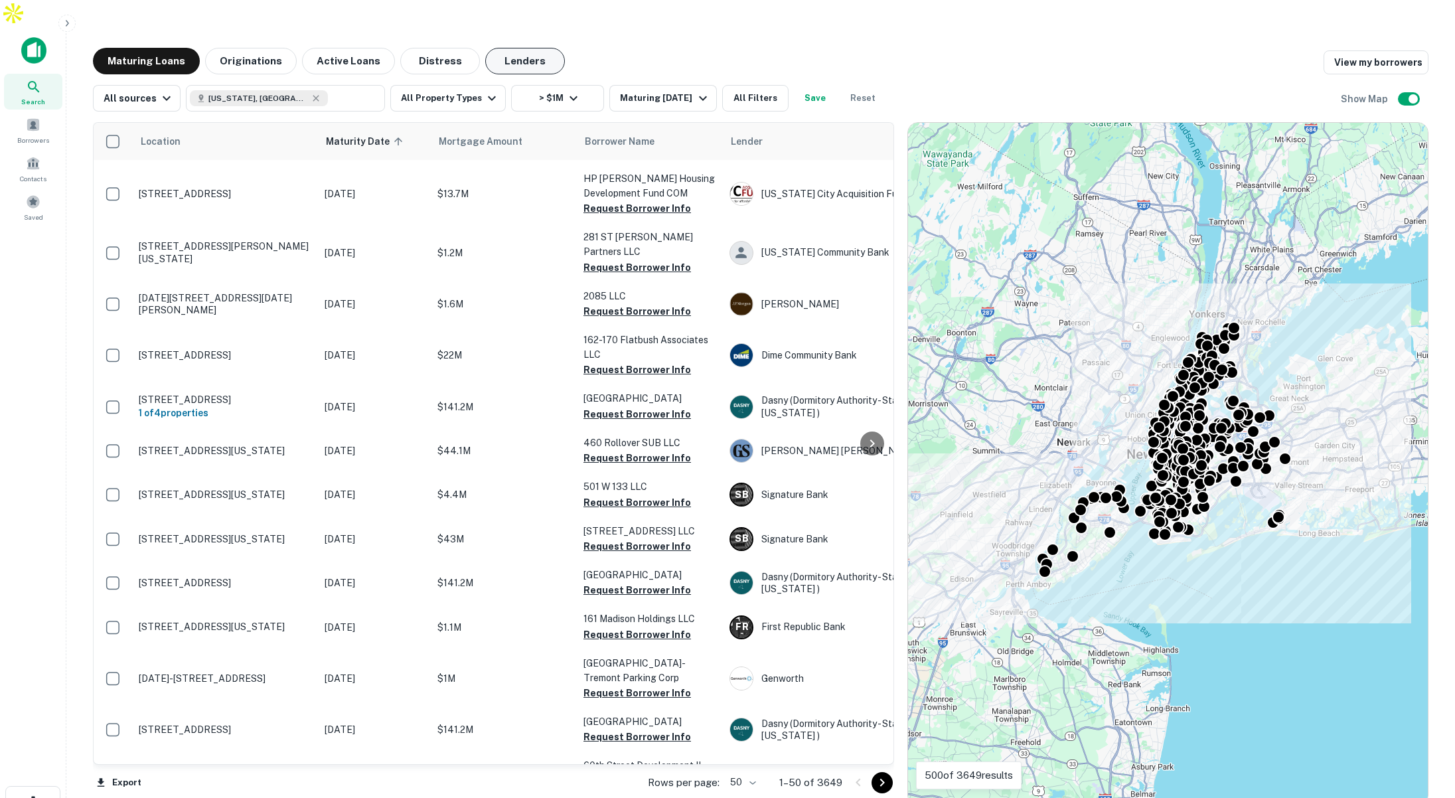
click at [516, 48] on button "Lenders" at bounding box center [525, 61] width 80 height 27
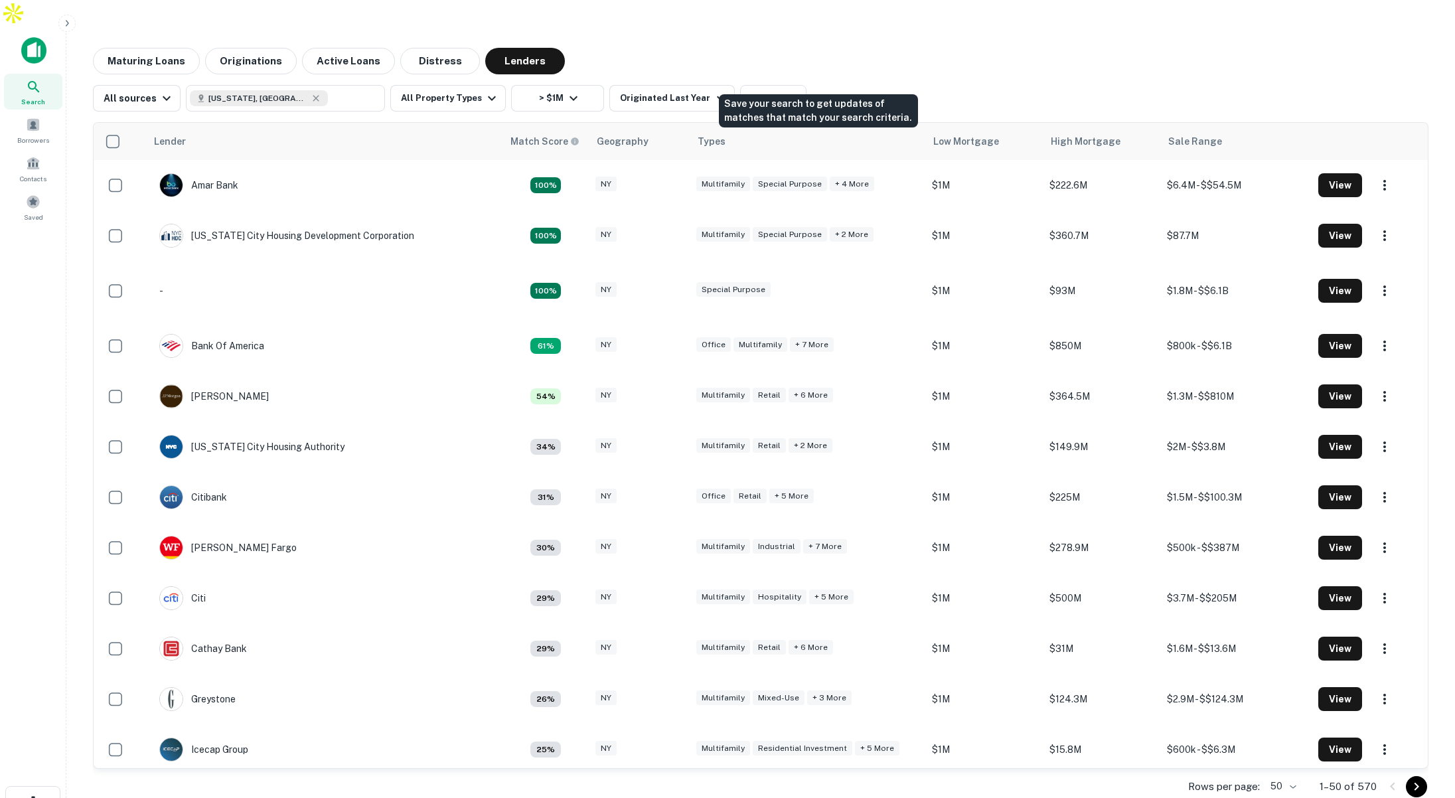
click at [824, 85] on button "Save" at bounding box center [833, 98] width 42 height 27
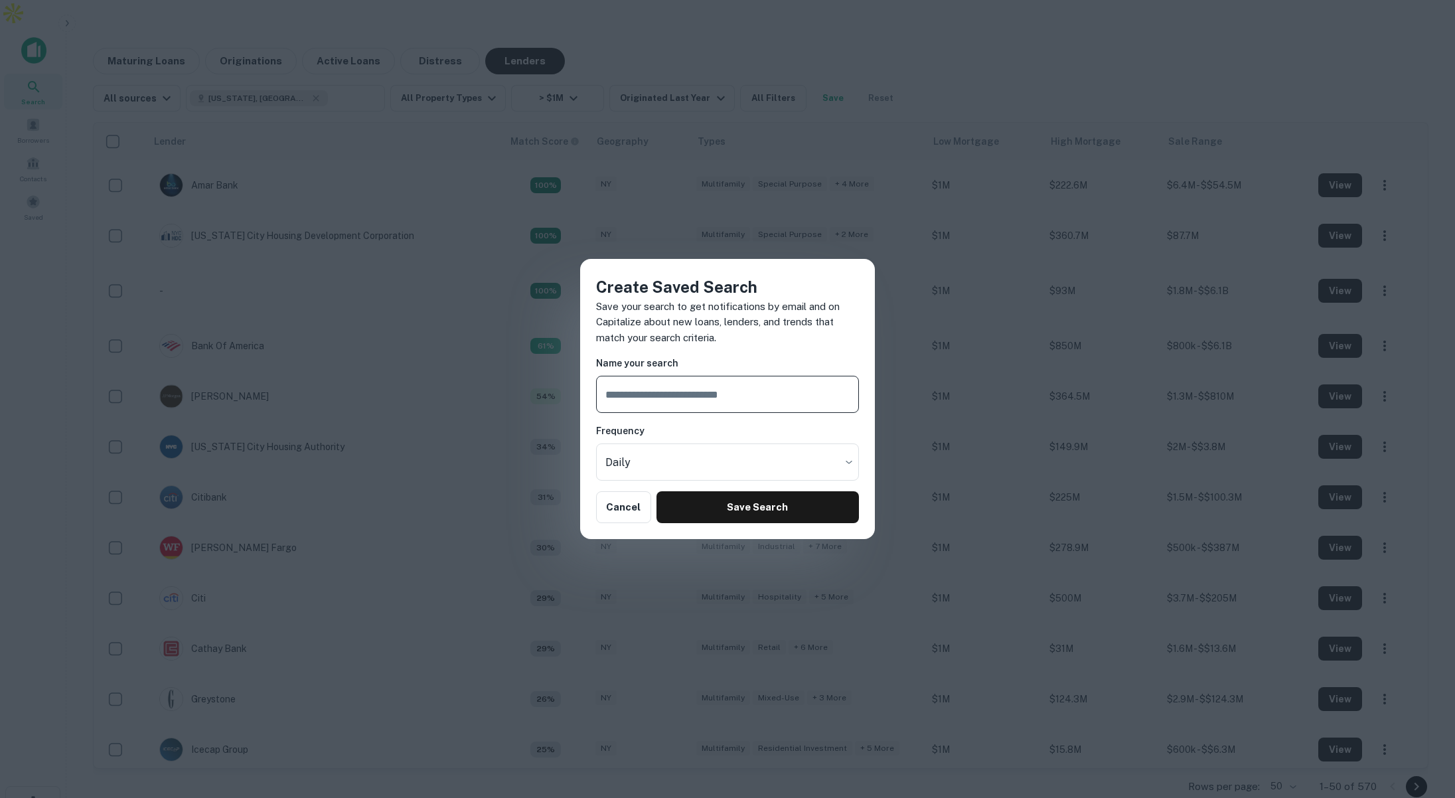
click at [745, 395] on input "text" at bounding box center [727, 394] width 263 height 37
type input "**********"
click at [779, 507] on button "Save Search" at bounding box center [757, 507] width 202 height 32
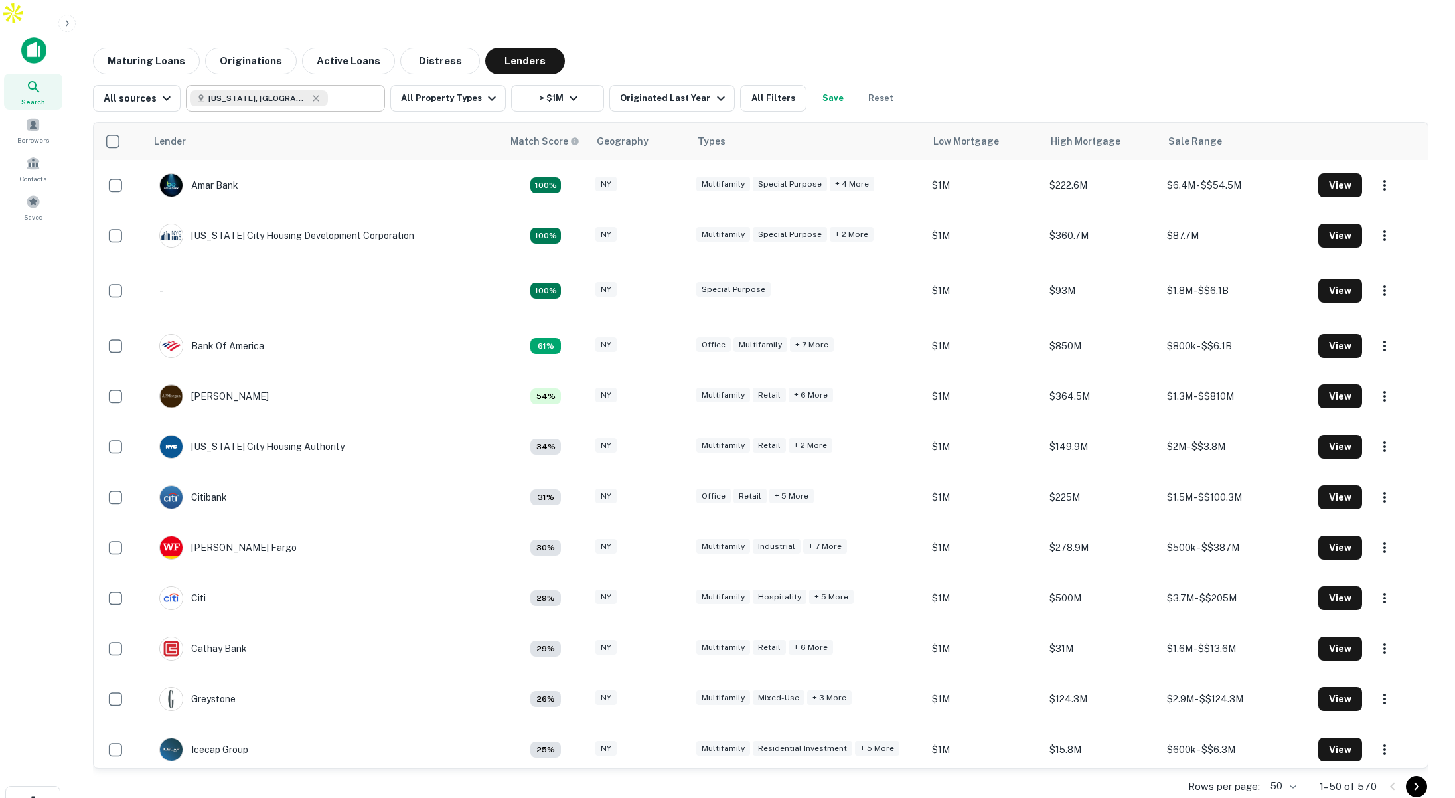
type input "**********"
click at [328, 89] on input "**********" at bounding box center [353, 98] width 51 height 19
click at [315, 89] on input "**********" at bounding box center [274, 98] width 169 height 19
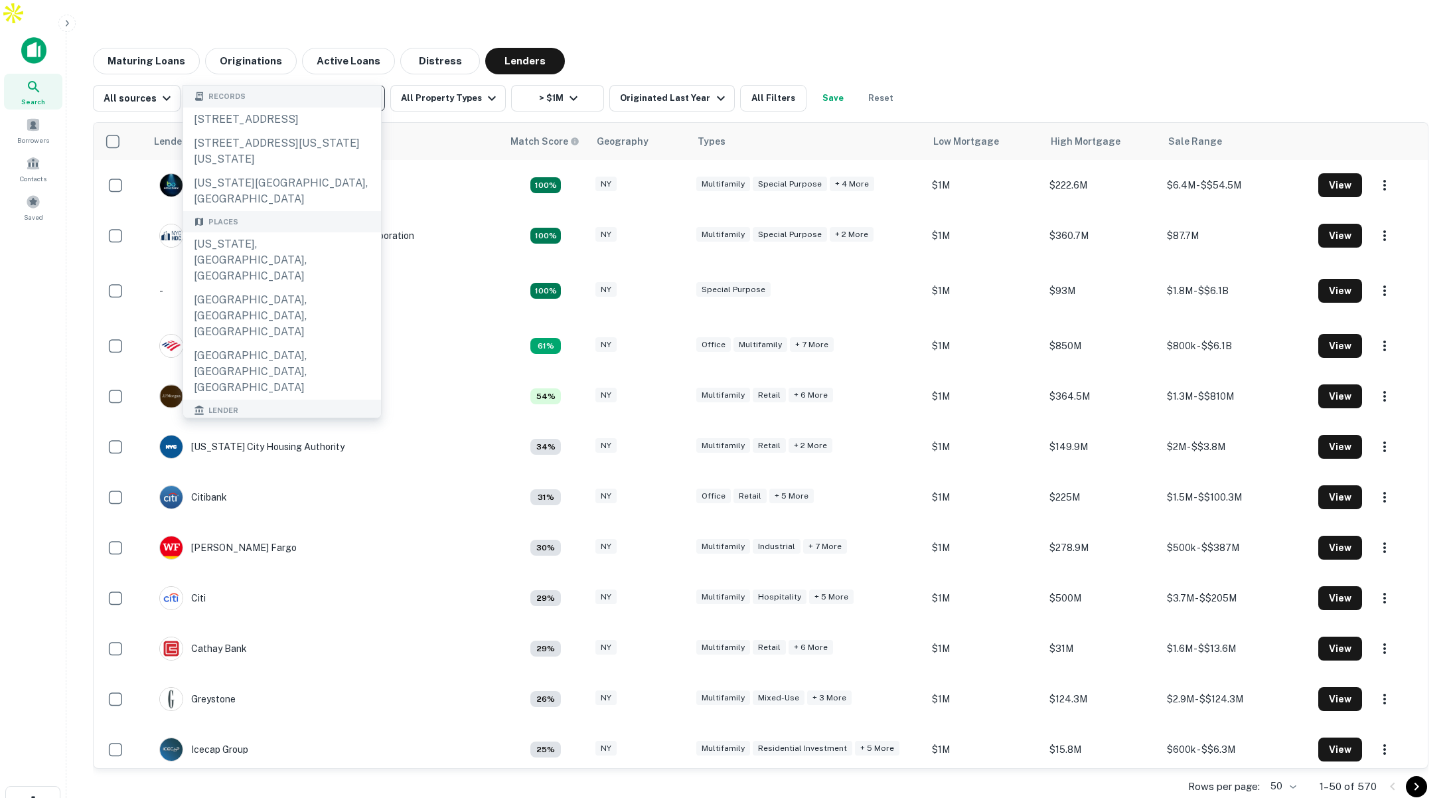
click at [371, 92] on icon "Clear" at bounding box center [370, 98] width 13 height 13
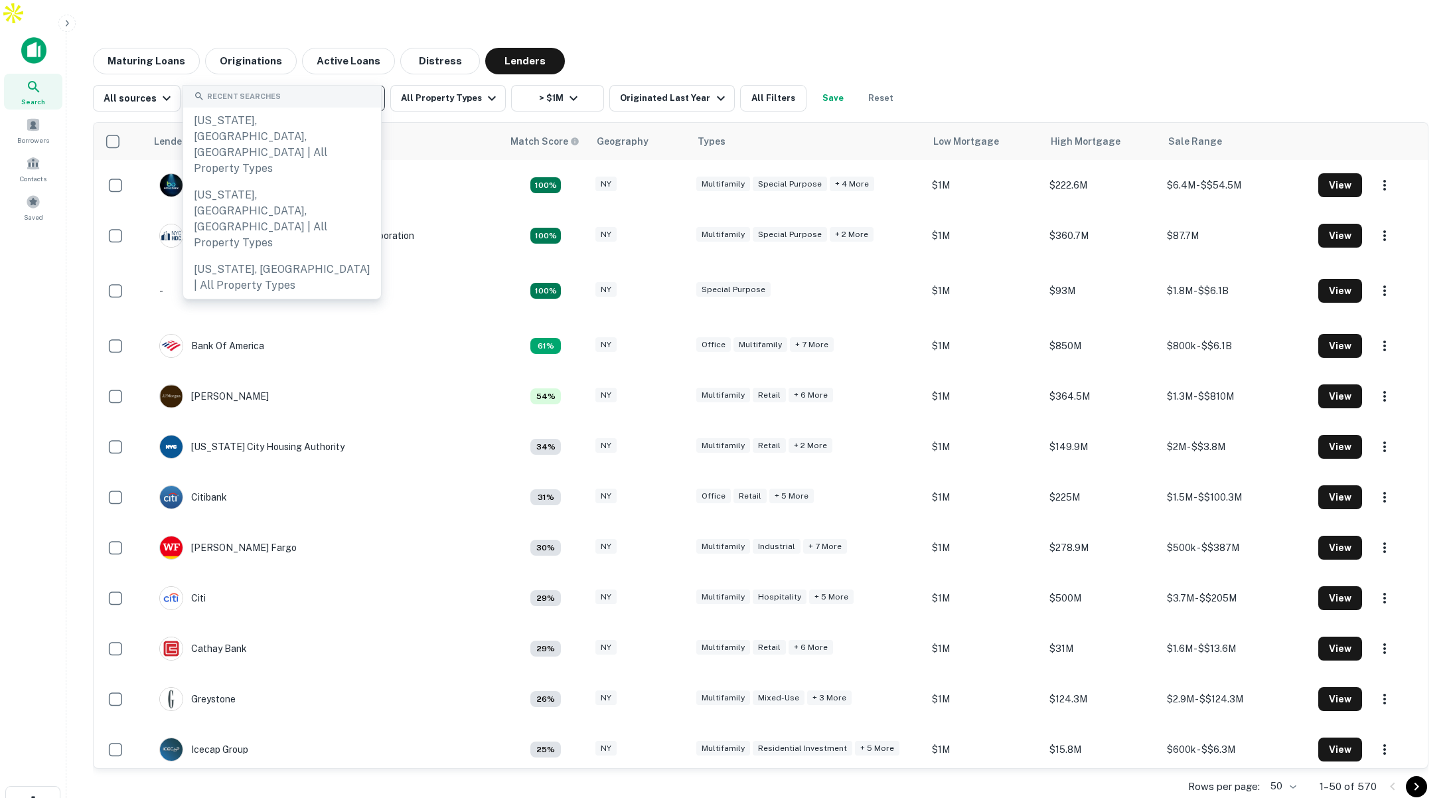
click at [315, 89] on input "text" at bounding box center [284, 98] width 189 height 19
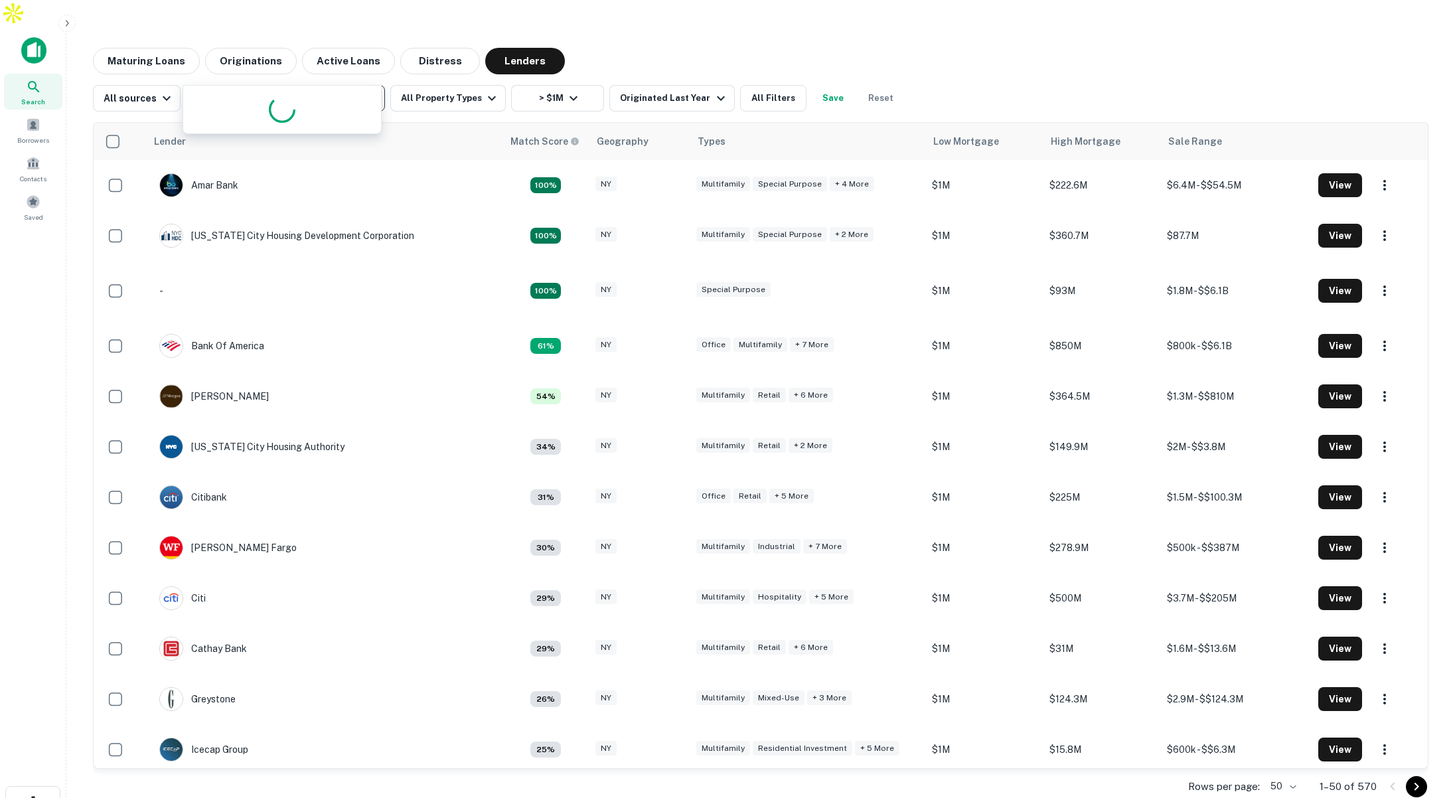
type input "****"
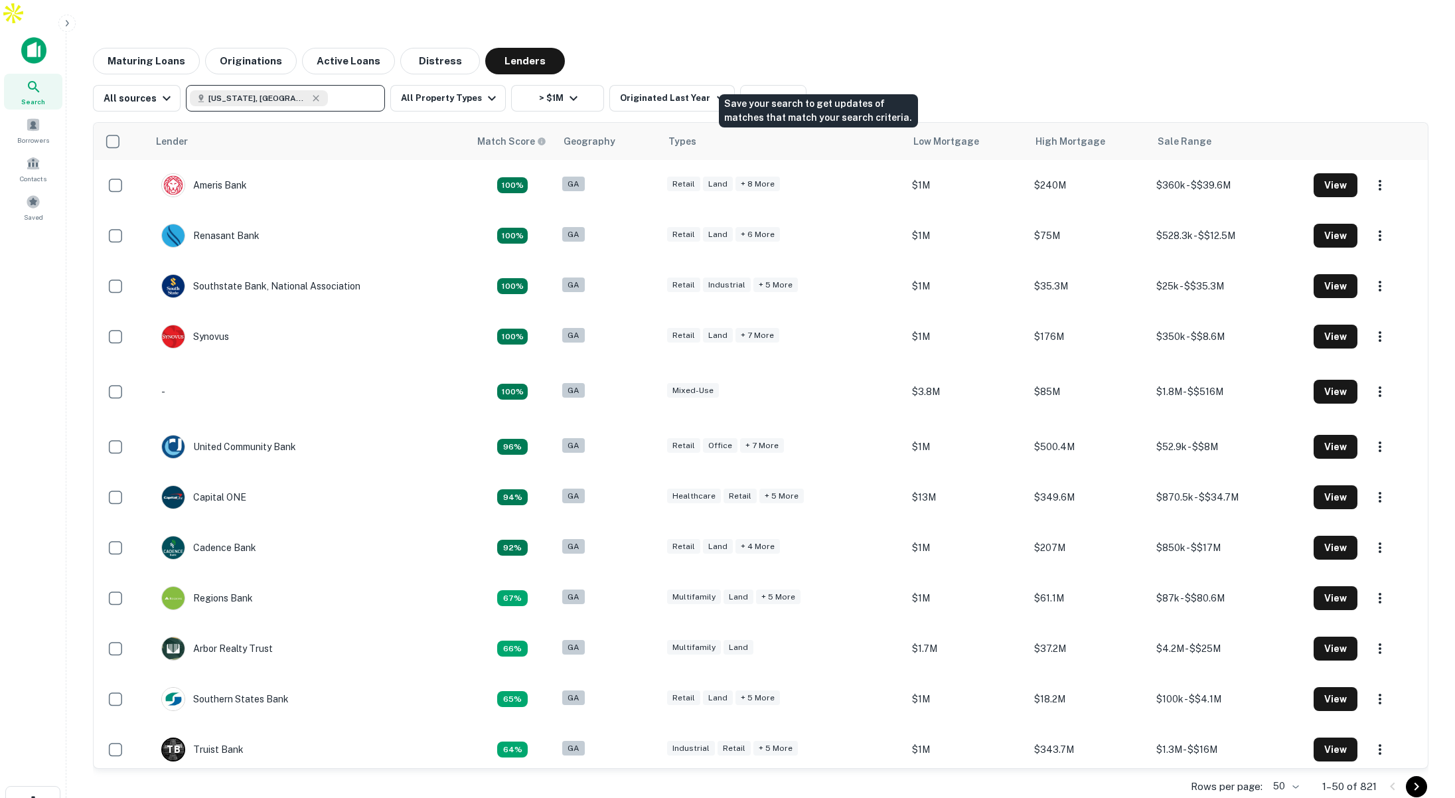
click at [818, 85] on button "Save" at bounding box center [833, 98] width 42 height 27
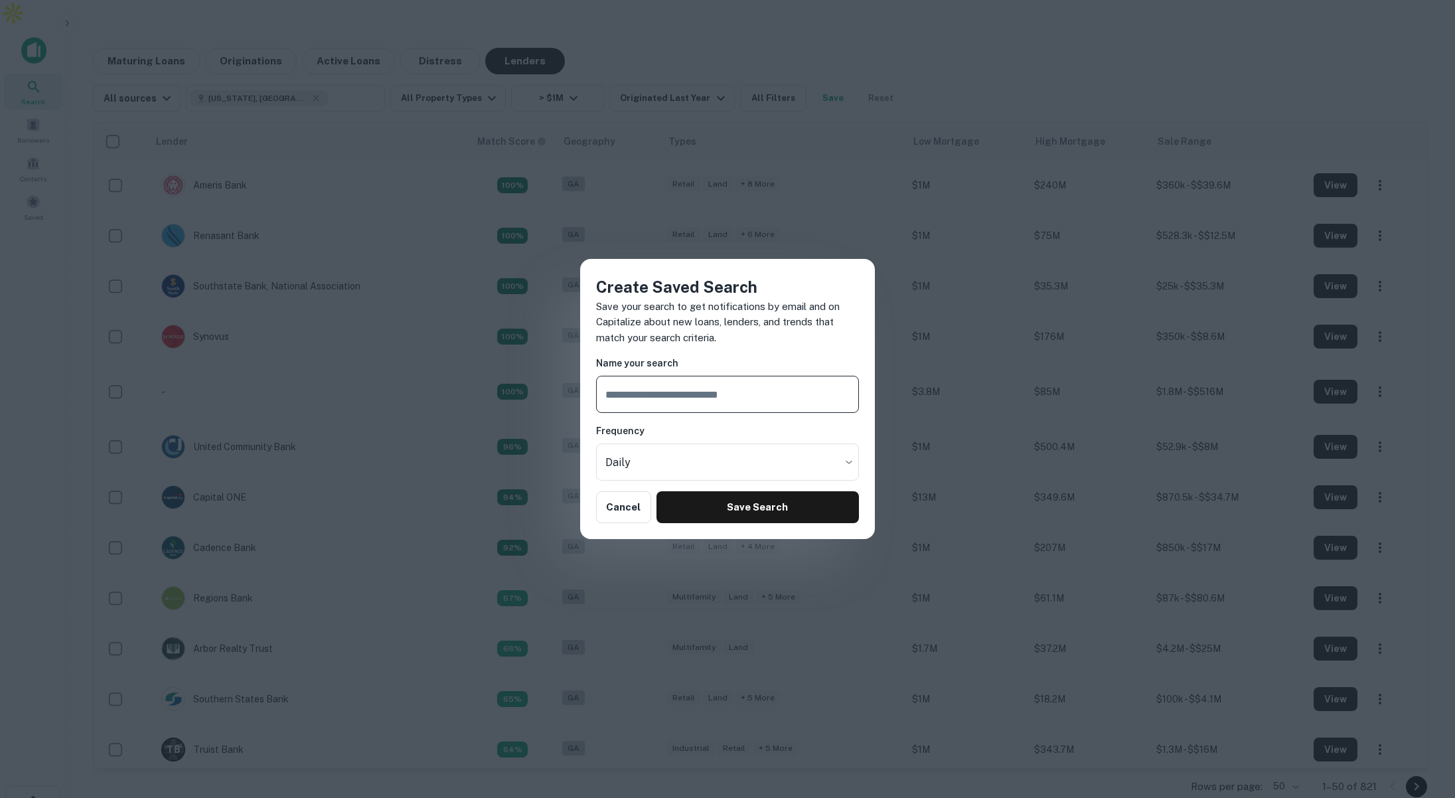
click at [746, 397] on input "text" at bounding box center [727, 394] width 263 height 37
type input "**********"
click at [774, 504] on button "Save Search" at bounding box center [757, 507] width 202 height 32
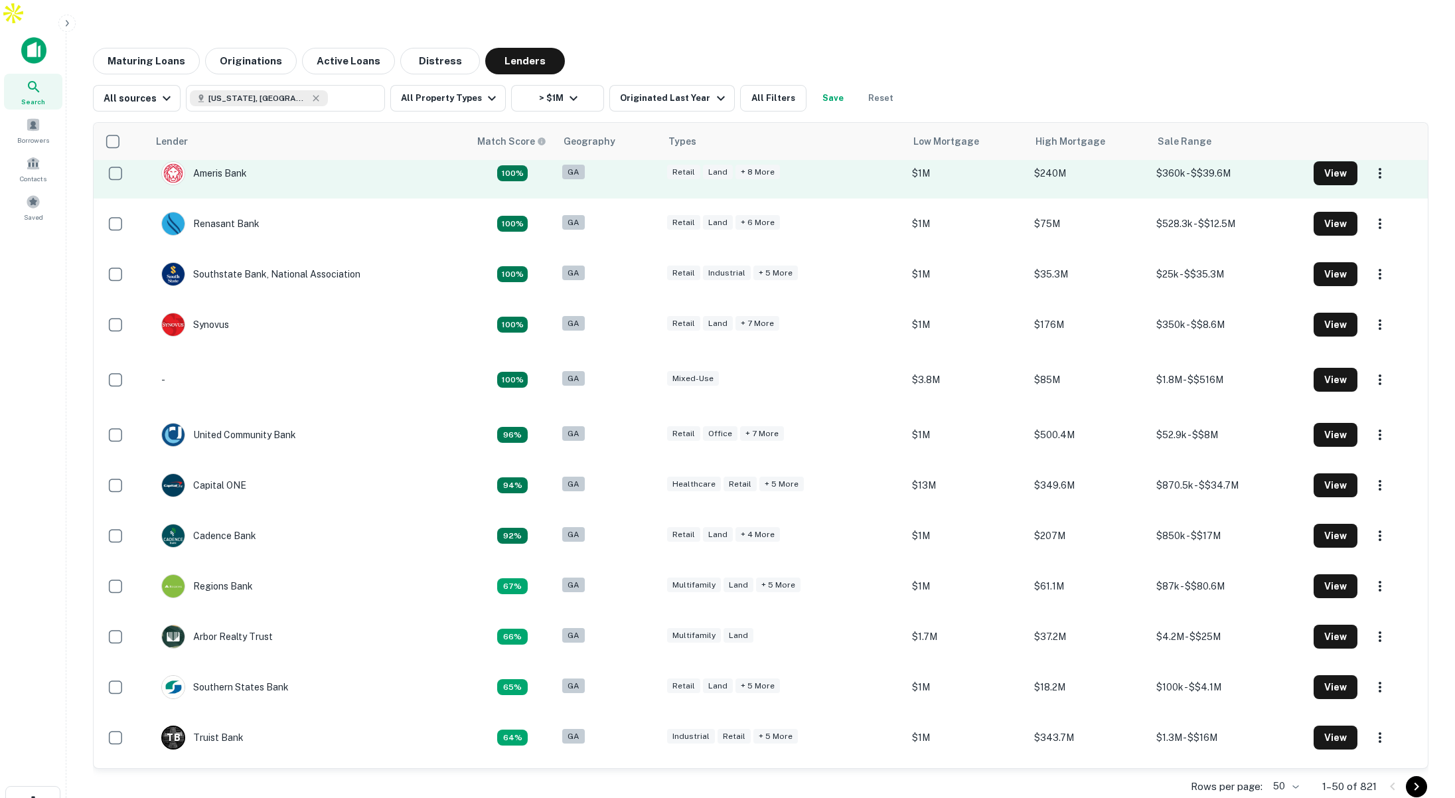
scroll to position [14, 0]
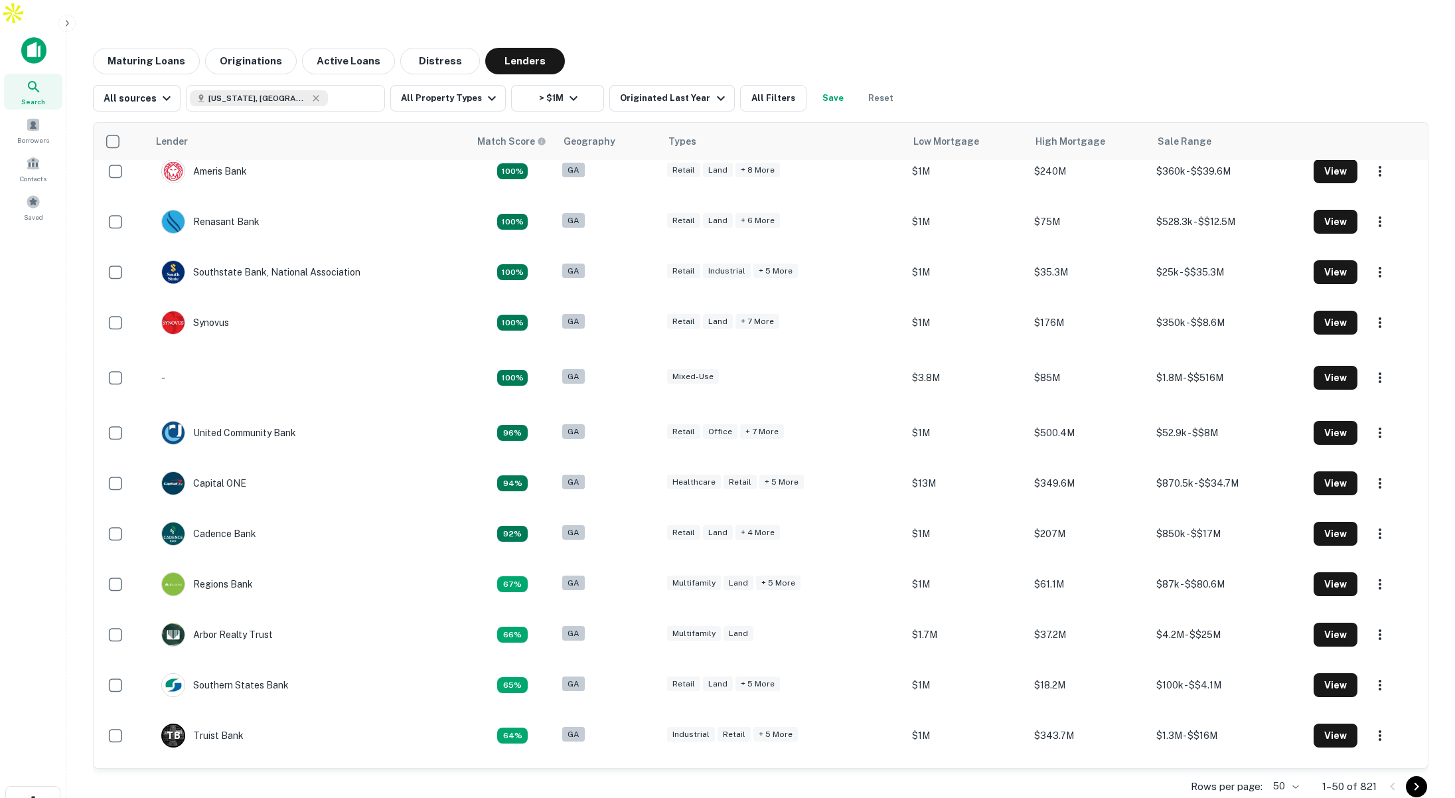
click at [1343, 74] on div "All sources Georgia, USA ​ All Property Types > $1M Originated Last Year All Fi…" at bounding box center [760, 92] width 1335 height 37
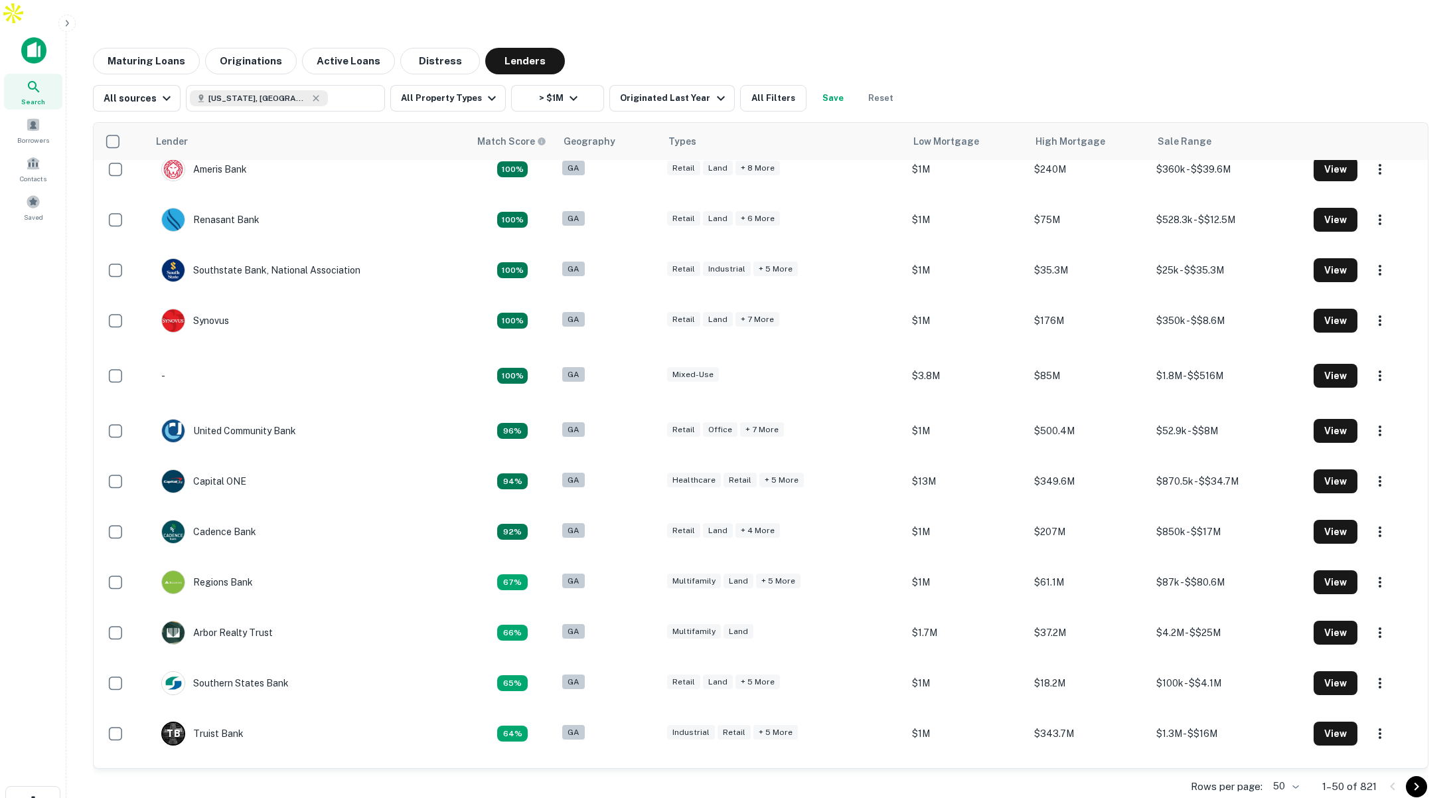
scroll to position [0, 0]
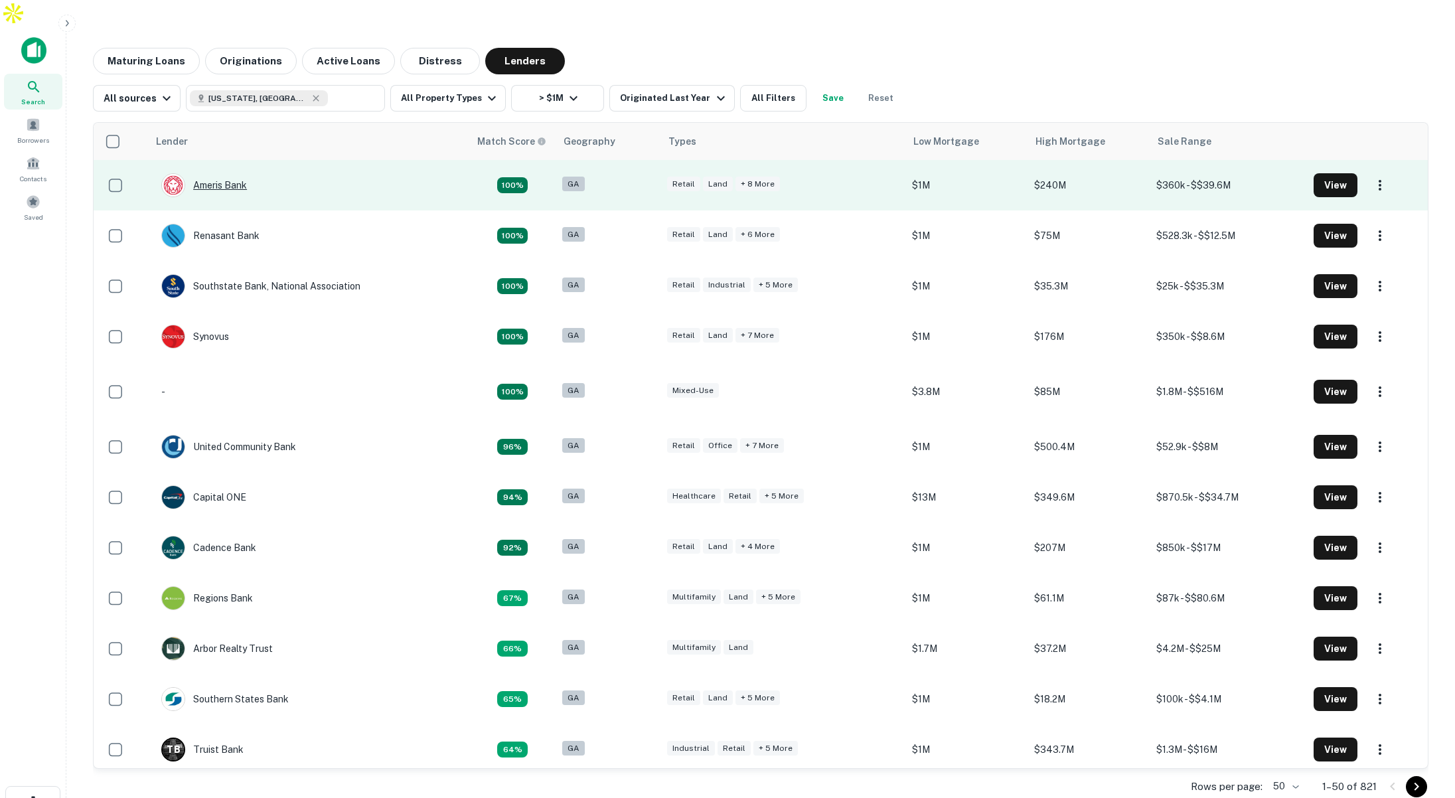
click at [217, 173] on div "Ameris Bank" at bounding box center [204, 185] width 86 height 24
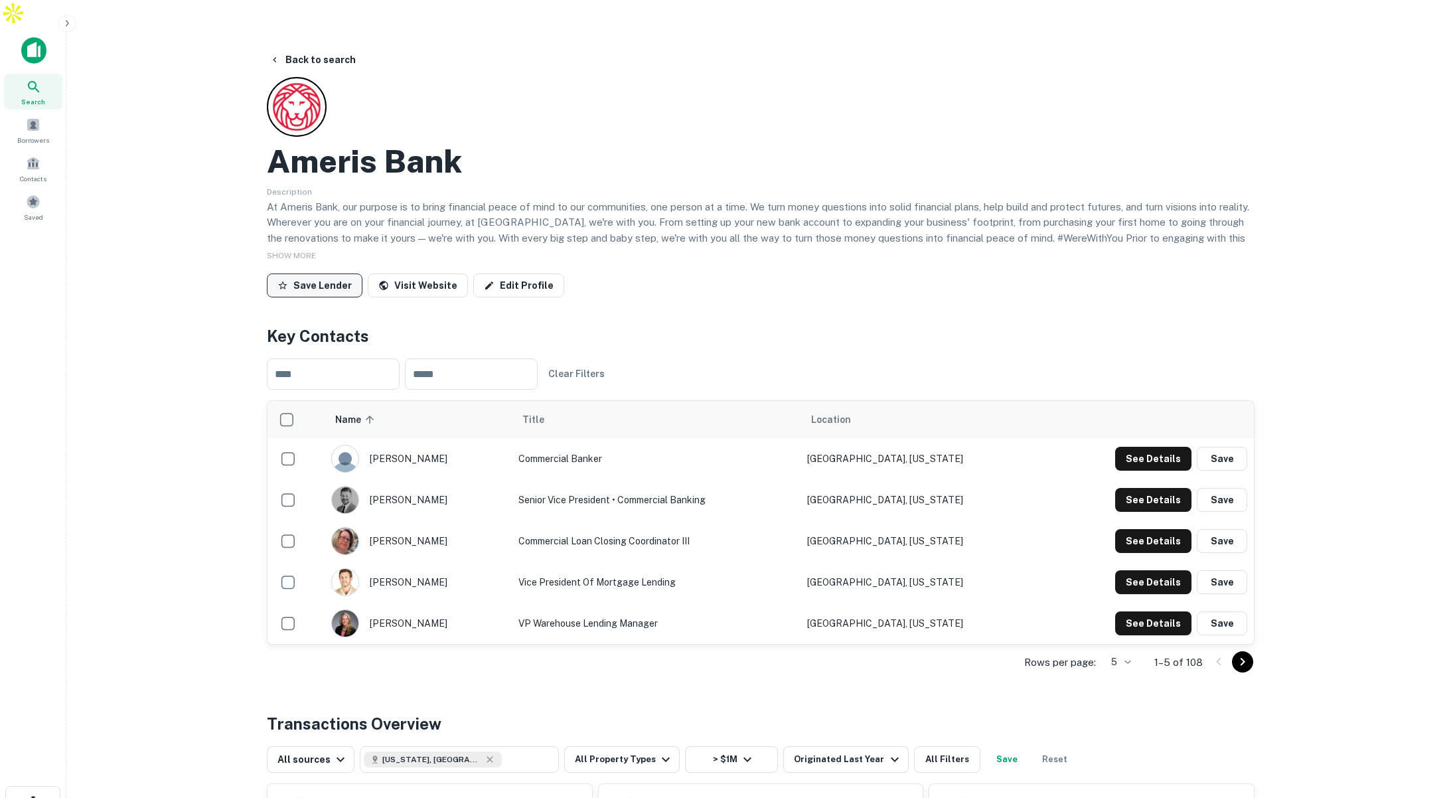
click at [336, 273] on button "Save Lender" at bounding box center [315, 285] width 96 height 24
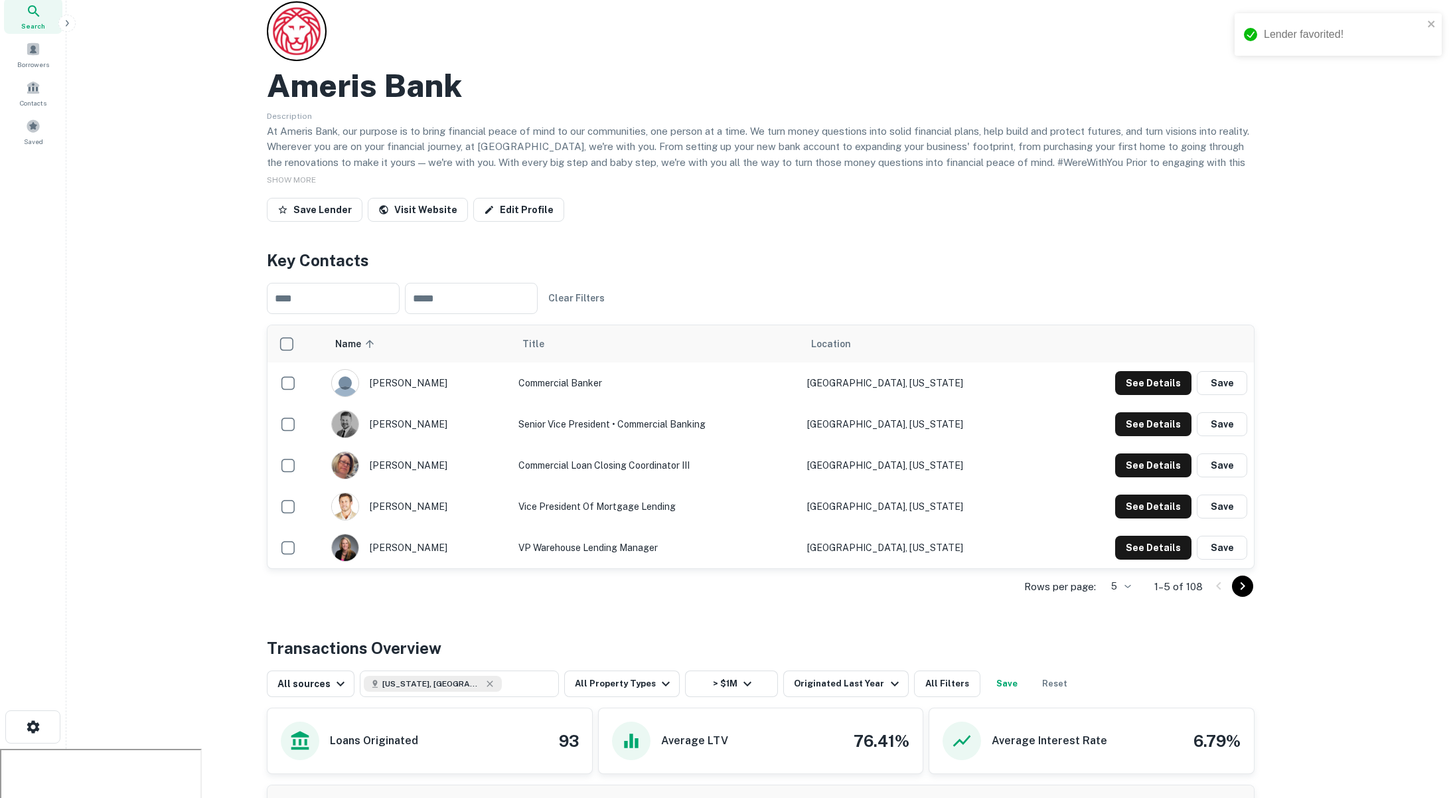
scroll to position [76, 0]
click at [1210, 411] on button "Save" at bounding box center [1221, 423] width 50 height 24
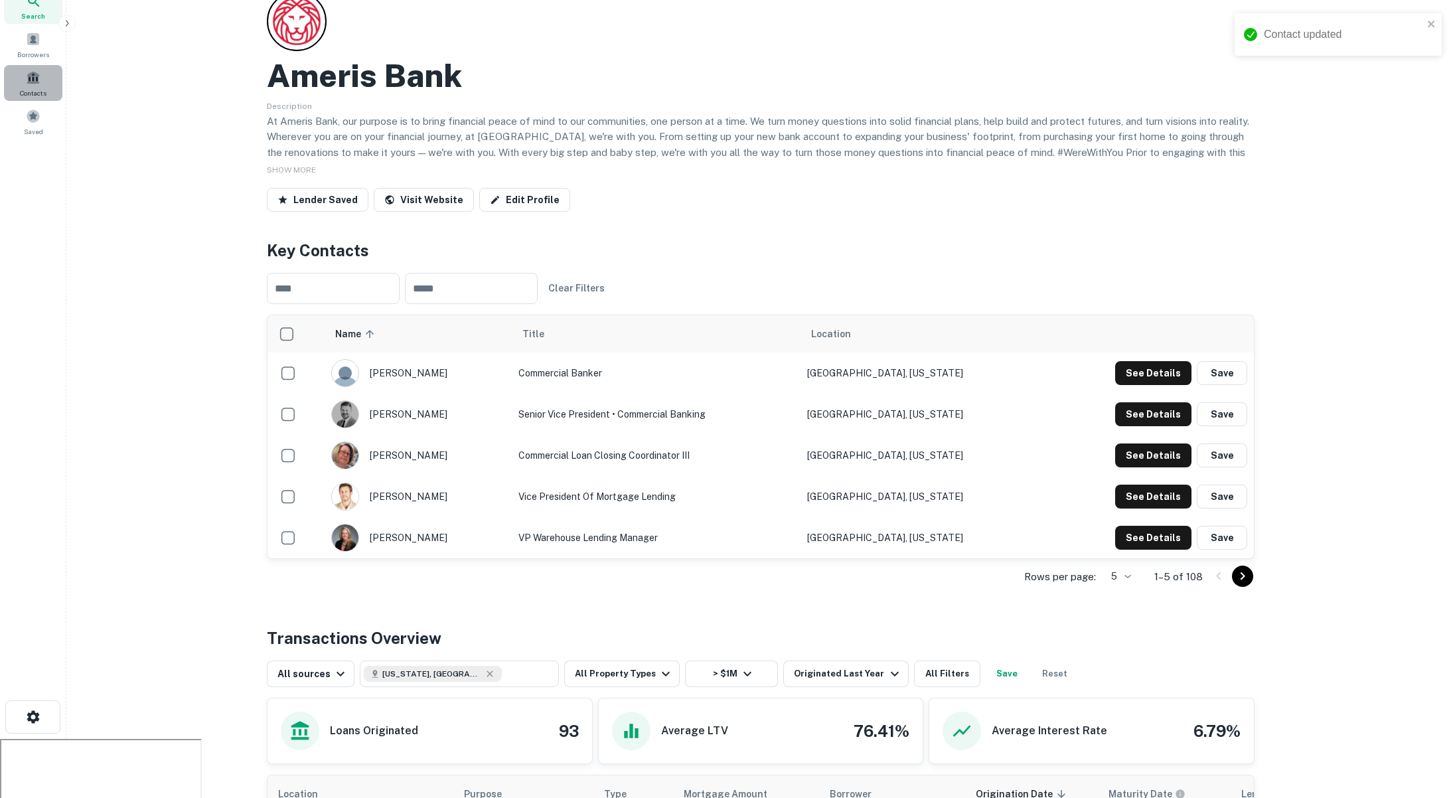
click at [33, 88] on span "Contacts" at bounding box center [33, 93] width 27 height 11
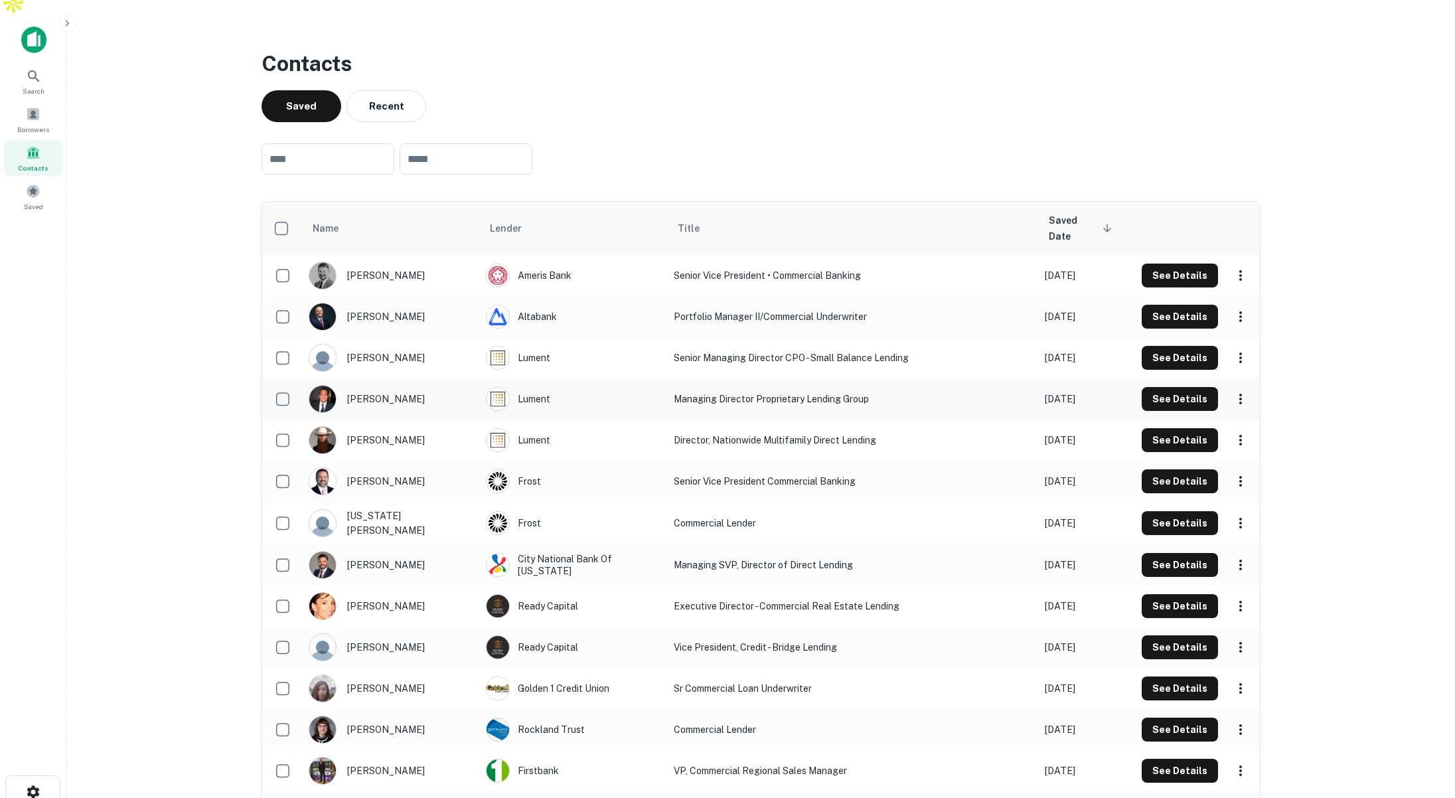
scroll to position [13, 0]
